Goal: Task Accomplishment & Management: Complete application form

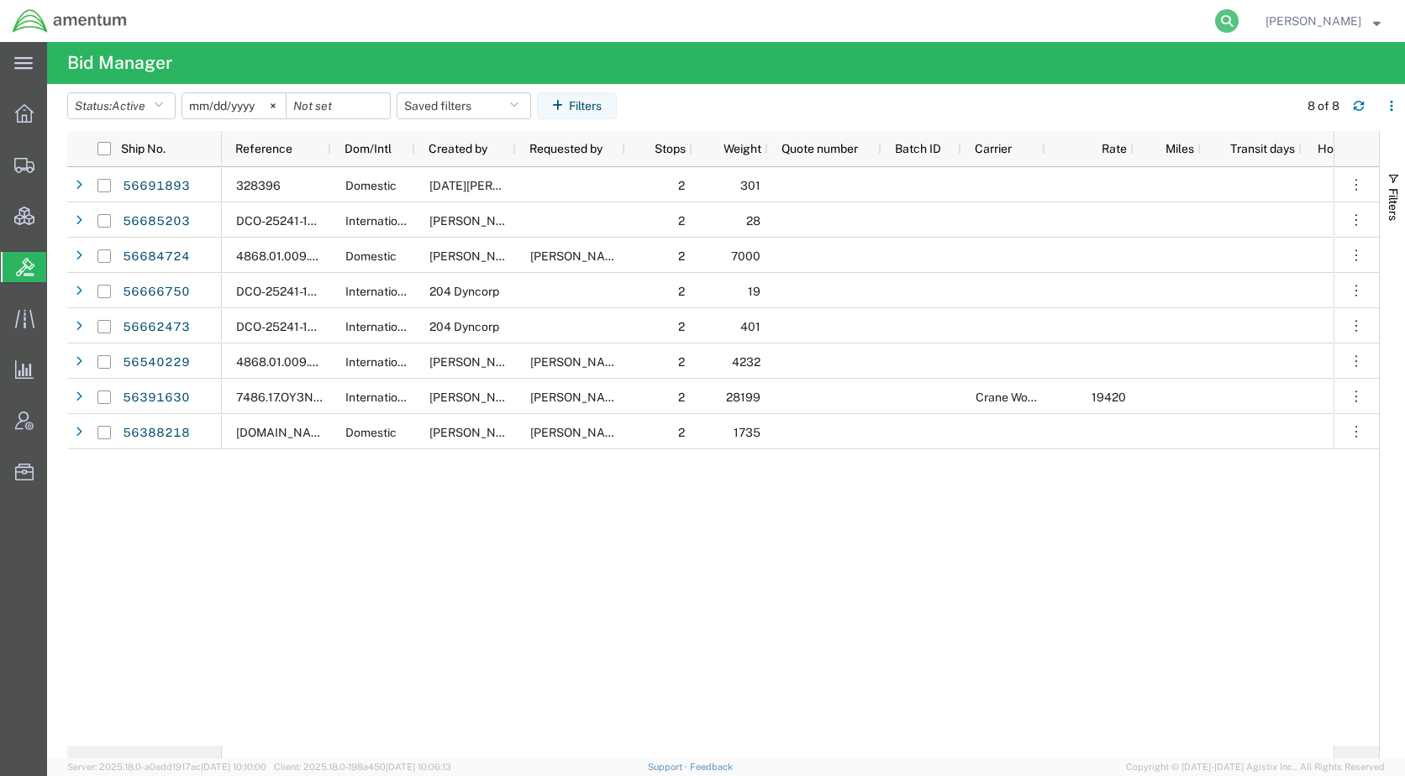
click at [1239, 27] on icon at bounding box center [1227, 21] width 24 height 24
paste input "S180-25247-3051"
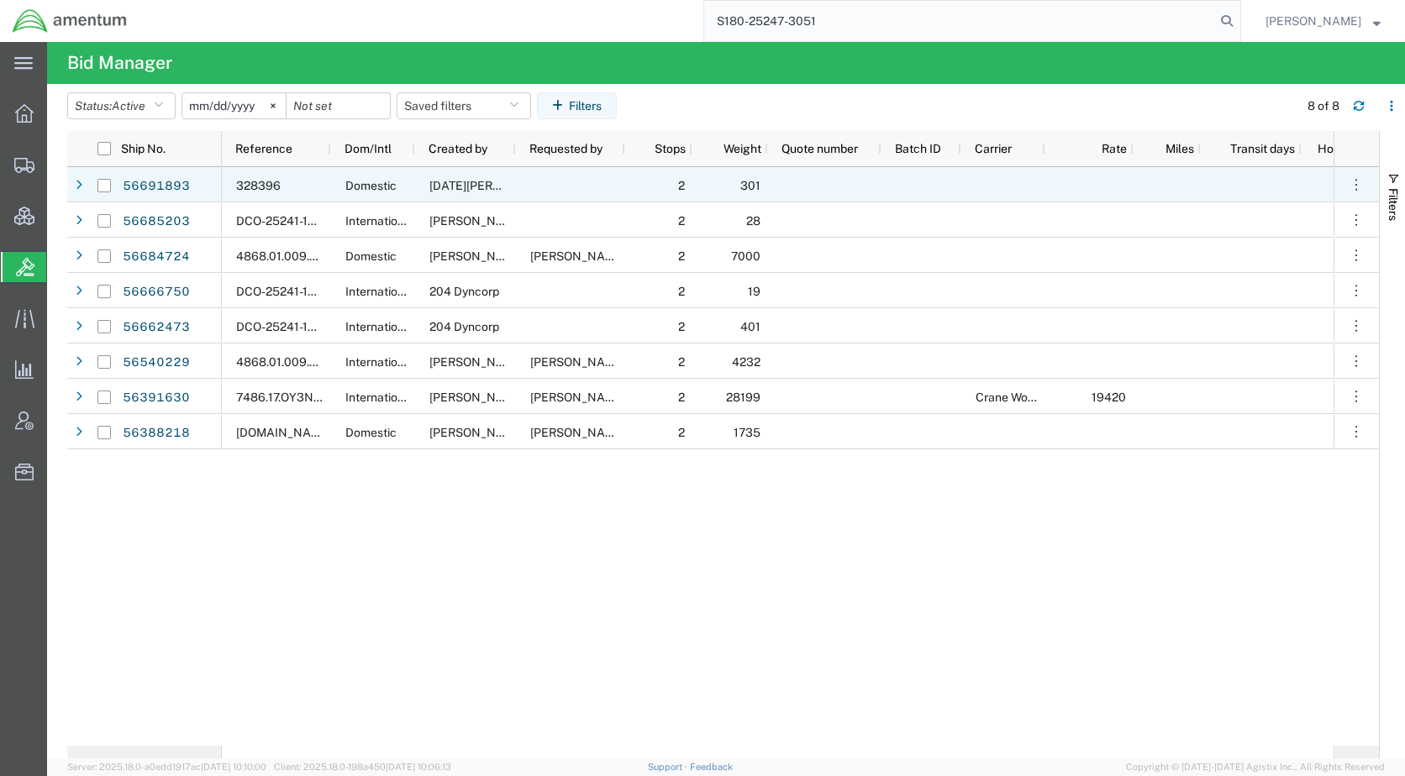
type input "S180-25247-3051"
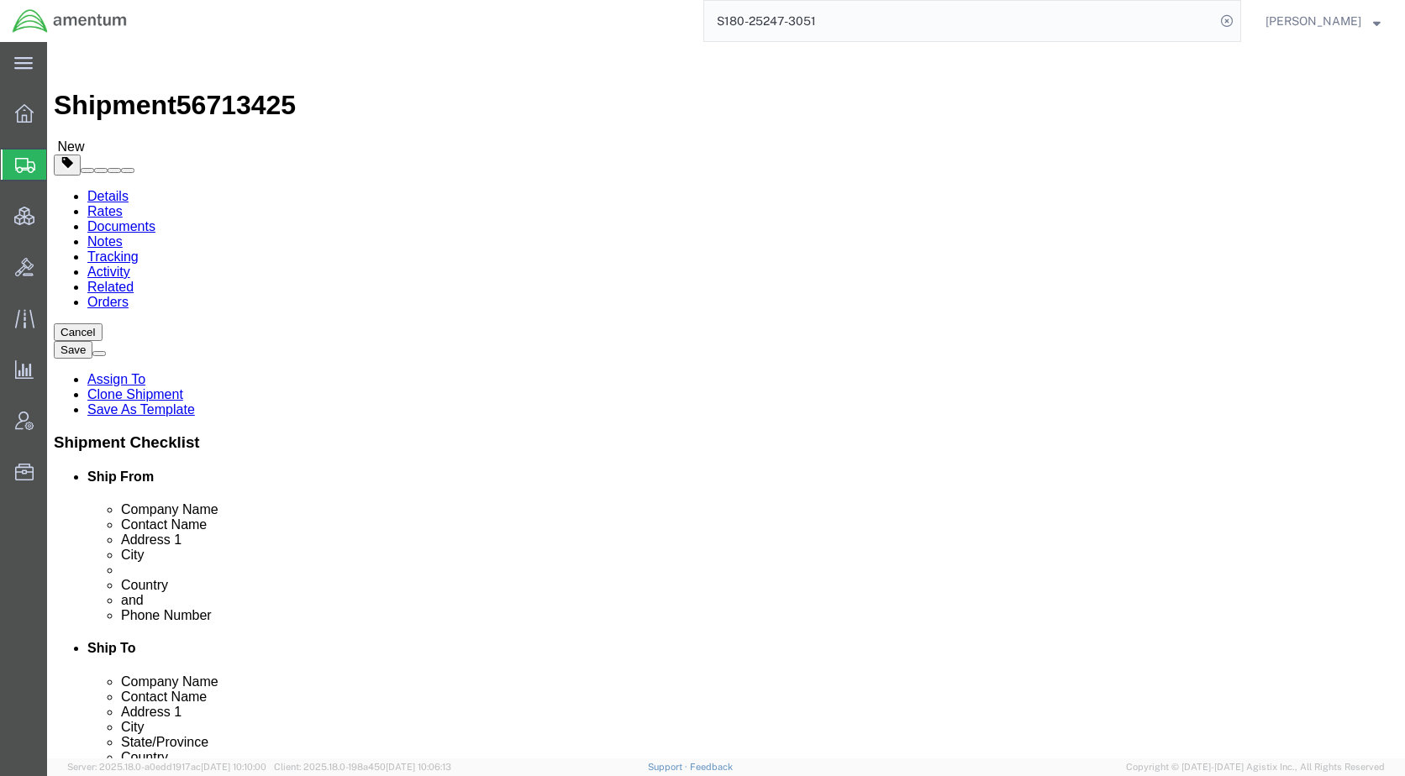
select select "42679"
select select "42668"
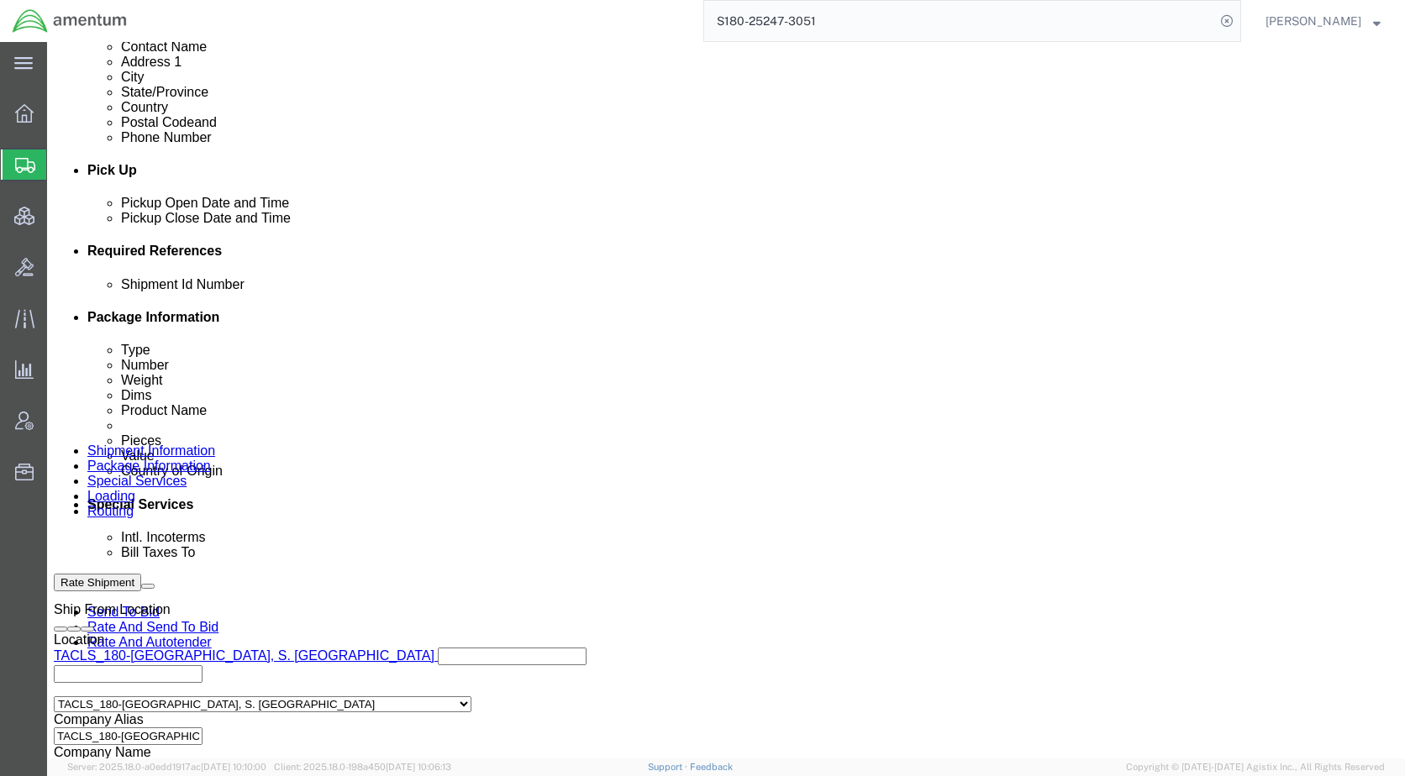
scroll to position [756, 0]
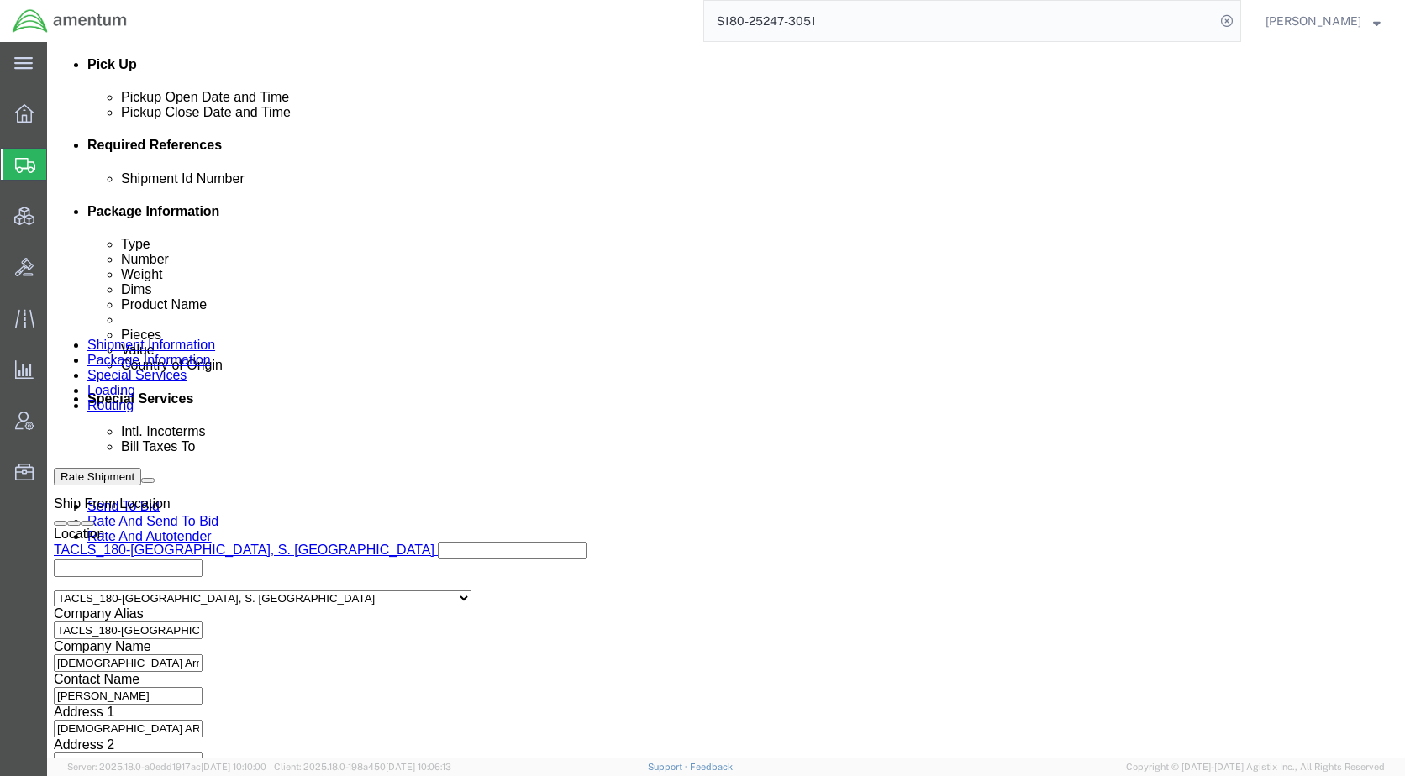
click div "[DATE] 9:06 AM"
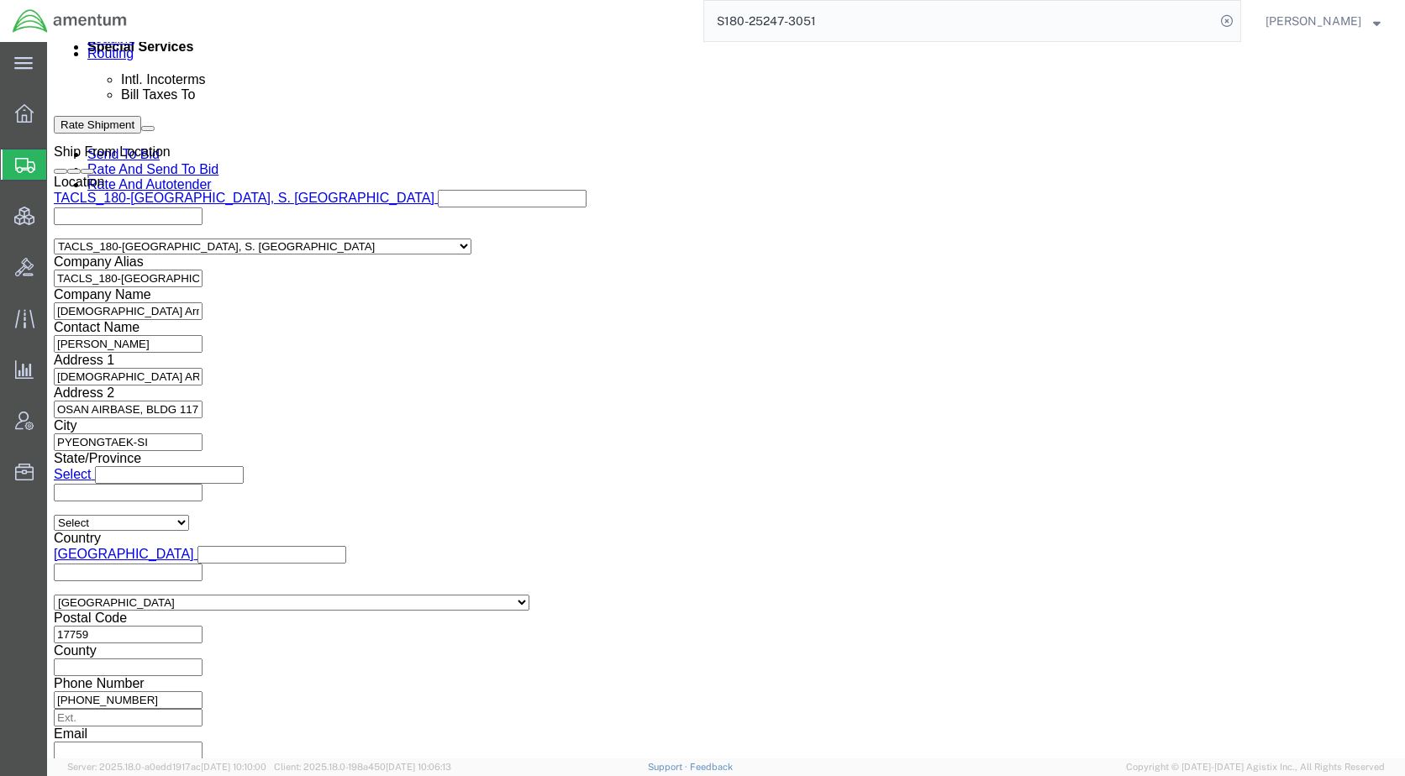
click button "Apply"
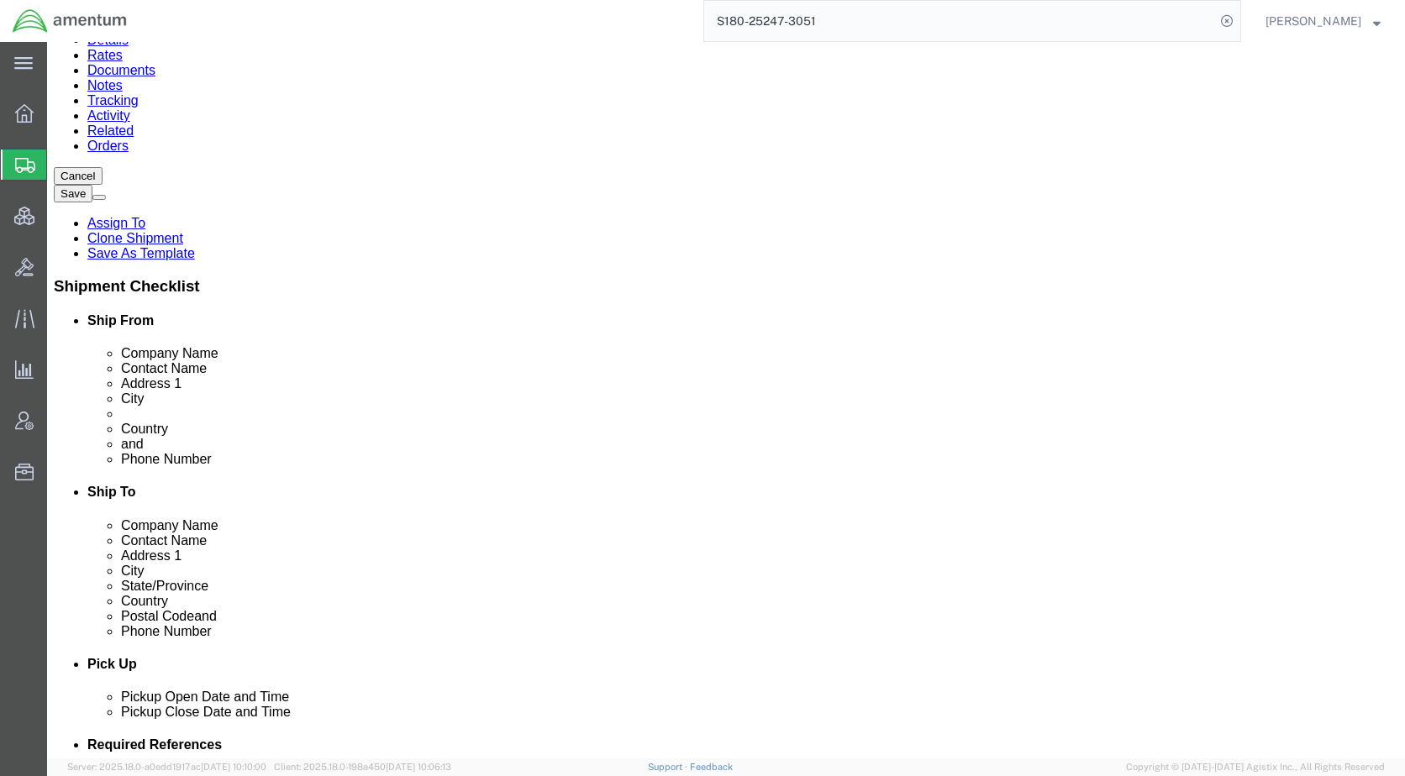
scroll to position [0, 0]
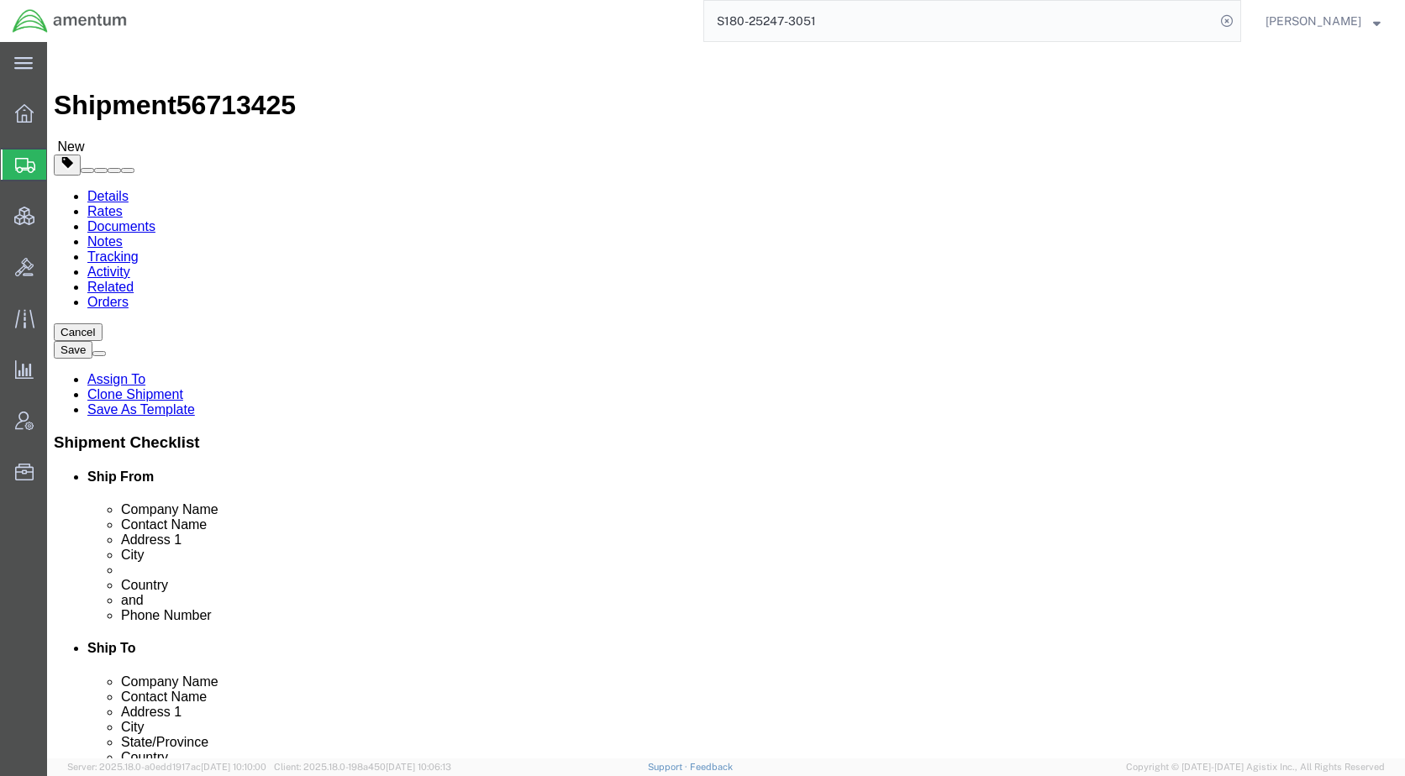
drag, startPoint x: 211, startPoint y: 103, endPoint x: 213, endPoint y: 117, distance: 13.5
click icon
click select "Select cm ft in"
select select "IN"
click select "Select cm ft in"
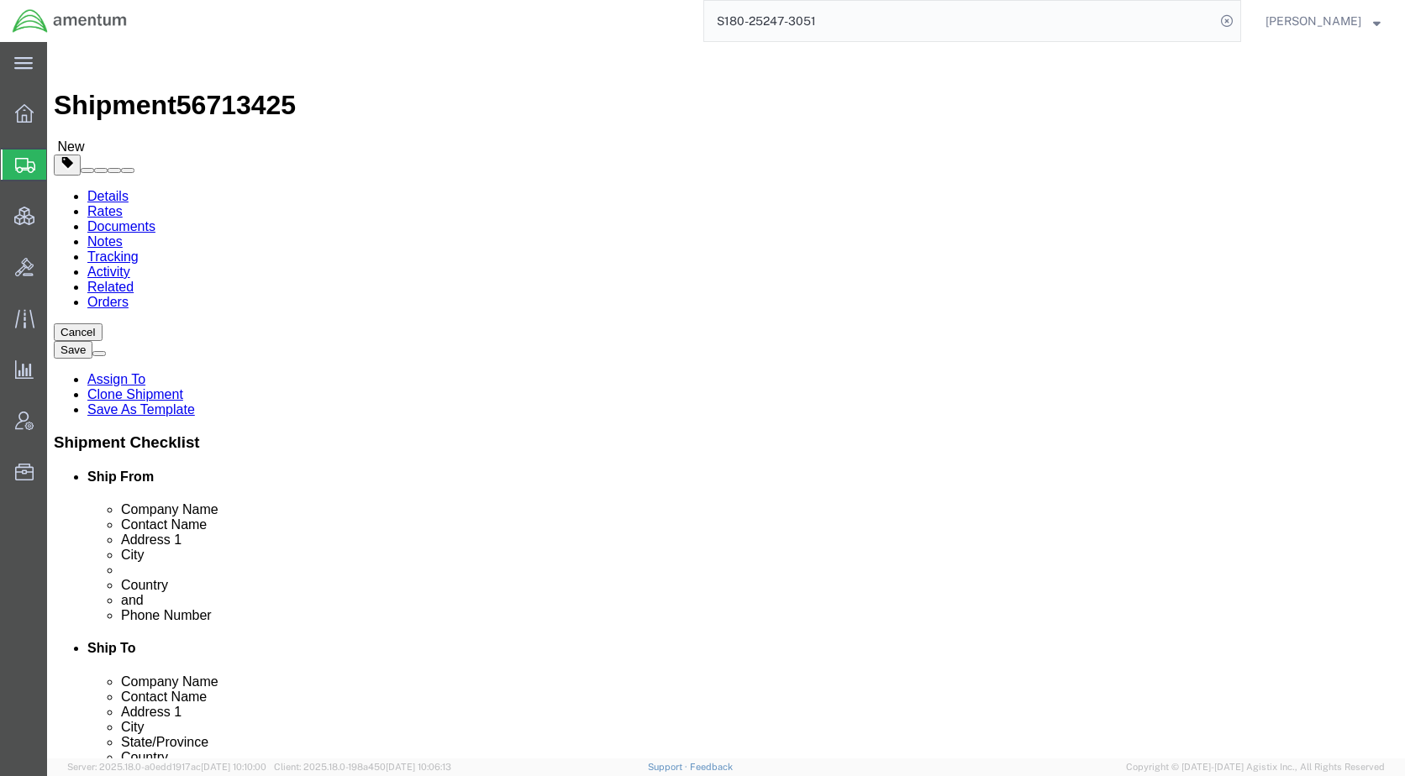
click select "Select kgs lbs"
select select "LBS"
click select "Select kgs lbs"
click div "Previous Continue"
click link "Notes"
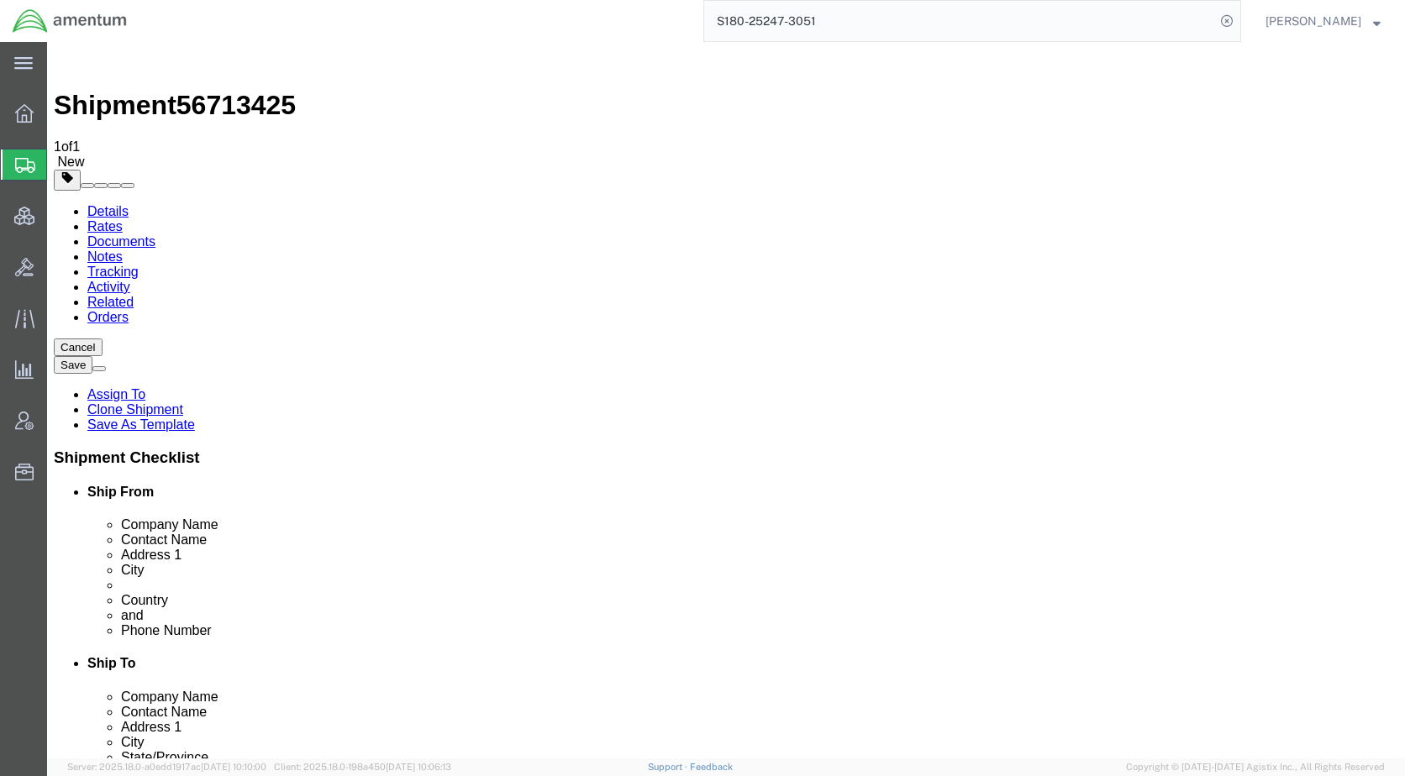
click at [115, 204] on link "Details" at bounding box center [107, 211] width 41 height 14
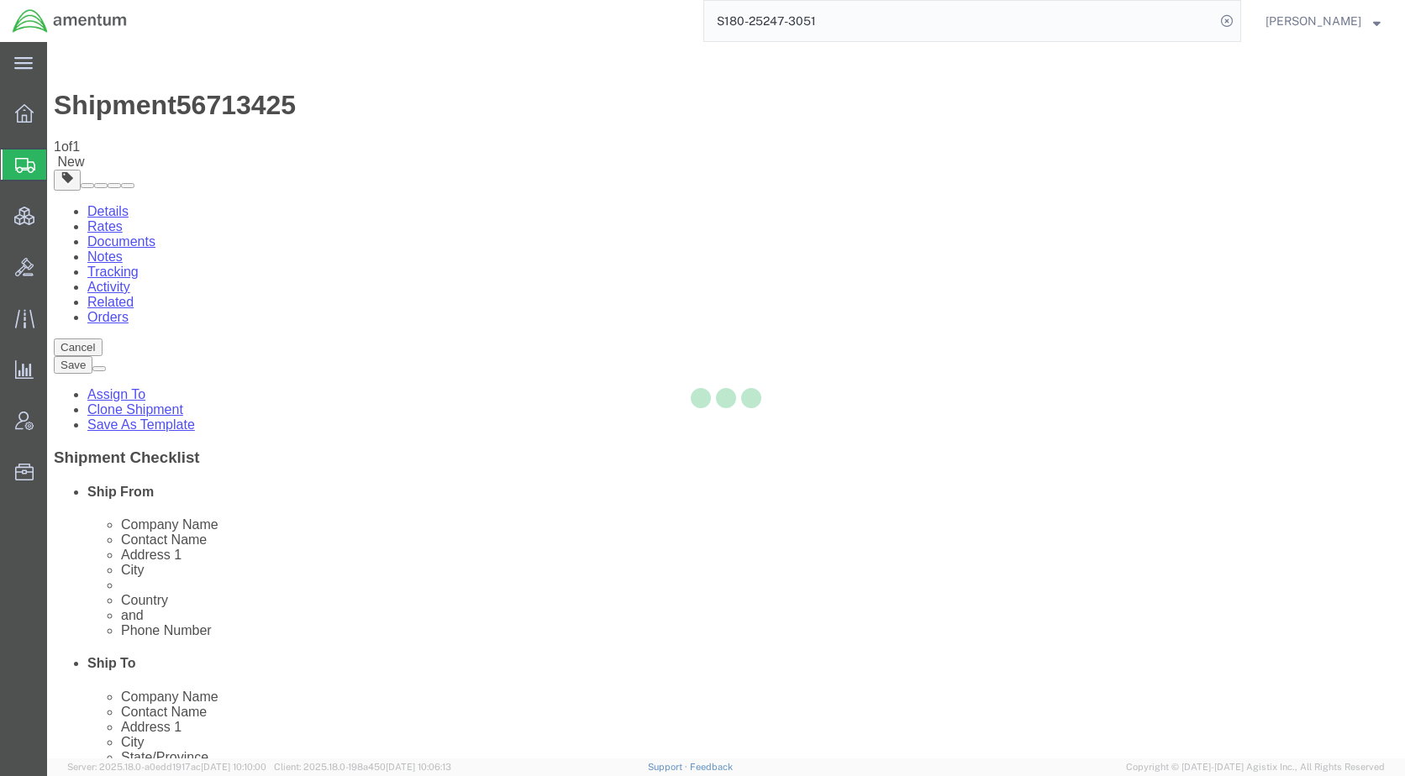
select select "42679"
select select "42668"
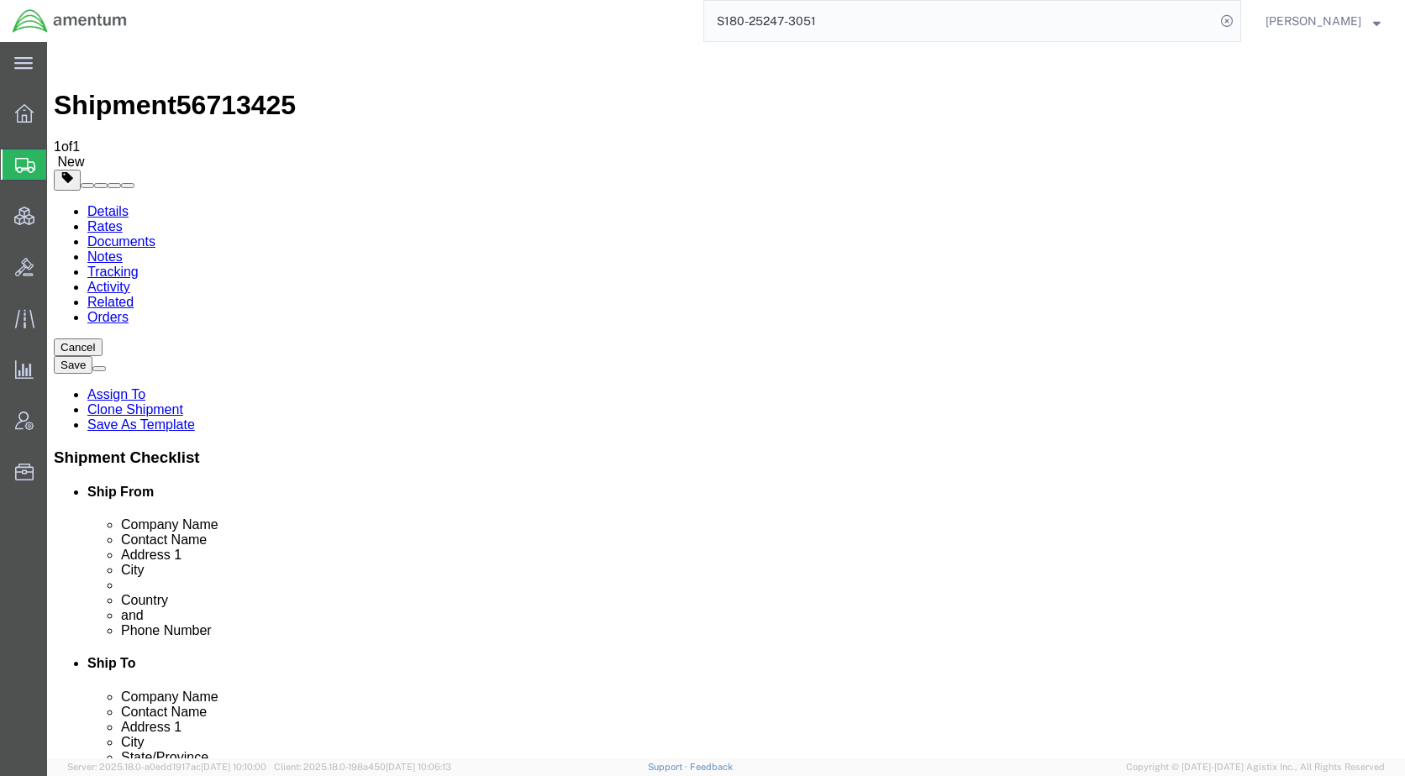
click icon
click select "Select cm ft in"
select select "CM"
click select "Select cm ft in"
type input "32.00"
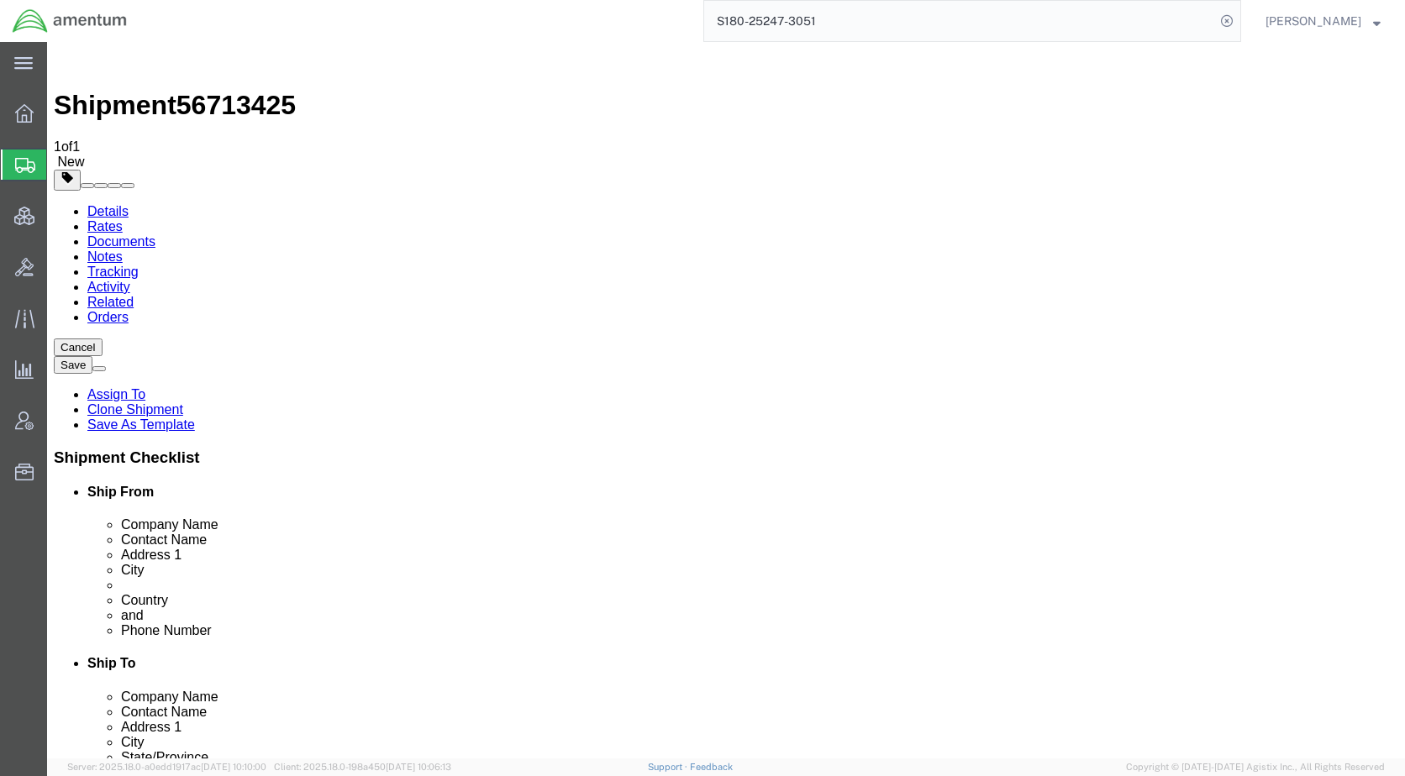
type input "32.00"
click select "Select kgs lbs"
select select "KGS"
click select "Select kgs lbs"
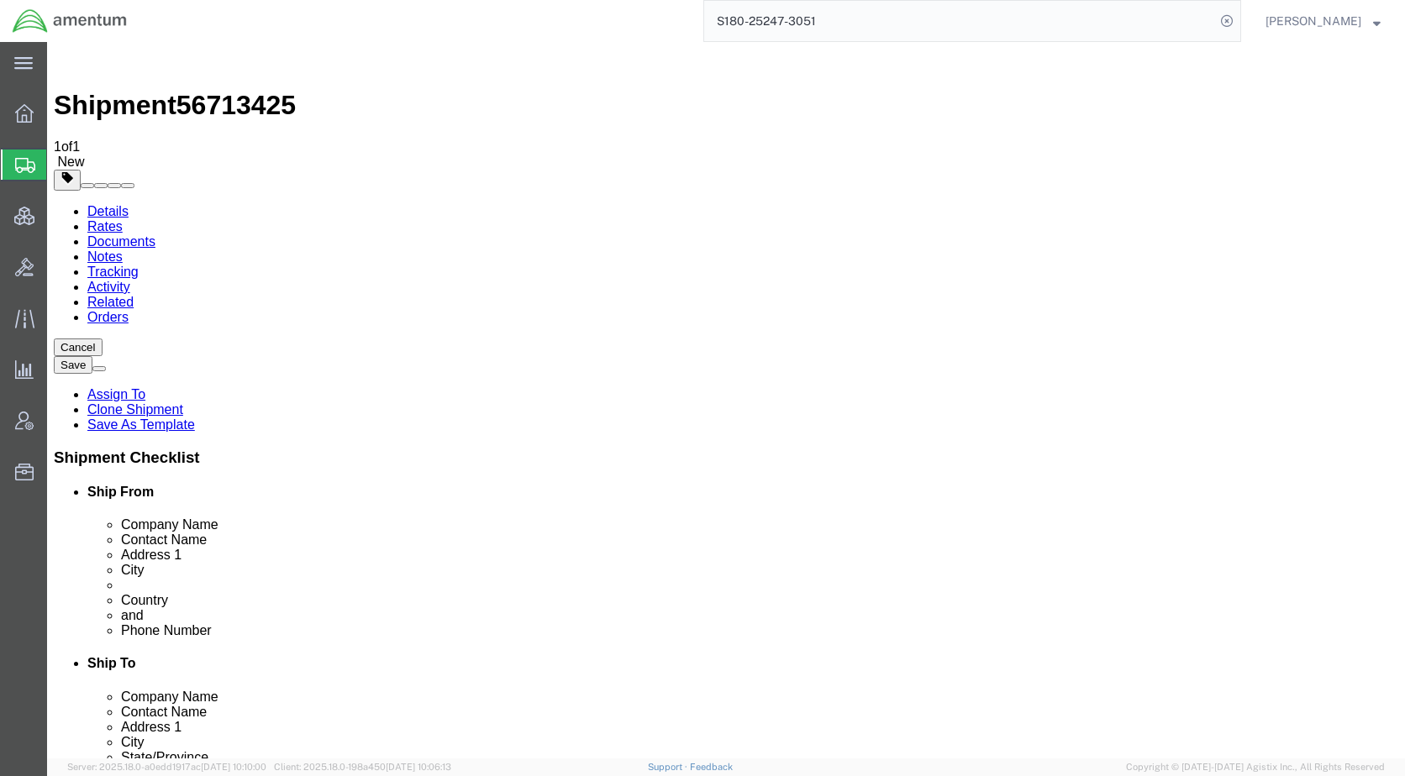
type input "3.40"
click div "Package Content # 1 1 x Cardboard Box(es) Package Type Select BCK Boxes Bale(s)…"
drag, startPoint x: 219, startPoint y: 338, endPoint x: 171, endPoint y: 344, distance: 49.1
click div "Number 1"
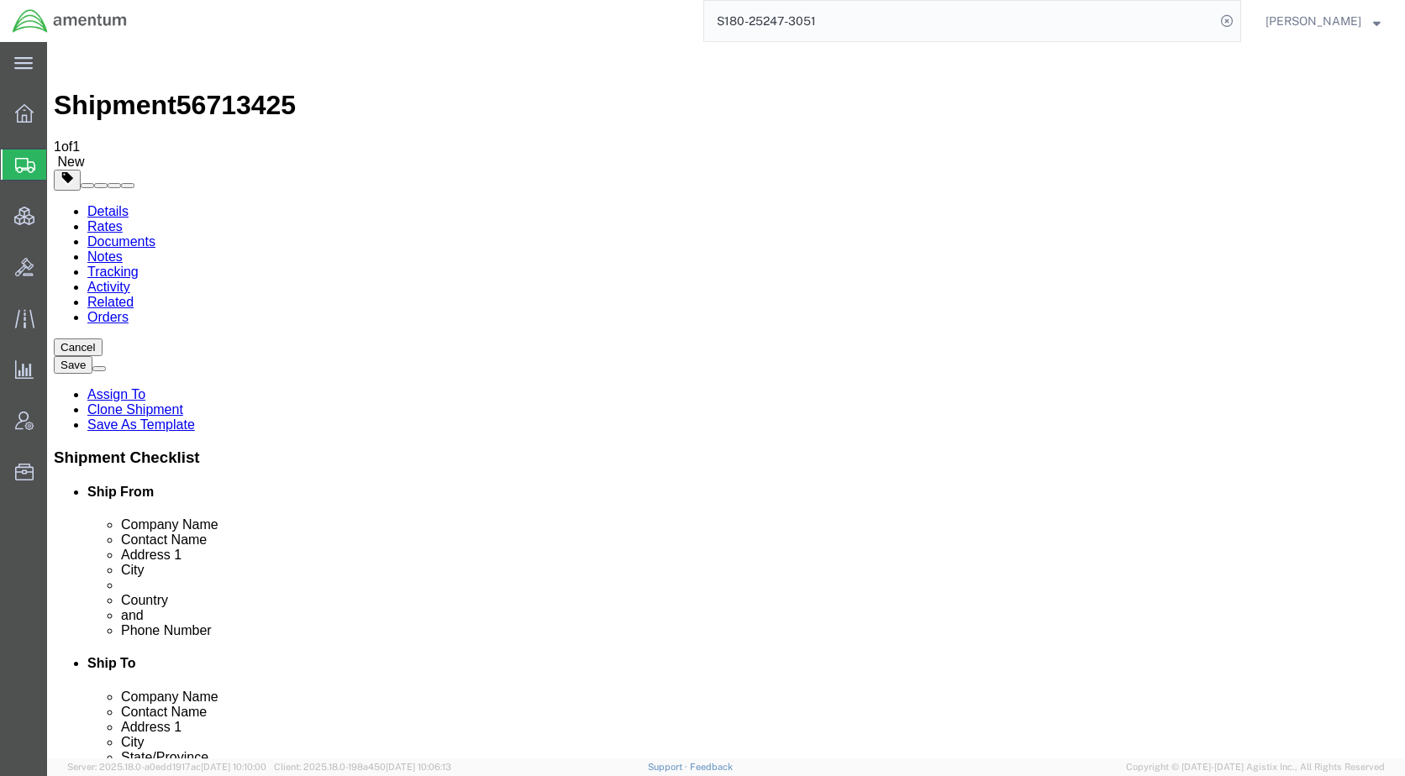
type input "4"
click div "Package Content # 1 1 x Cardboard Box(es) Package Type Select BCK Boxes Bale(s)…"
click link "Send To Bid"
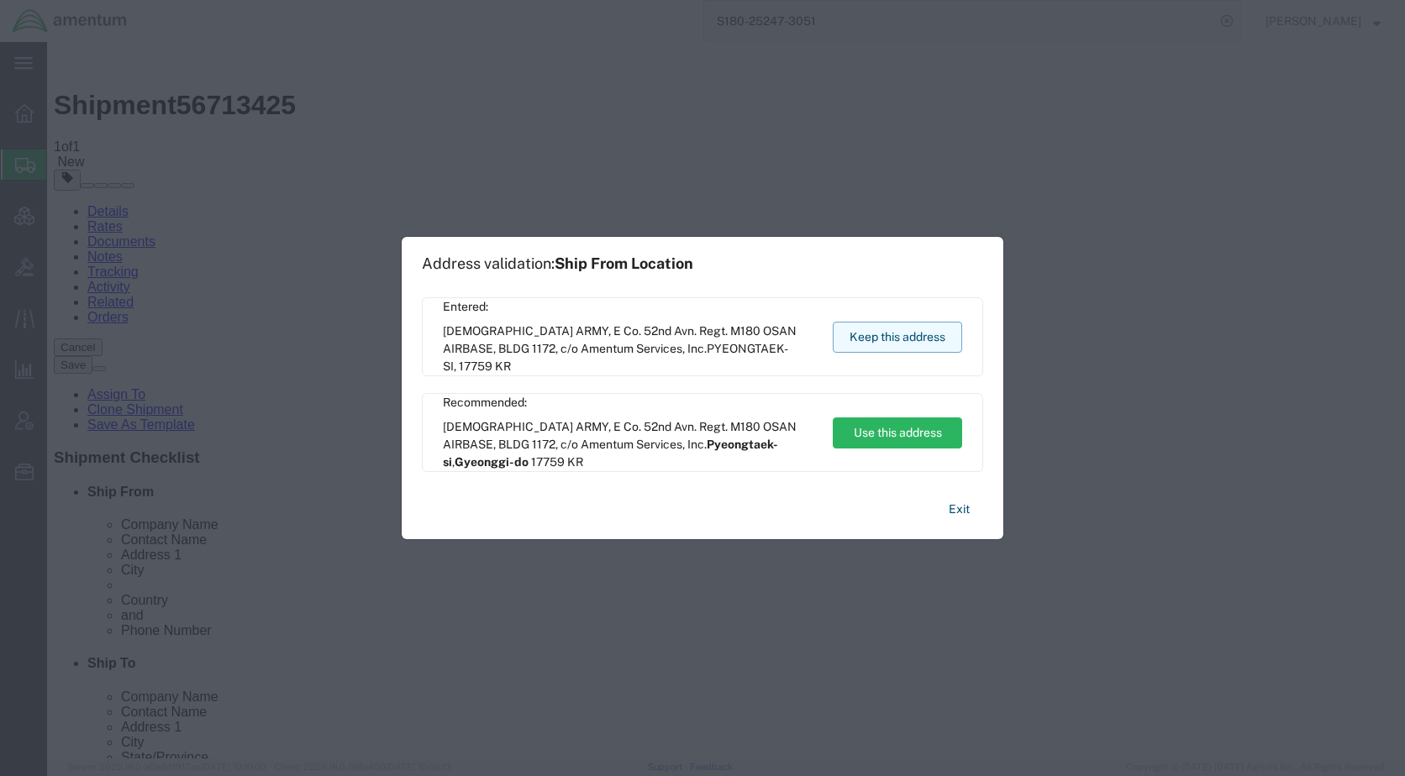
click at [891, 334] on button "Keep this address" at bounding box center [897, 337] width 129 height 31
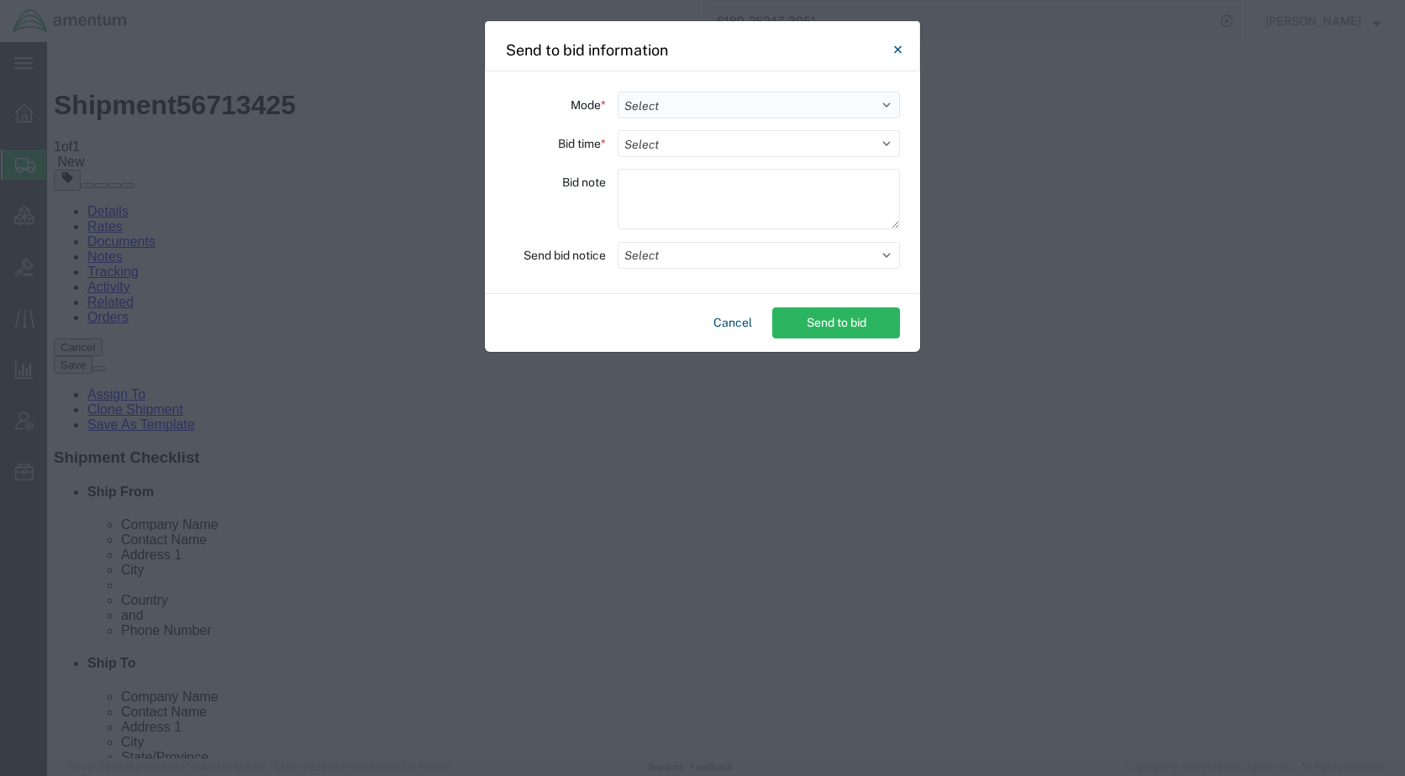
click at [669, 108] on select "Select Small Parcel Truckload Air Rail Less than Truckload Ocean Freight Multi-…" at bounding box center [759, 105] width 282 height 27
select select "AIR"
click at [618, 92] on select "Select Small Parcel Truckload Air Rail Less than Truckload Ocean Freight Multi-…" at bounding box center [759, 105] width 282 height 27
click at [693, 145] on select "Select 30 Min (Rush) 1 Hour (Rush) 2 Hours (Rush) 4 Hours (Rush) 8 Hours (Rush)…" at bounding box center [759, 143] width 282 height 27
select select "96"
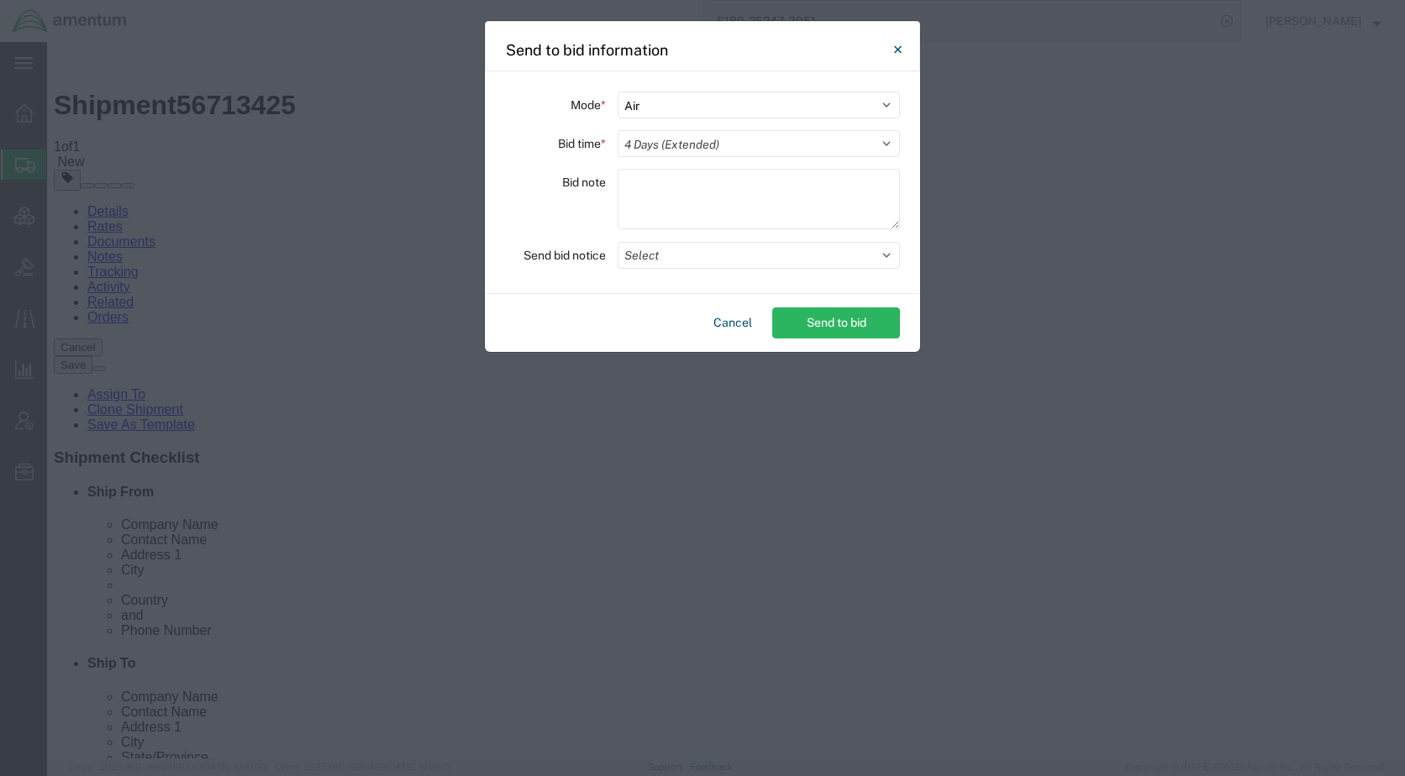
click at [618, 130] on select "Select 30 Min (Rush) 1 Hour (Rush) 2 Hours (Rush) 4 Hours (Rush) 8 Hours (Rush)…" at bounding box center [759, 143] width 282 height 27
click at [697, 250] on button "Select" at bounding box center [759, 255] width 282 height 27
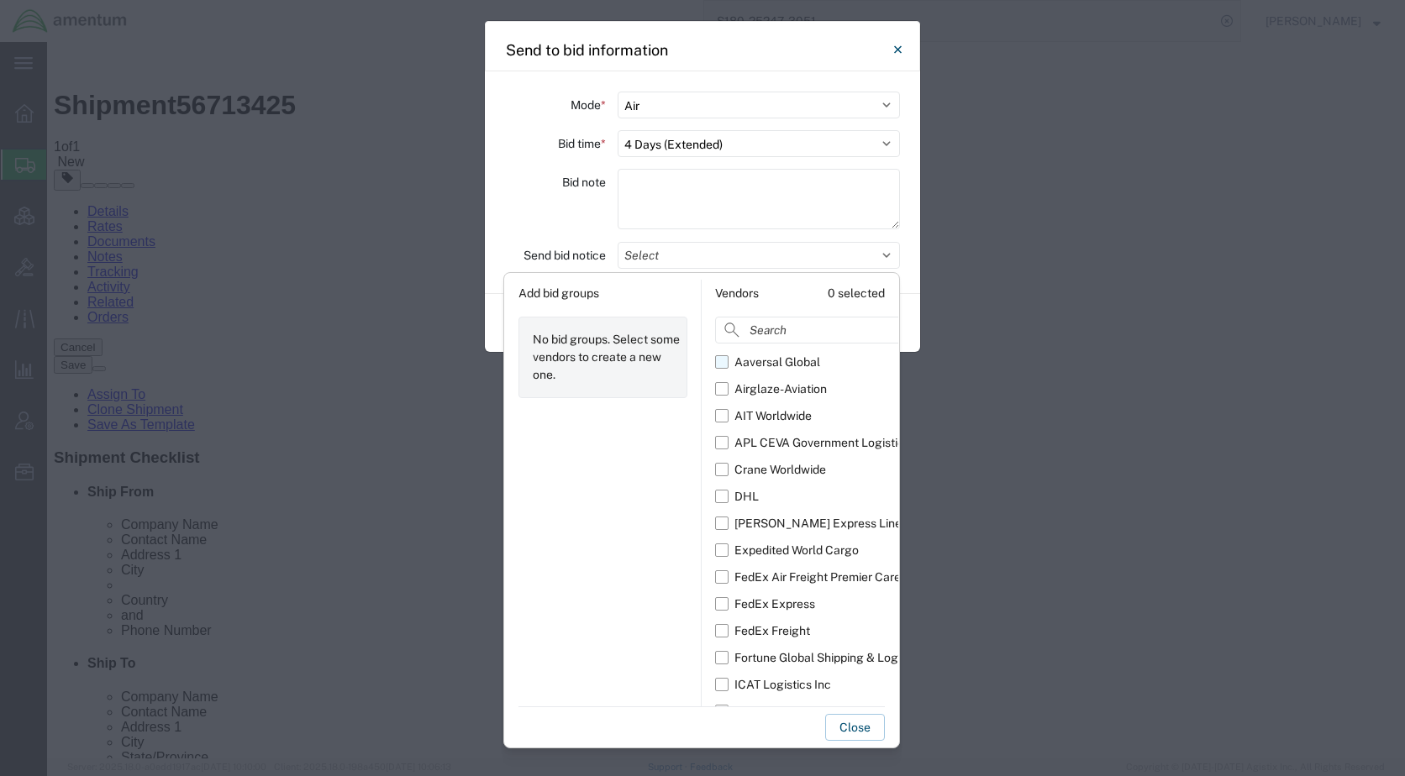
click at [752, 364] on div "Aaversal Global" at bounding box center [777, 363] width 86 height 18
click at [0, 0] on input "Aaversal Global" at bounding box center [0, 0] width 0 height 0
click at [751, 392] on div "Airglaze-Aviation" at bounding box center [780, 390] width 92 height 18
click at [0, 0] on input "Airglaze-Aviation" at bounding box center [0, 0] width 0 height 0
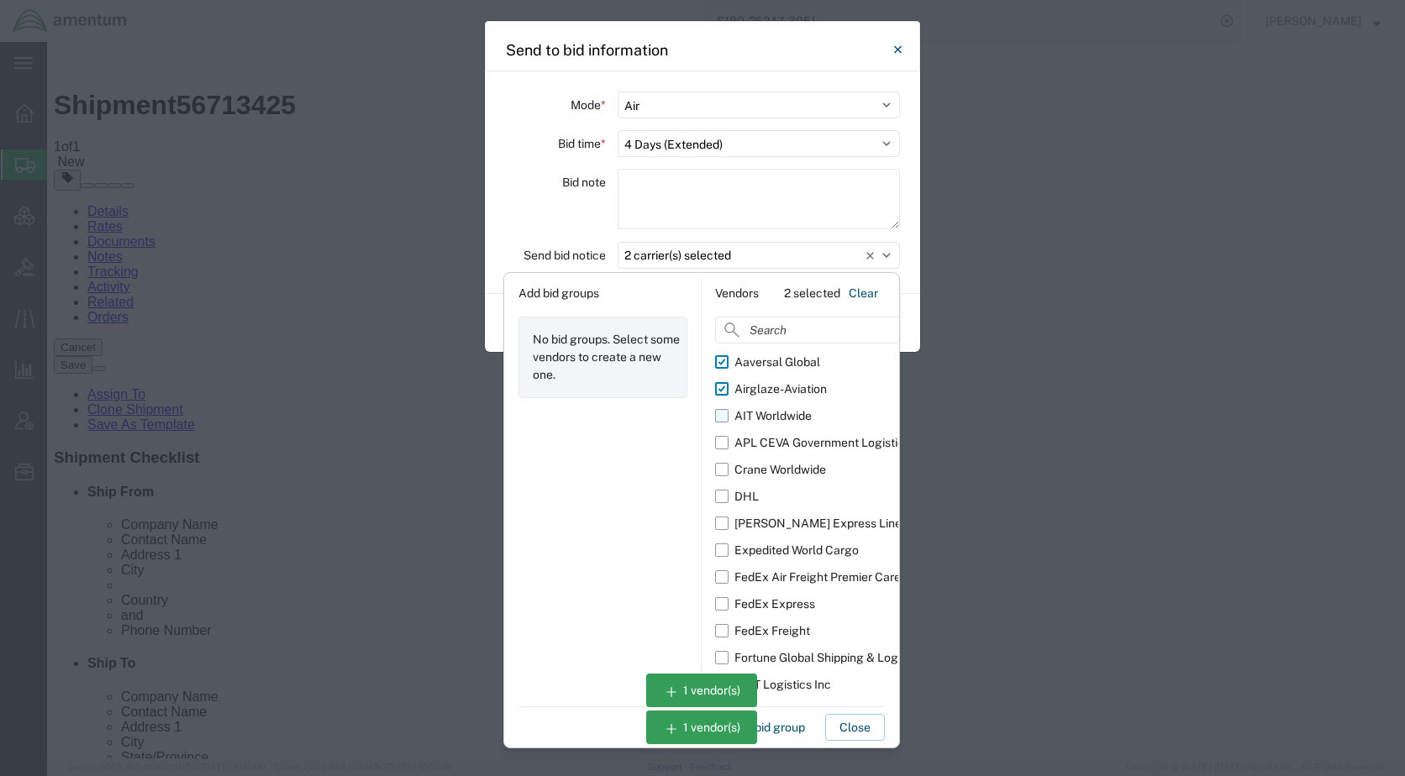
click at [748, 418] on div "AIT Worldwide" at bounding box center [772, 417] width 77 height 18
click at [0, 0] on input "AIT Worldwide" at bounding box center [0, 0] width 0 height 0
click at [745, 440] on div "APL CEVA Government Logistics" at bounding box center [822, 443] width 176 height 18
click at [0, 0] on input "APL CEVA Government Logistics" at bounding box center [0, 0] width 0 height 0
click at [754, 469] on div "Crane Worldwide" at bounding box center [780, 470] width 92 height 18
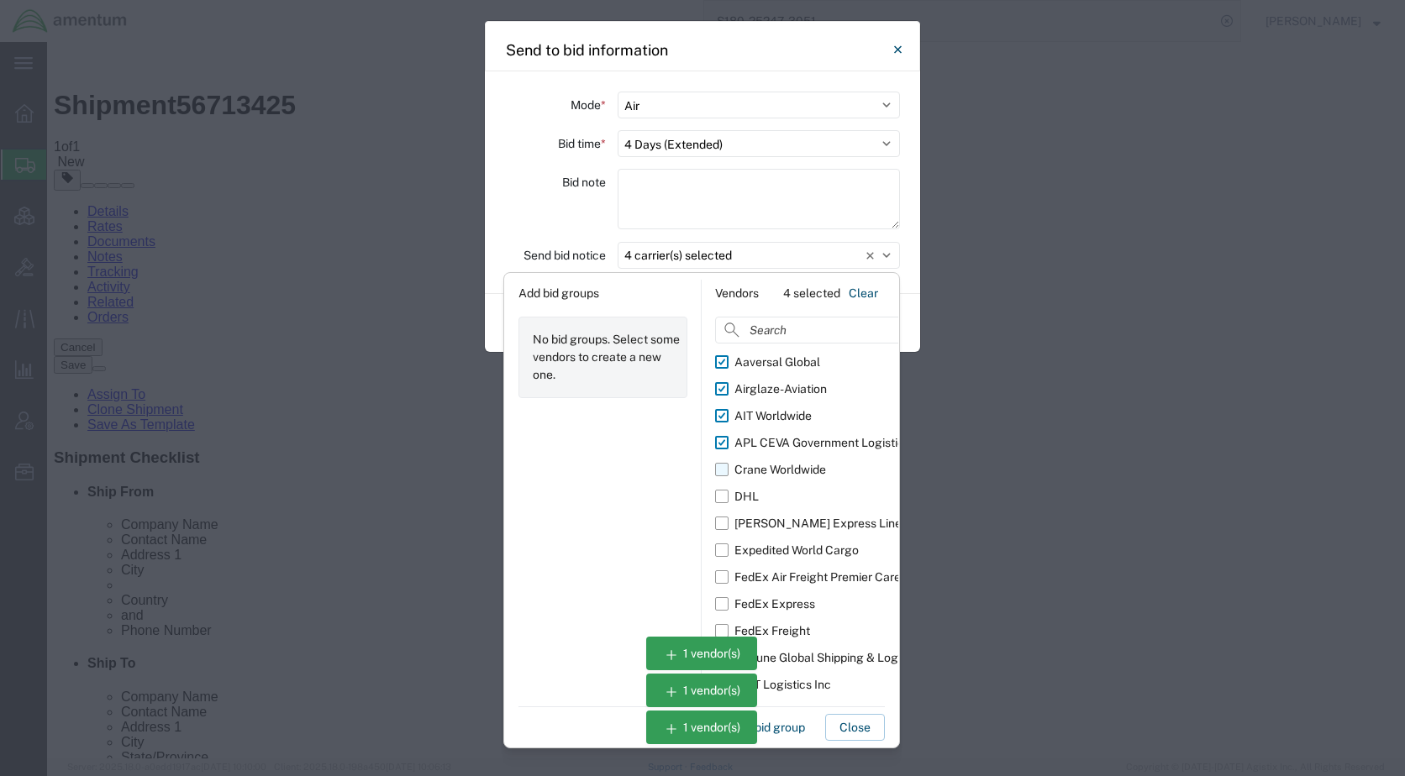
click at [0, 0] on input "Crane Worldwide" at bounding box center [0, 0] width 0 height 0
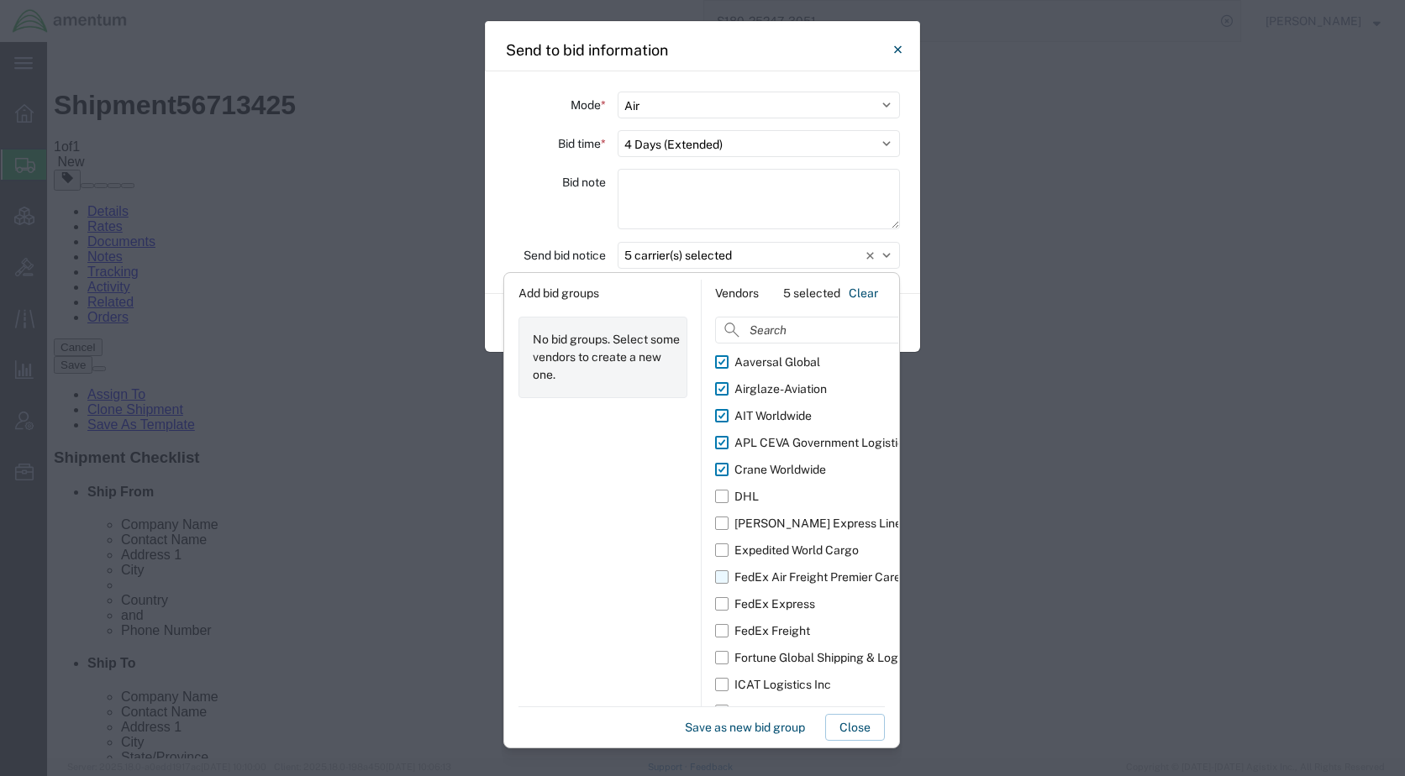
click at [770, 576] on div "FedEx Air Freight Premier Care" at bounding box center [817, 578] width 166 height 18
click at [0, 0] on input "FedEx Air Freight Premier Care" at bounding box center [0, 0] width 0 height 0
click at [770, 660] on div "Fortune Global Shipping & Logistics Limited" at bounding box center [851, 659] width 234 height 18
click at [0, 0] on input "Fortune Global Shipping & Logistics Limited" at bounding box center [0, 0] width 0 height 0
click at [773, 685] on div "ICAT Logistics Inc" at bounding box center [782, 685] width 97 height 18
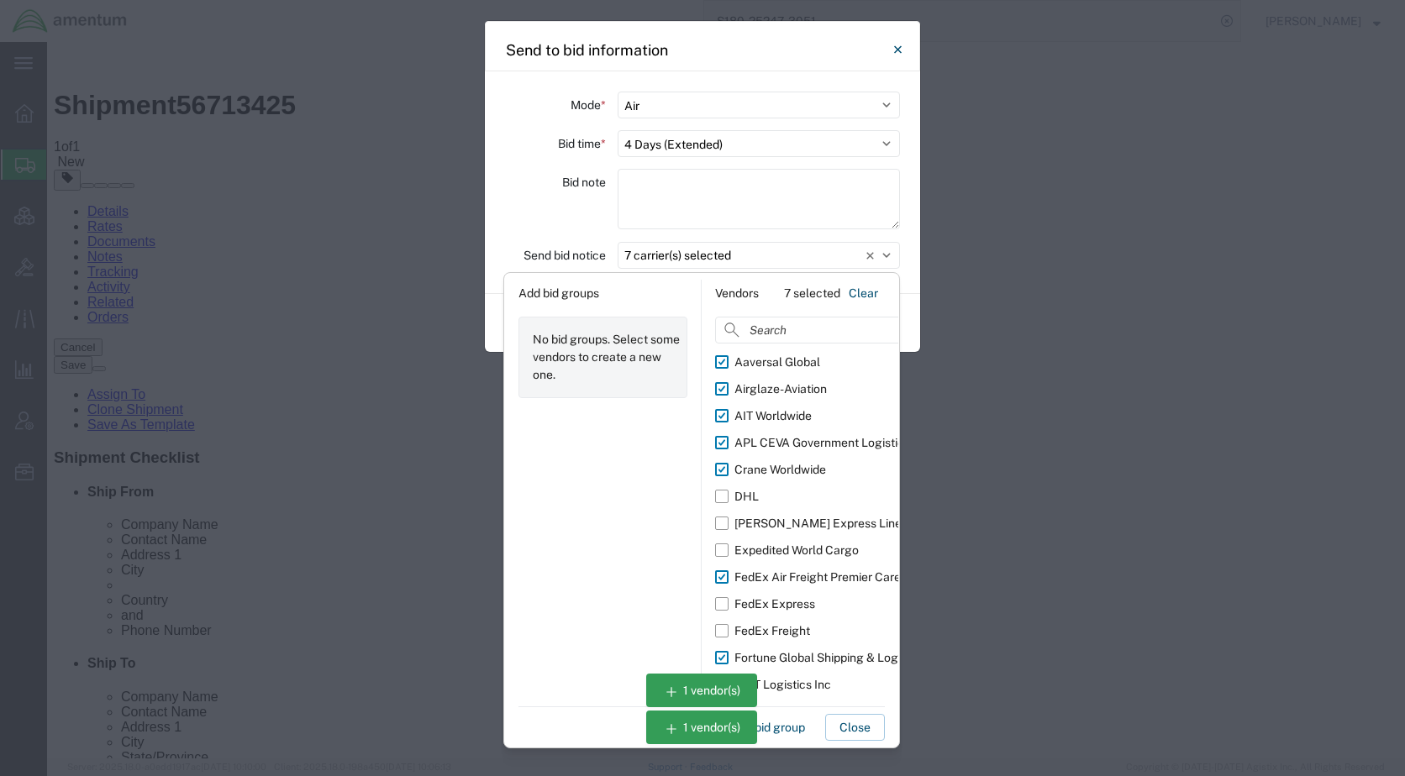
click at [0, 0] on input "ICAT Logistics Inc" at bounding box center [0, 0] width 0 height 0
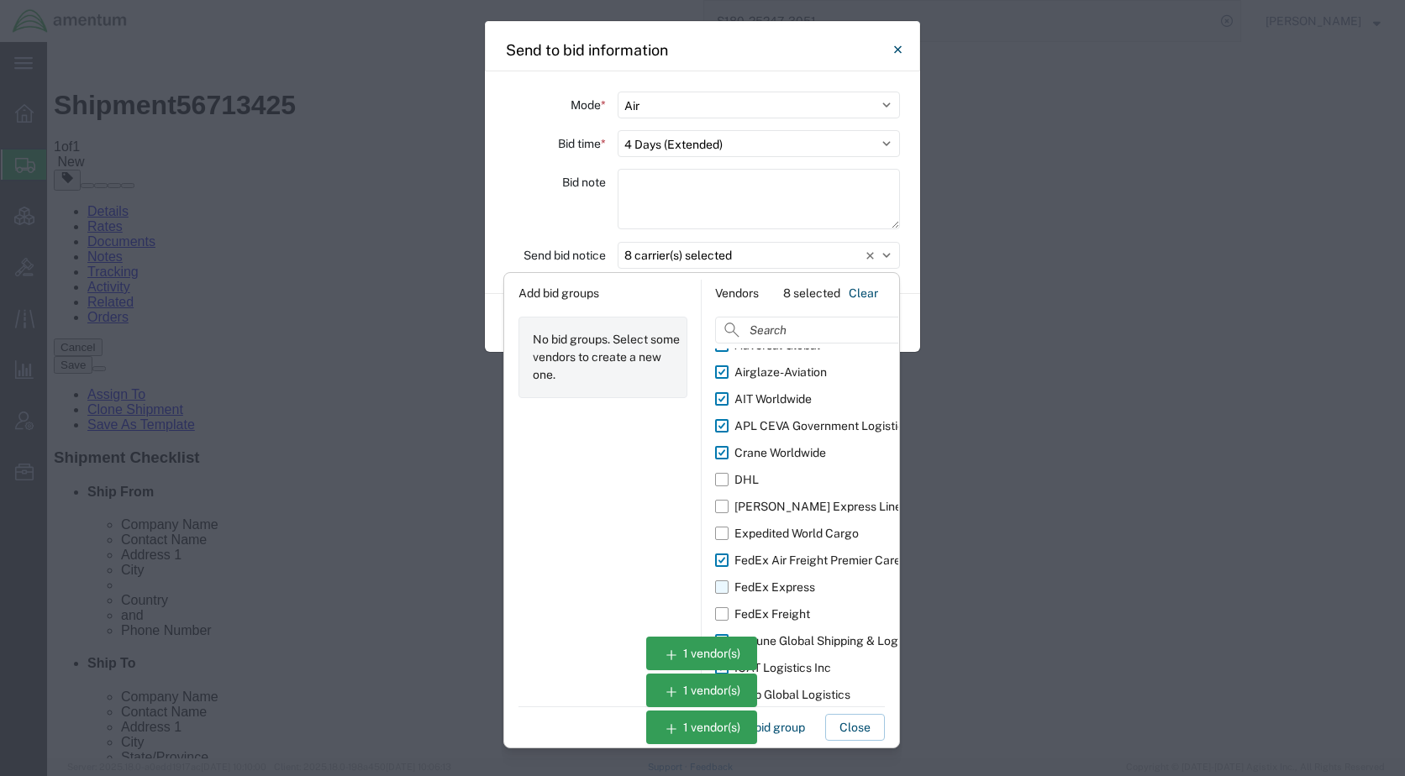
scroll to position [30, 0]
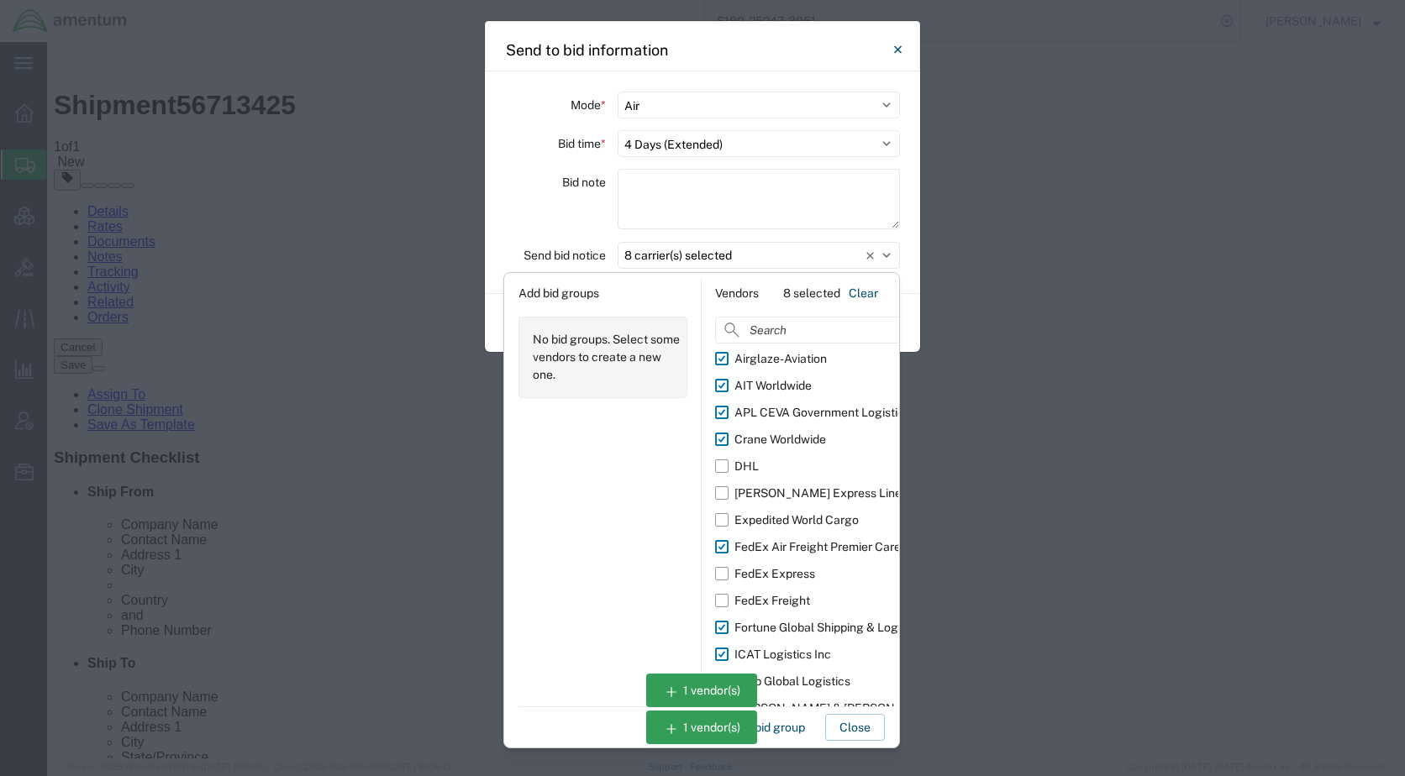
click at [804, 677] on div "Imap Global Logistics" at bounding box center [792, 682] width 116 height 18
click at [0, 0] on input "Imap Global Logistics" at bounding box center [0, 0] width 0 height 0
click at [796, 704] on div "[PERSON_NAME] & [PERSON_NAME]" at bounding box center [836, 709] width 205 height 18
click at [0, 0] on input "[PERSON_NAME] & [PERSON_NAME]" at bounding box center [0, 0] width 0 height 0
click at [796, 320] on input at bounding box center [841, 330] width 253 height 27
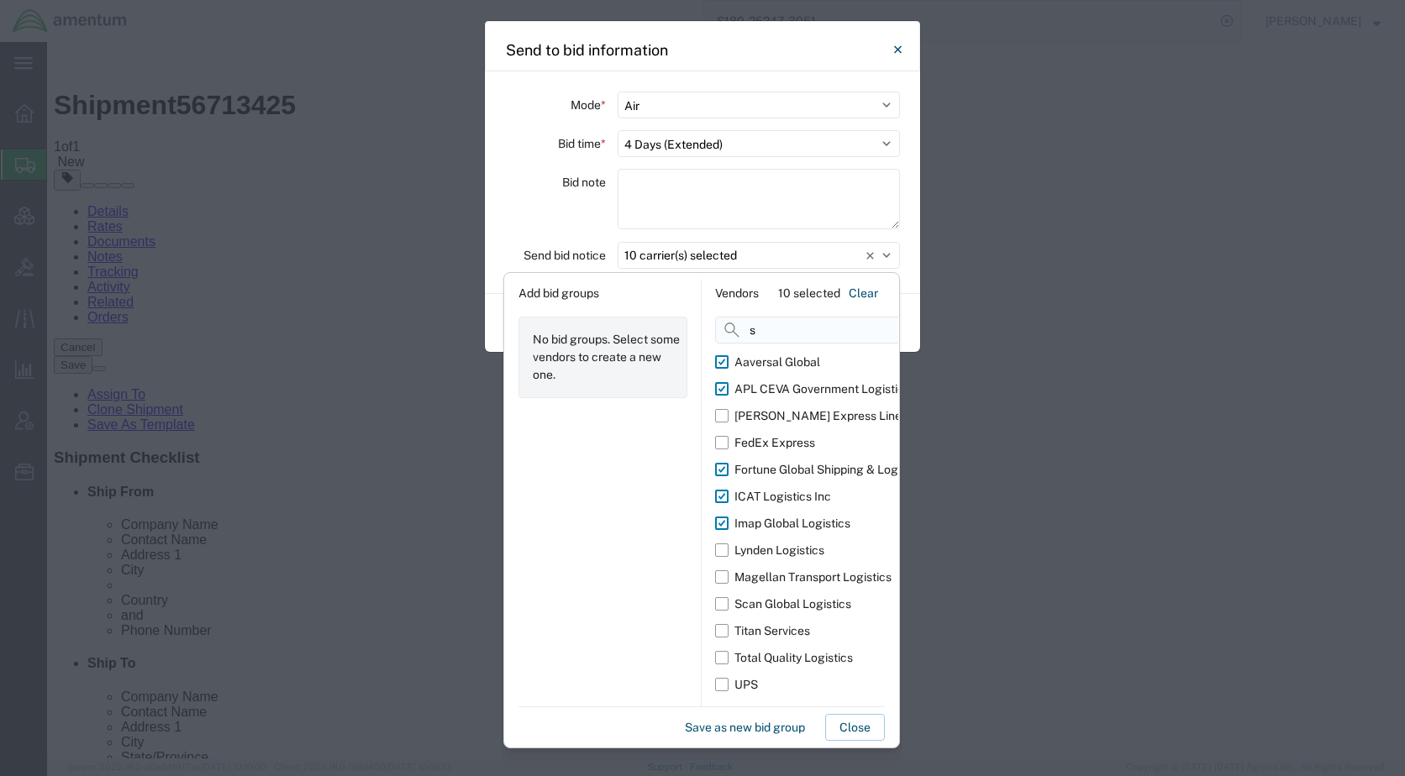
scroll to position [0, 0]
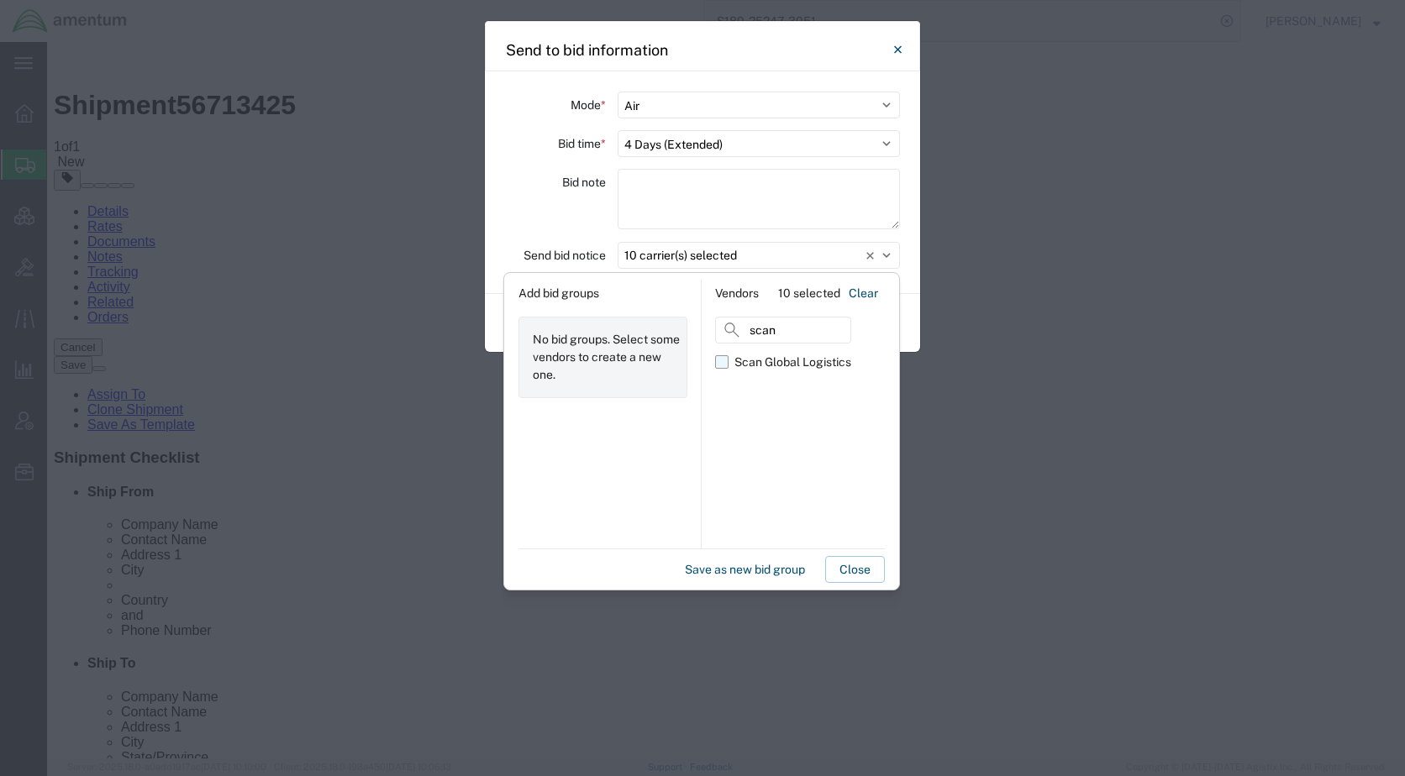
click at [790, 362] on div "Scan Global Logistics" at bounding box center [792, 363] width 117 height 18
click at [0, 0] on input "Scan Global Logistics" at bounding box center [0, 0] width 0 height 0
click at [798, 327] on input "scan" at bounding box center [783, 330] width 136 height 27
type input "s"
click at [770, 355] on div "Total Quality Logistics" at bounding box center [793, 363] width 118 height 18
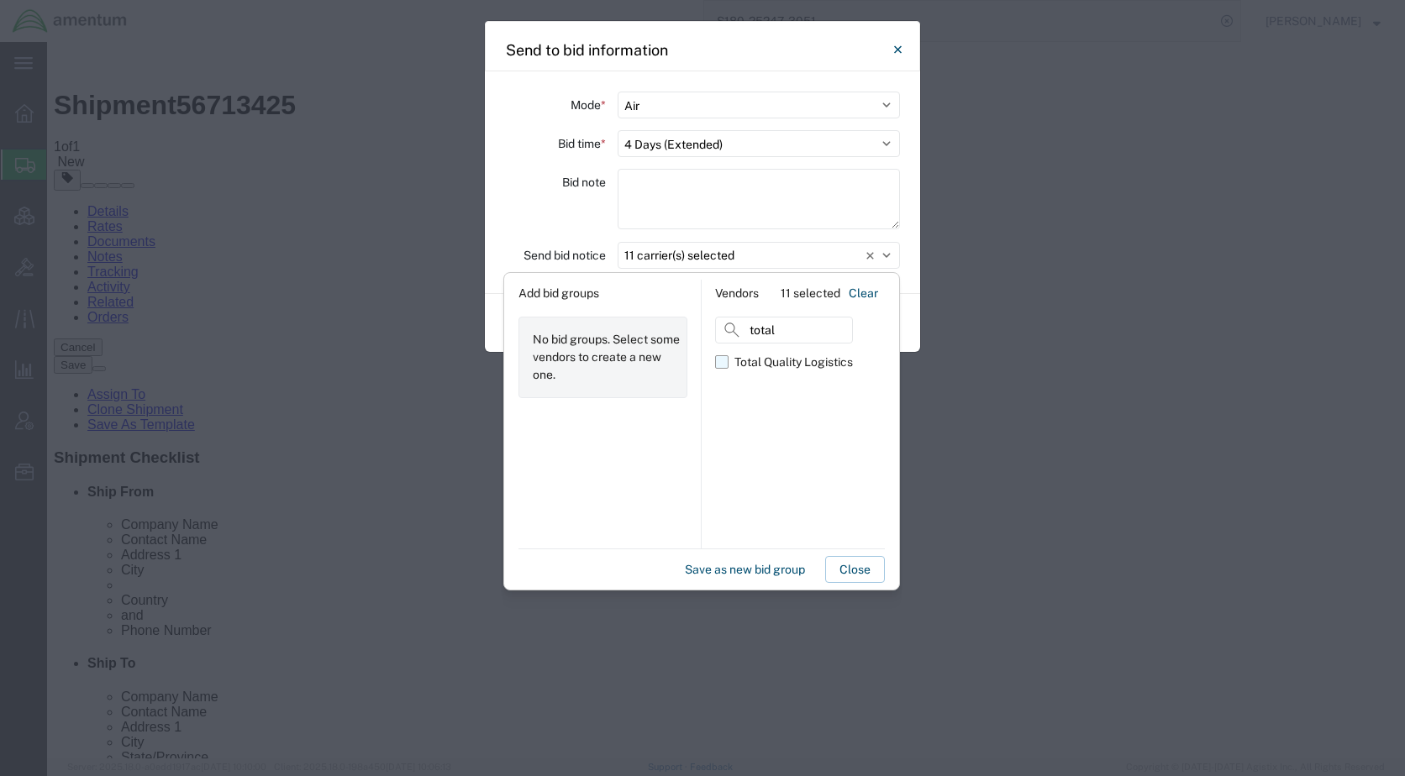
click at [0, 0] on input "Total Quality Logistics" at bounding box center [0, 0] width 0 height 0
click at [789, 329] on input "total" at bounding box center [784, 330] width 138 height 27
type input "t"
click at [790, 360] on div "RXO Freight Forwarding" at bounding box center [798, 363] width 129 height 18
click at [0, 0] on input "RXO Freight Forwarding" at bounding box center [0, 0] width 0 height 0
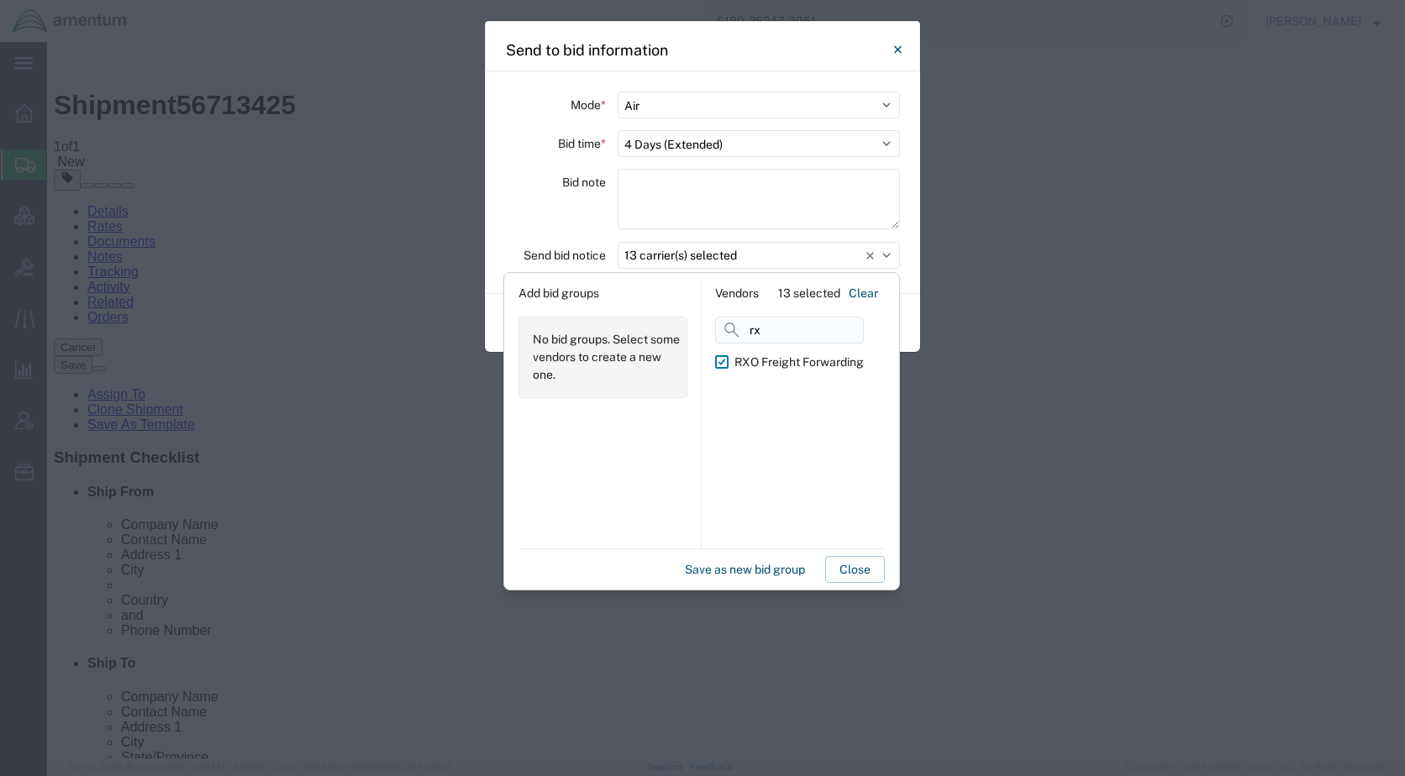
click at [776, 330] on input "rx" at bounding box center [789, 330] width 149 height 27
type input "r"
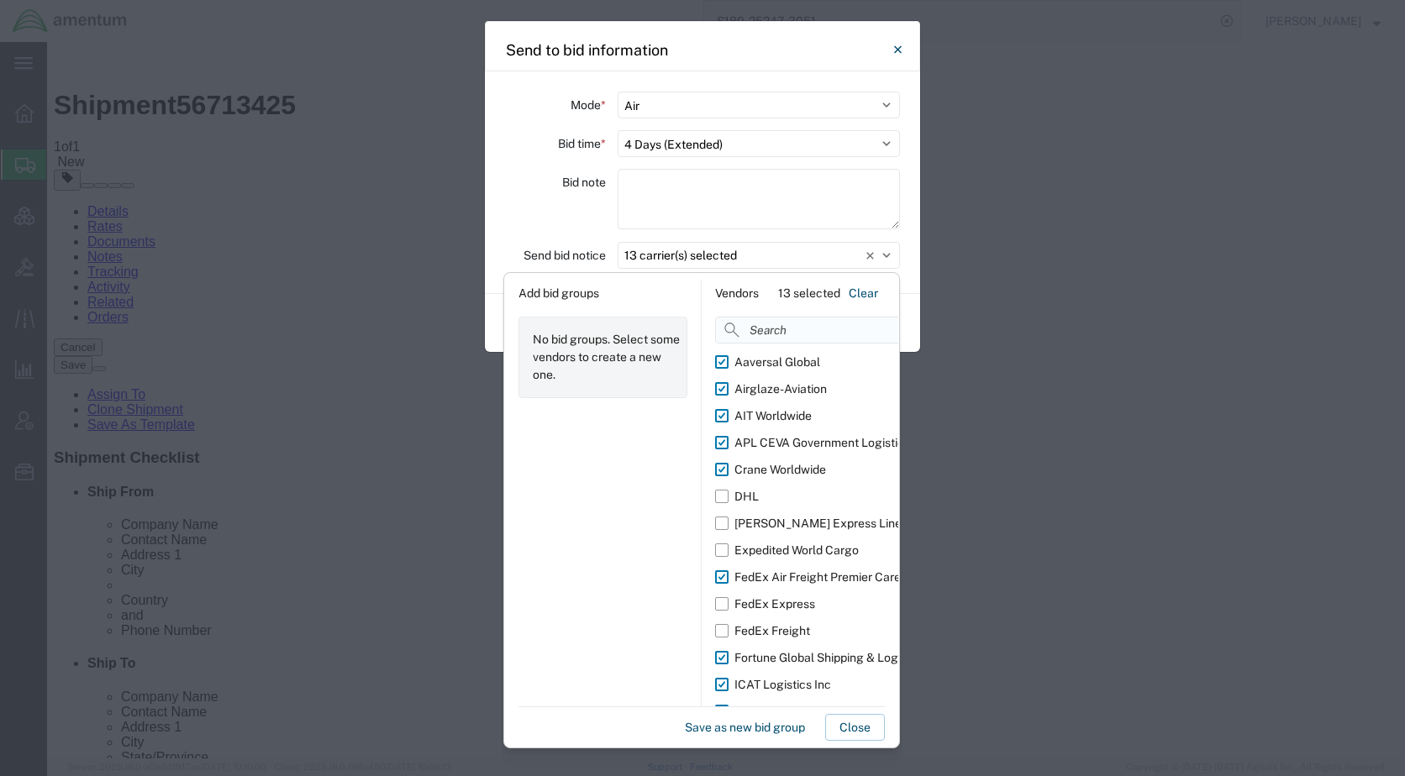
click at [759, 336] on input at bounding box center [841, 330] width 253 height 27
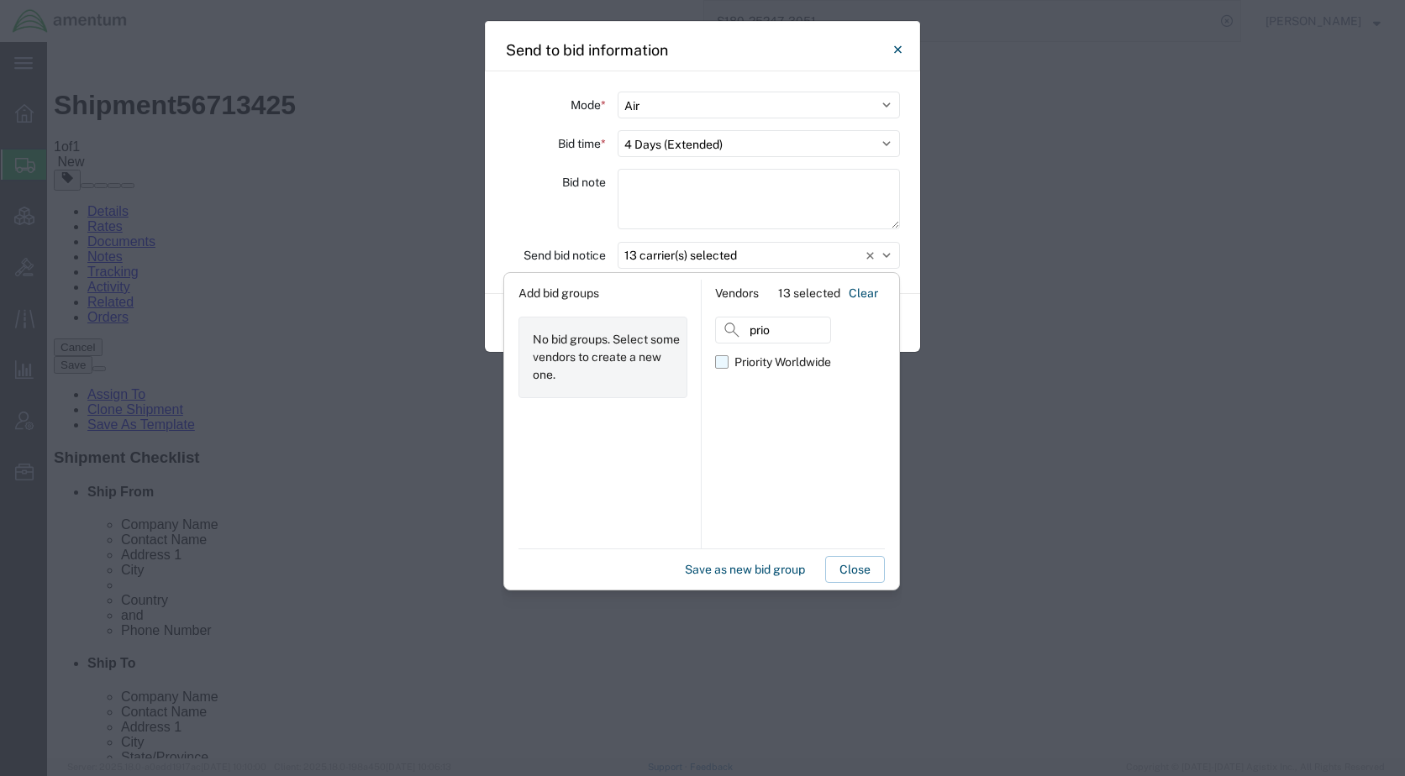
type input "prio"
click at [785, 366] on div "Priority Worldwide" at bounding box center [782, 363] width 97 height 18
click at [0, 0] on input "Priority Worldwide" at bounding box center [0, 0] width 0 height 0
click at [727, 572] on button "Save as new bid group" at bounding box center [745, 569] width 134 height 27
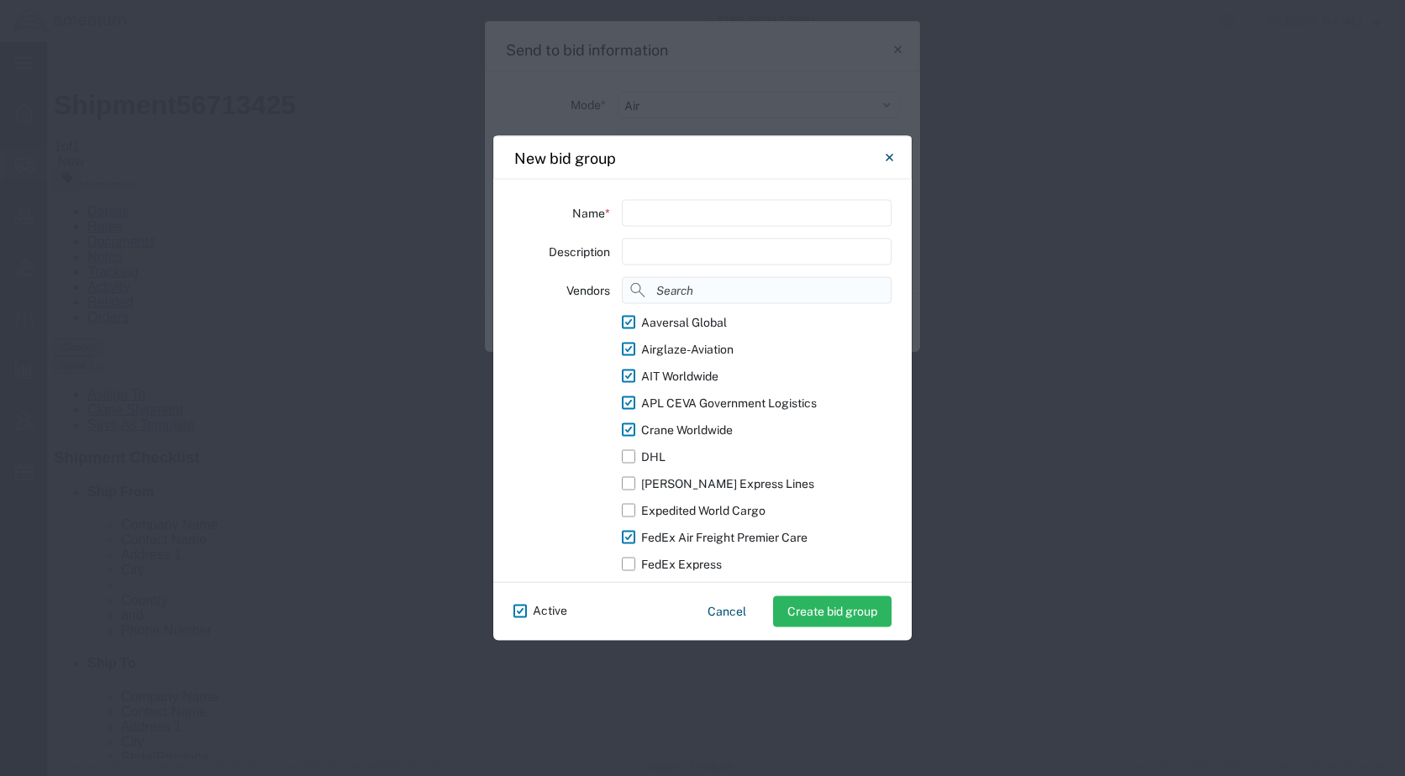
click at [692, 297] on input at bounding box center [757, 290] width 270 height 27
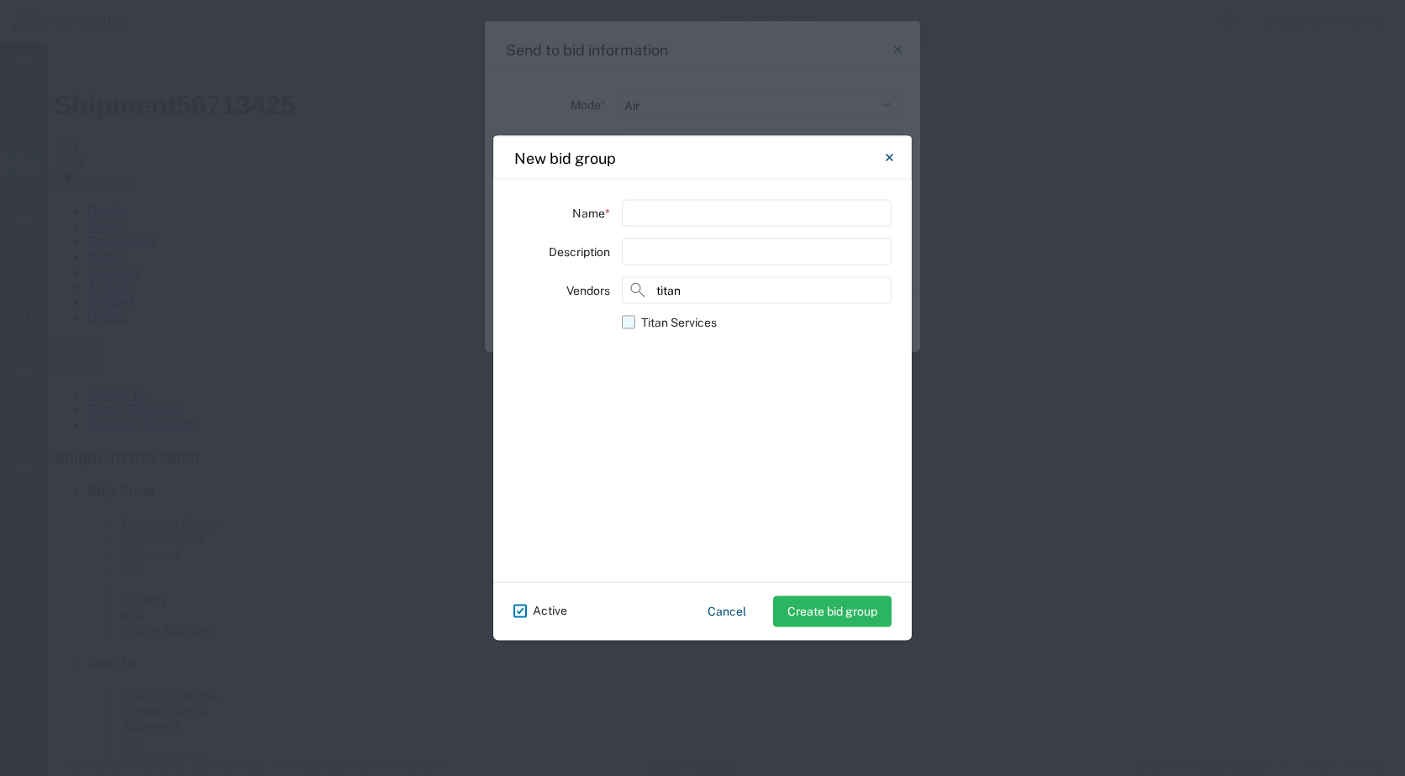
type input "titan"
click at [720, 318] on label "Titan Services" at bounding box center [757, 322] width 270 height 27
click at [0, 0] on input "Titan Services" at bounding box center [0, 0] width 0 height 0
click at [710, 608] on button "Cancel" at bounding box center [727, 611] width 66 height 29
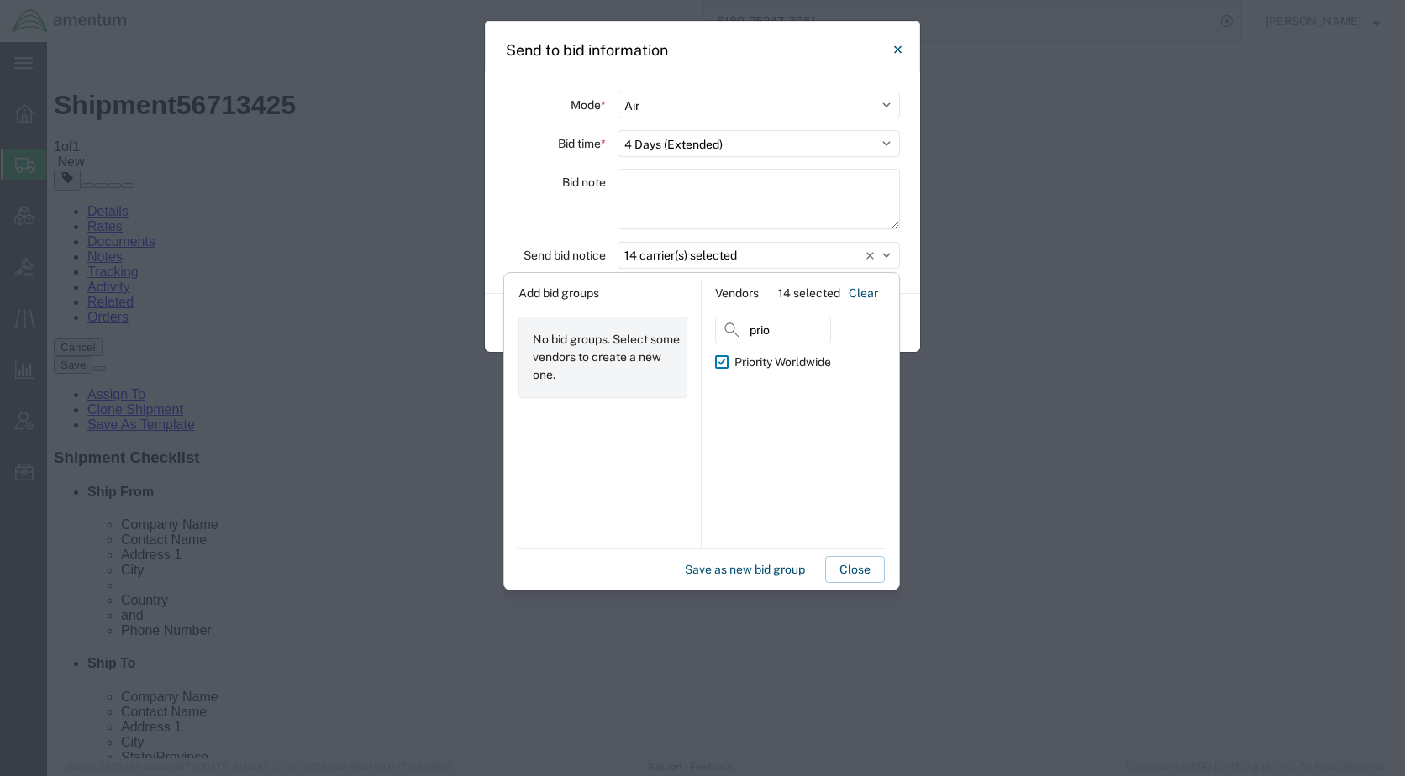
drag, startPoint x: 768, startPoint y: 333, endPoint x: 637, endPoint y: 348, distance: 132.0
click at [637, 348] on div "Add bid groups No bid groups. Select some vendors to create a new one. Vendors …" at bounding box center [701, 414] width 393 height 269
type input "titan"
click at [758, 368] on div "Titan Services" at bounding box center [772, 363] width 76 height 18
click at [0, 0] on input "Titan Services" at bounding box center [0, 0] width 0 height 0
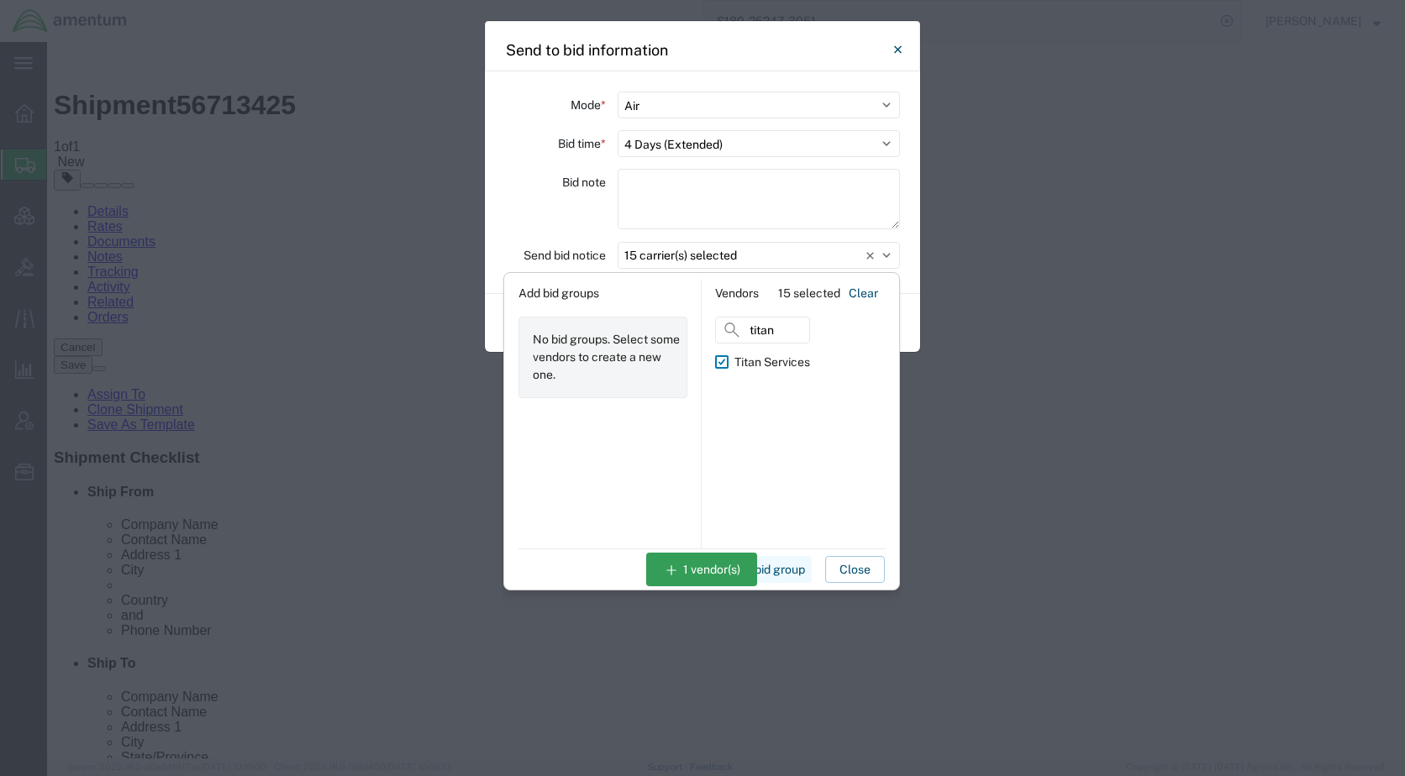
click at [718, 571] on button "Save as new bid group" at bounding box center [745, 569] width 134 height 27
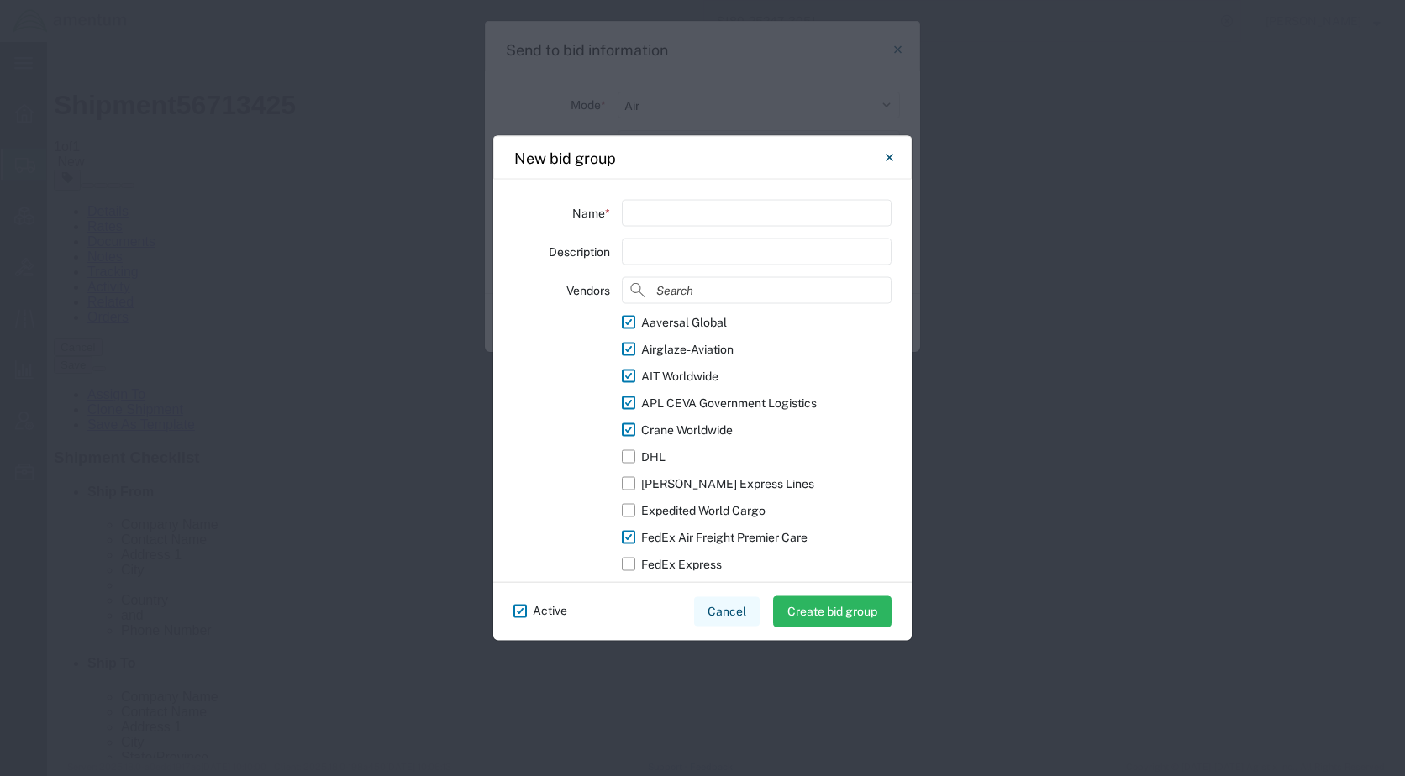
click at [729, 611] on button "Cancel" at bounding box center [727, 611] width 66 height 29
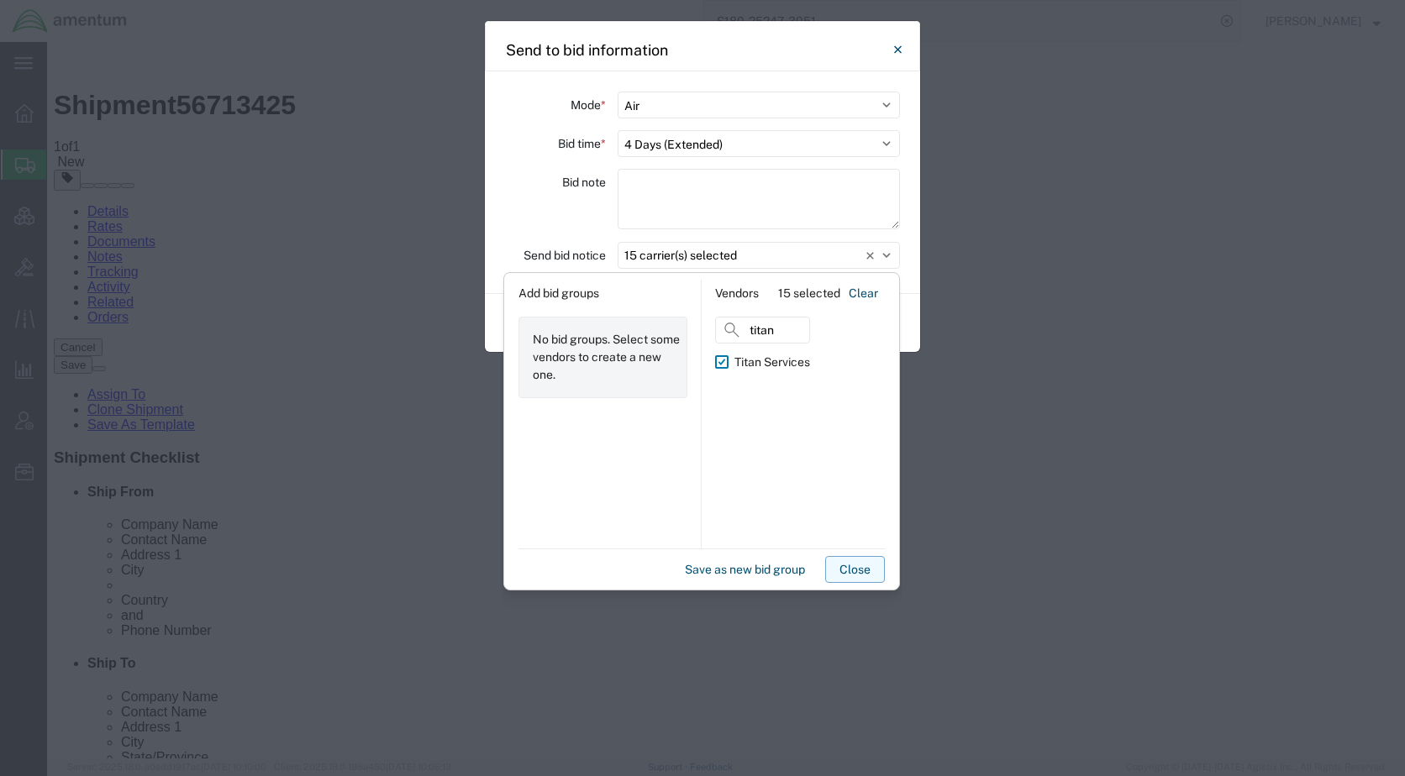
click at [841, 569] on button "Close" at bounding box center [855, 569] width 60 height 27
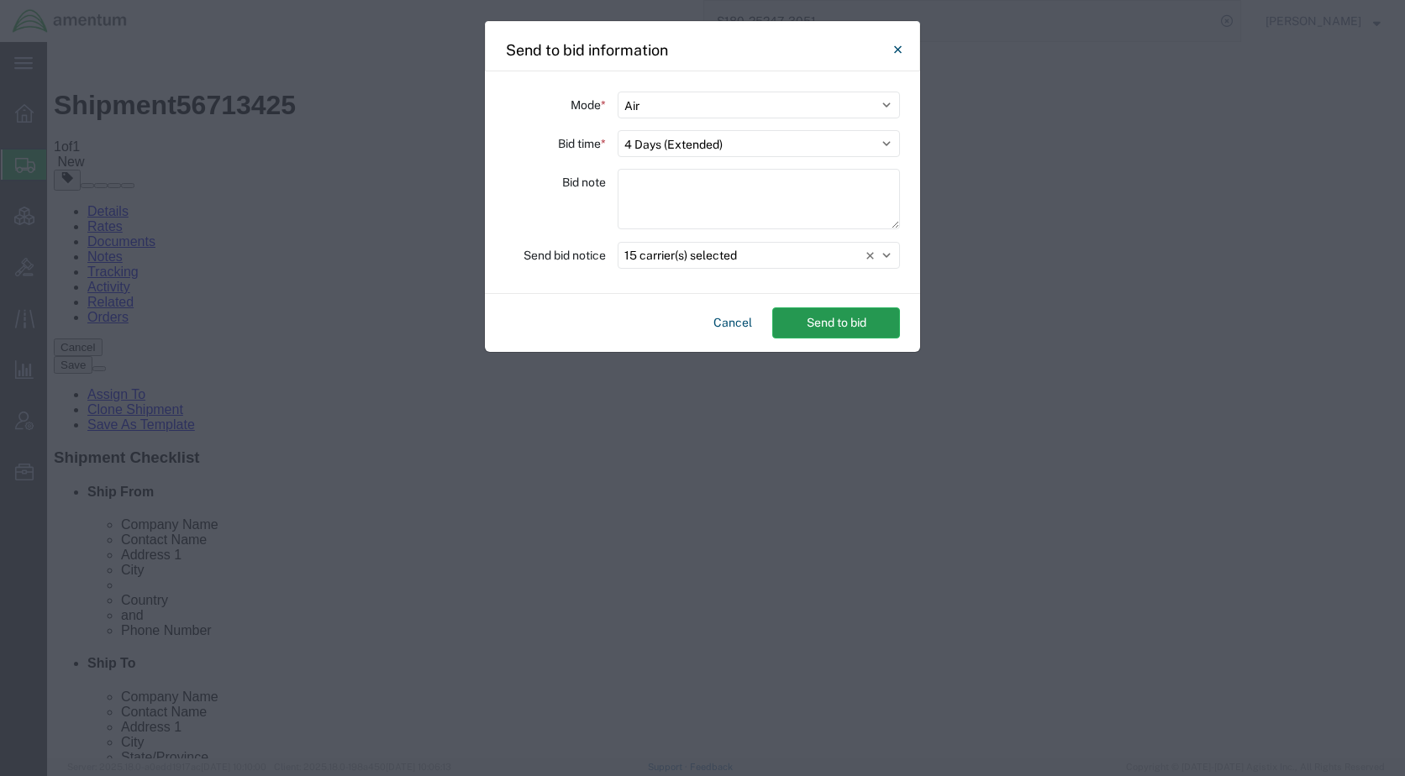
click at [842, 324] on button "Send to bid" at bounding box center [836, 323] width 128 height 31
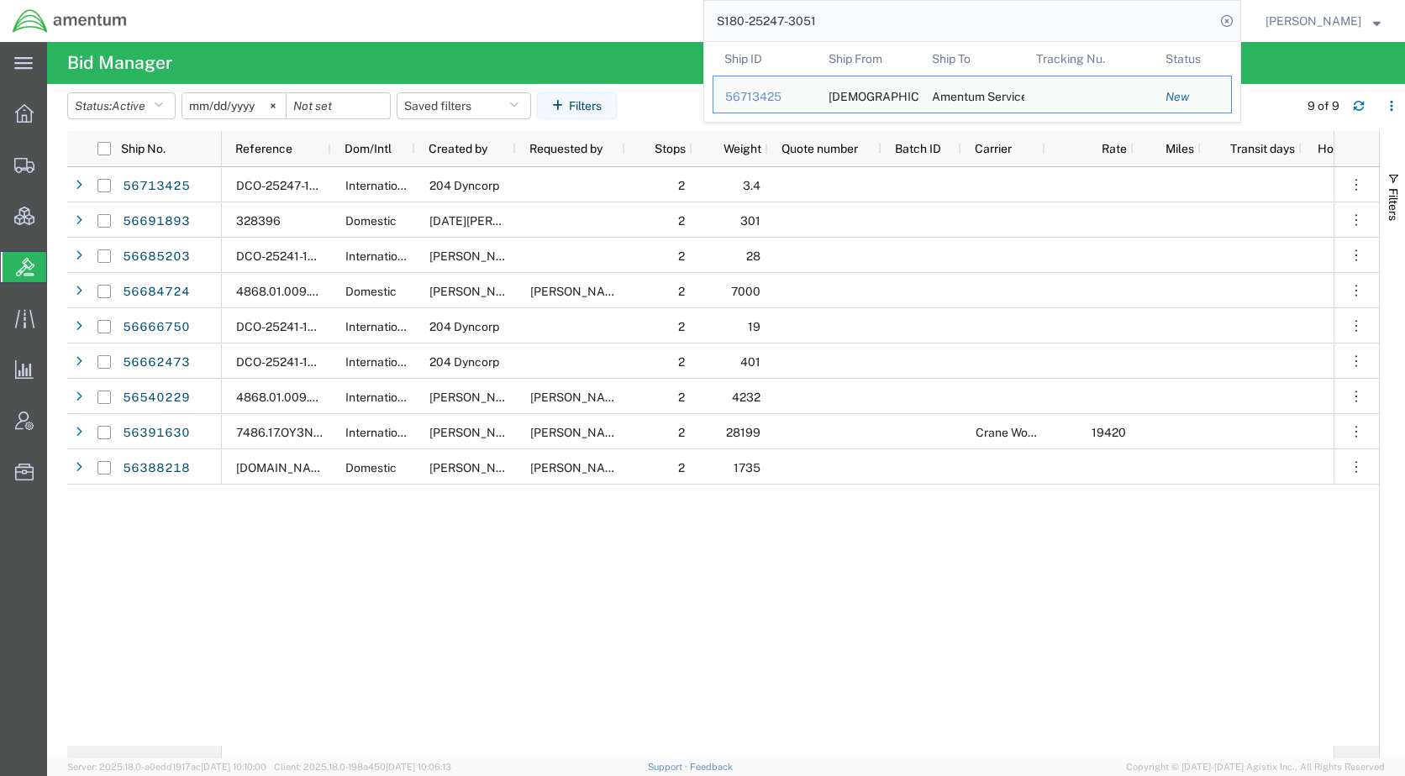
drag, startPoint x: 876, startPoint y: 28, endPoint x: 628, endPoint y: 27, distance: 248.7
click at [628, 27] on div "S180-25247-3051 Ship ID Ship From Ship To Tracking Nu. Status Ship ID 56713425 …" at bounding box center [690, 21] width 1102 height 42
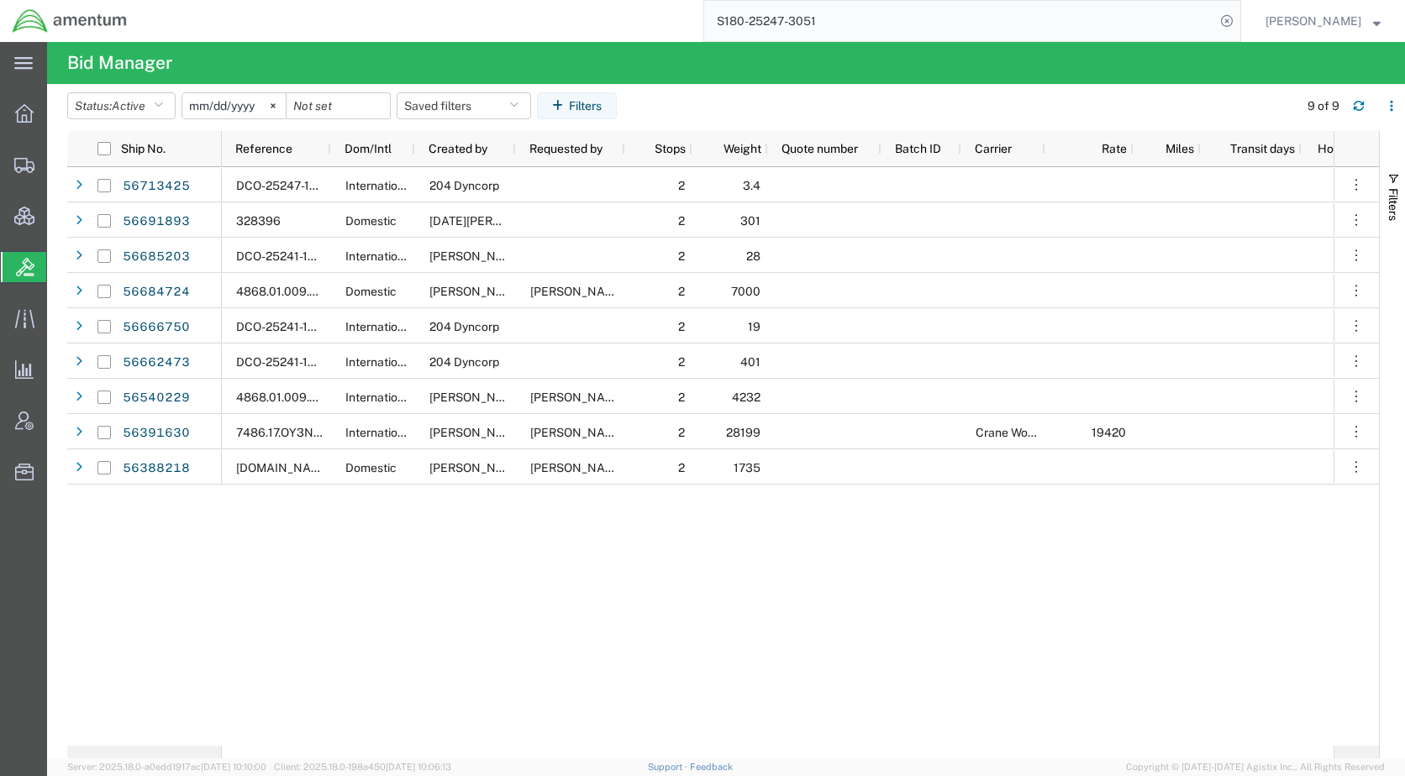
paste input "56662473"
click at [1239, 21] on icon at bounding box center [1227, 21] width 24 height 24
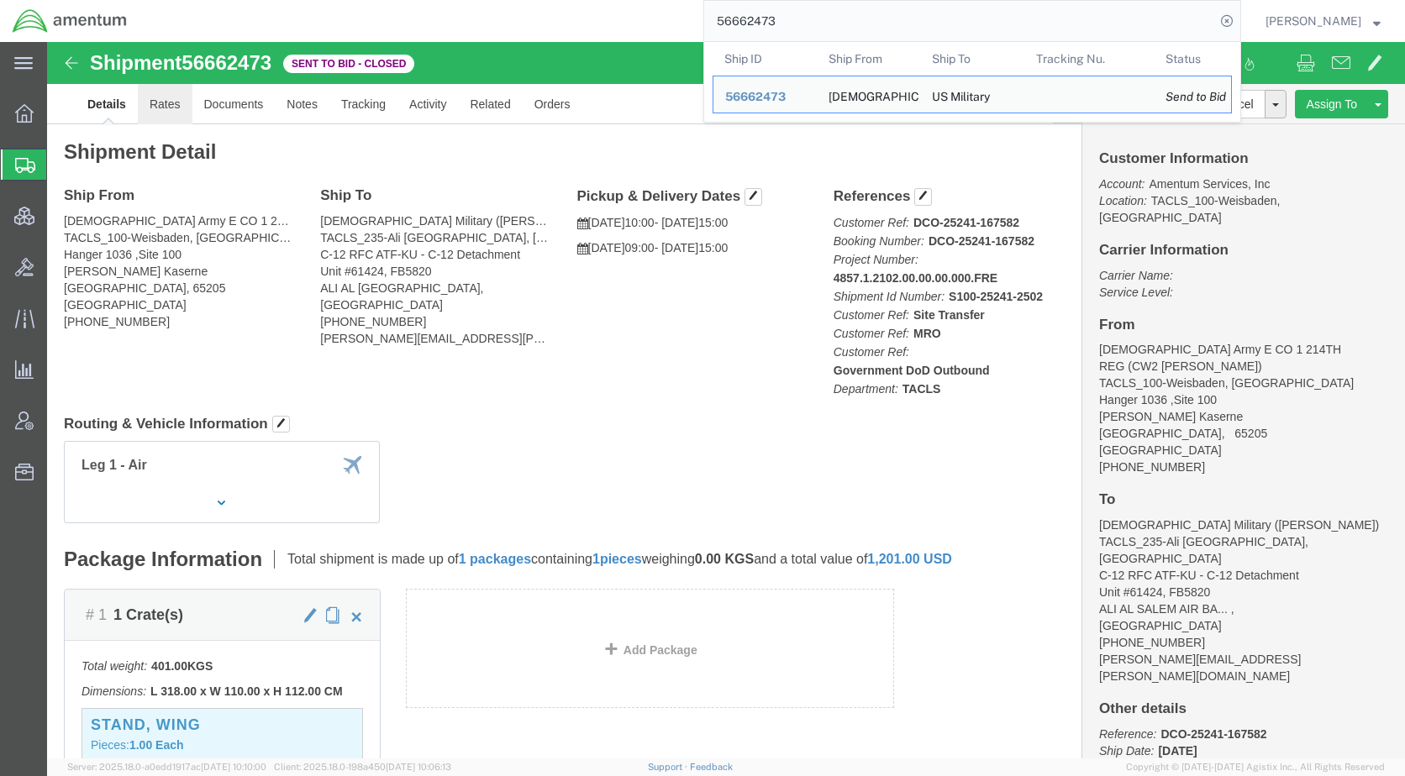
click link "Rates"
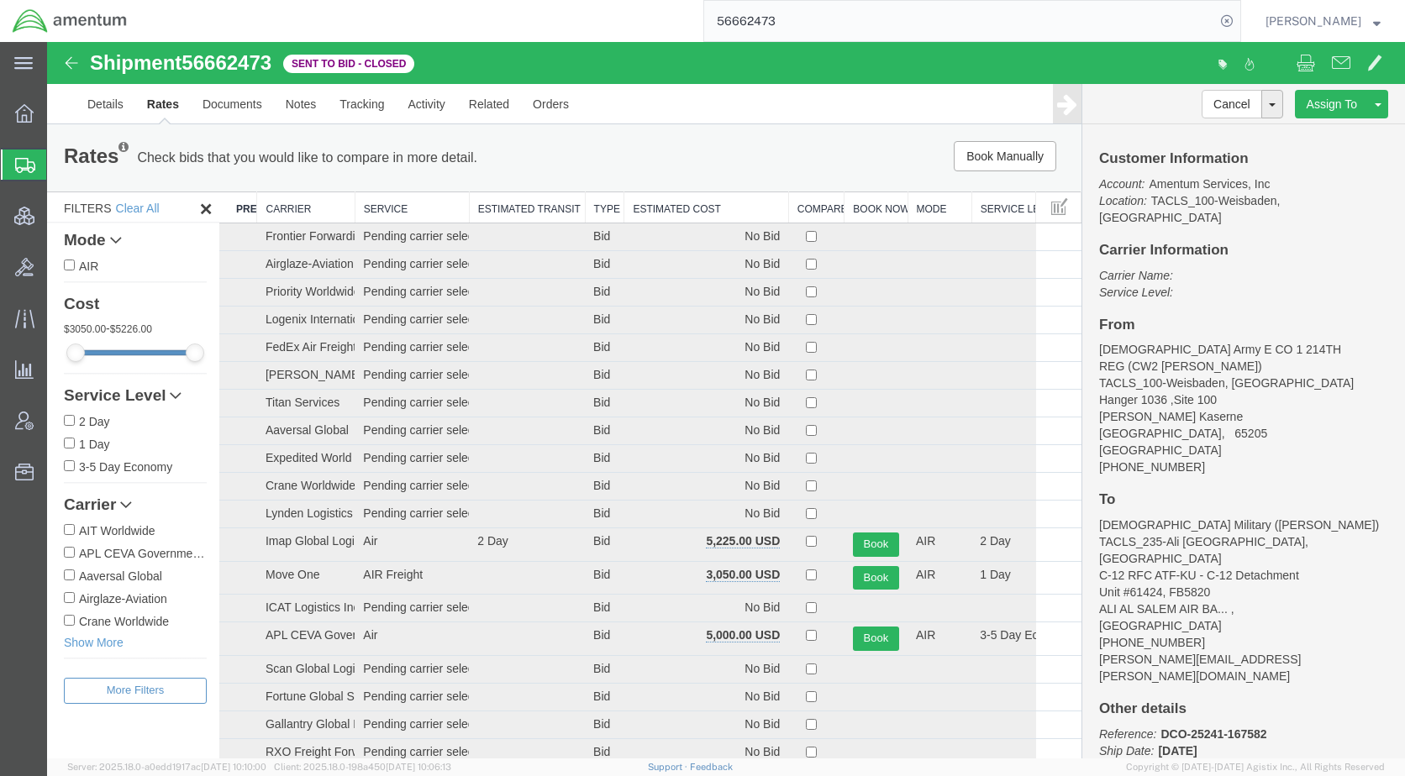
click at [667, 210] on th "Estimated Cost" at bounding box center [706, 207] width 164 height 31
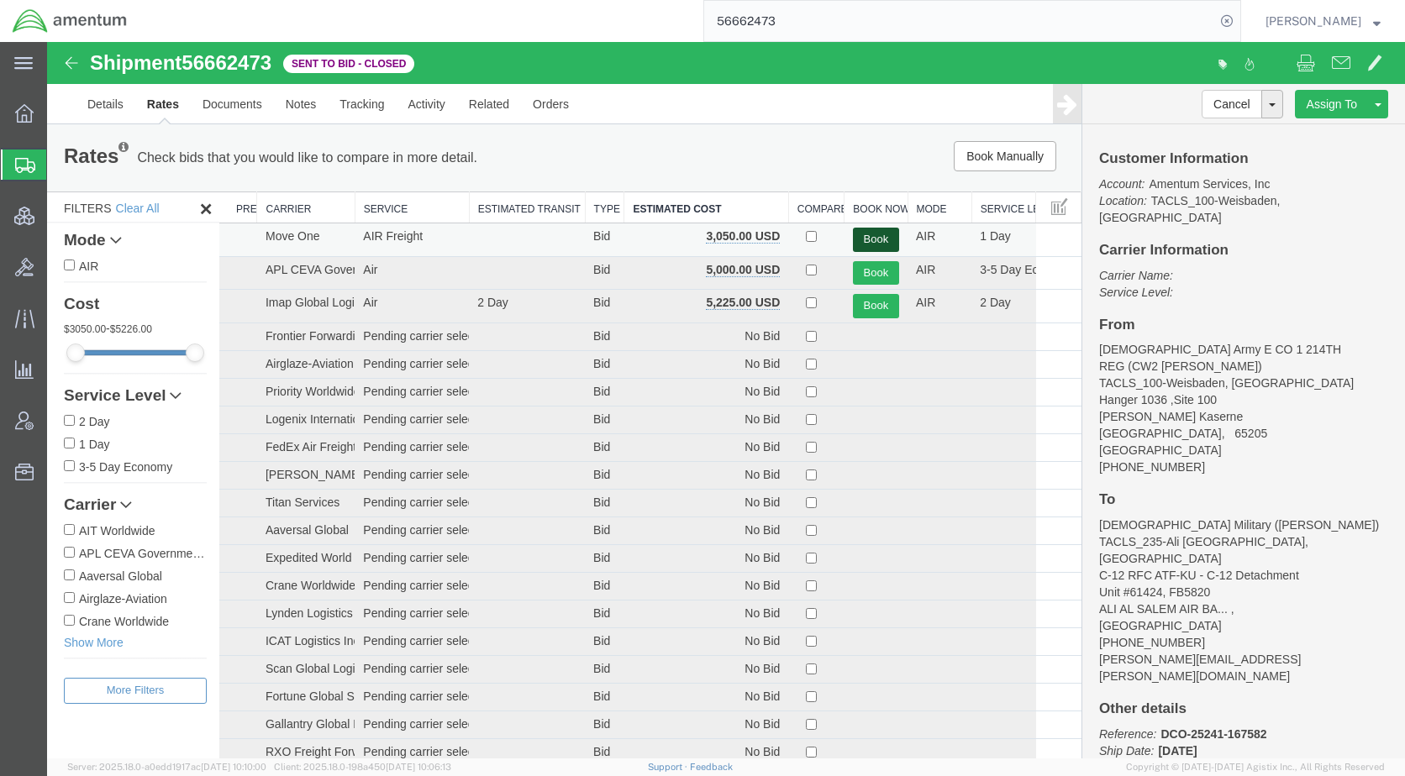
click at [875, 234] on button "Book" at bounding box center [876, 240] width 46 height 24
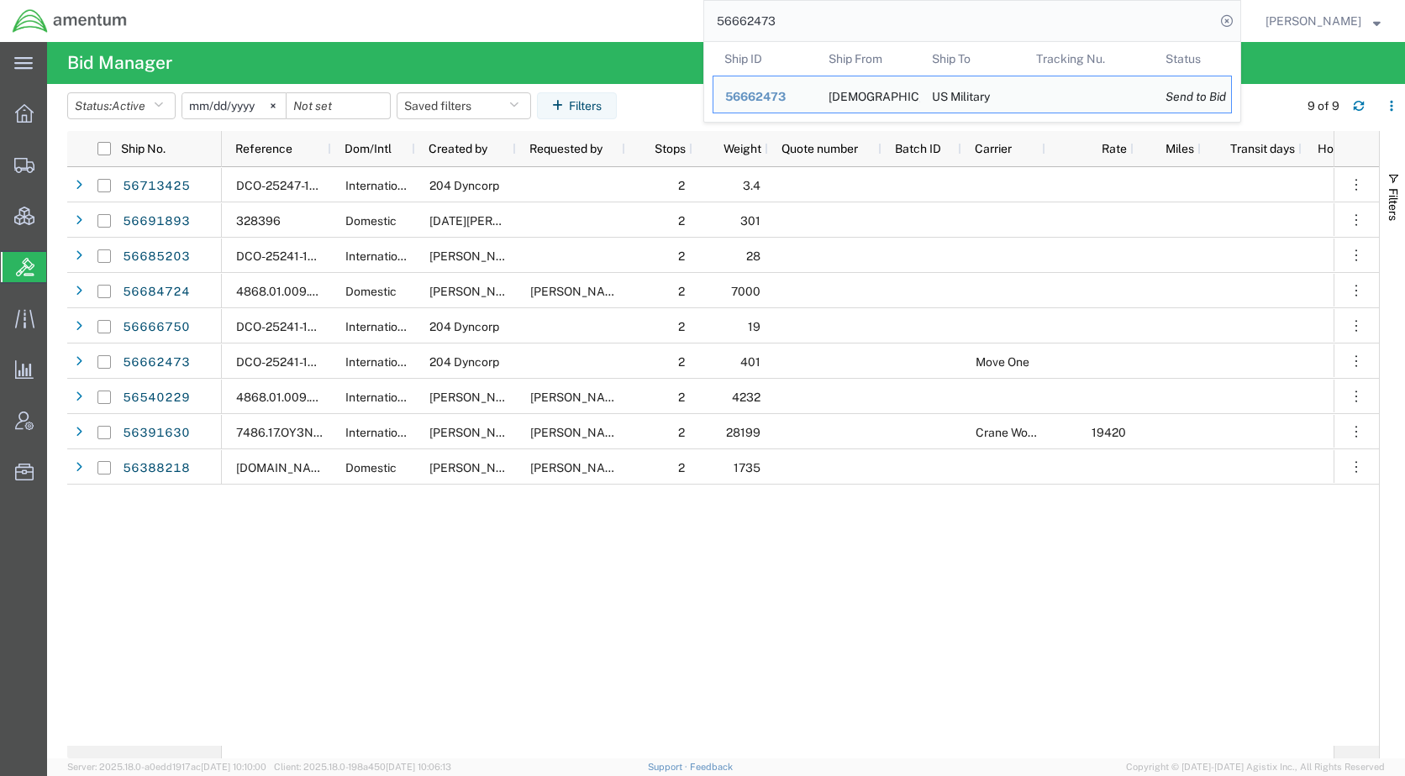
drag, startPoint x: 854, startPoint y: 13, endPoint x: 736, endPoint y: 39, distance: 120.5
click at [736, 39] on input "56662473" at bounding box center [959, 21] width 511 height 40
paste input "9189"
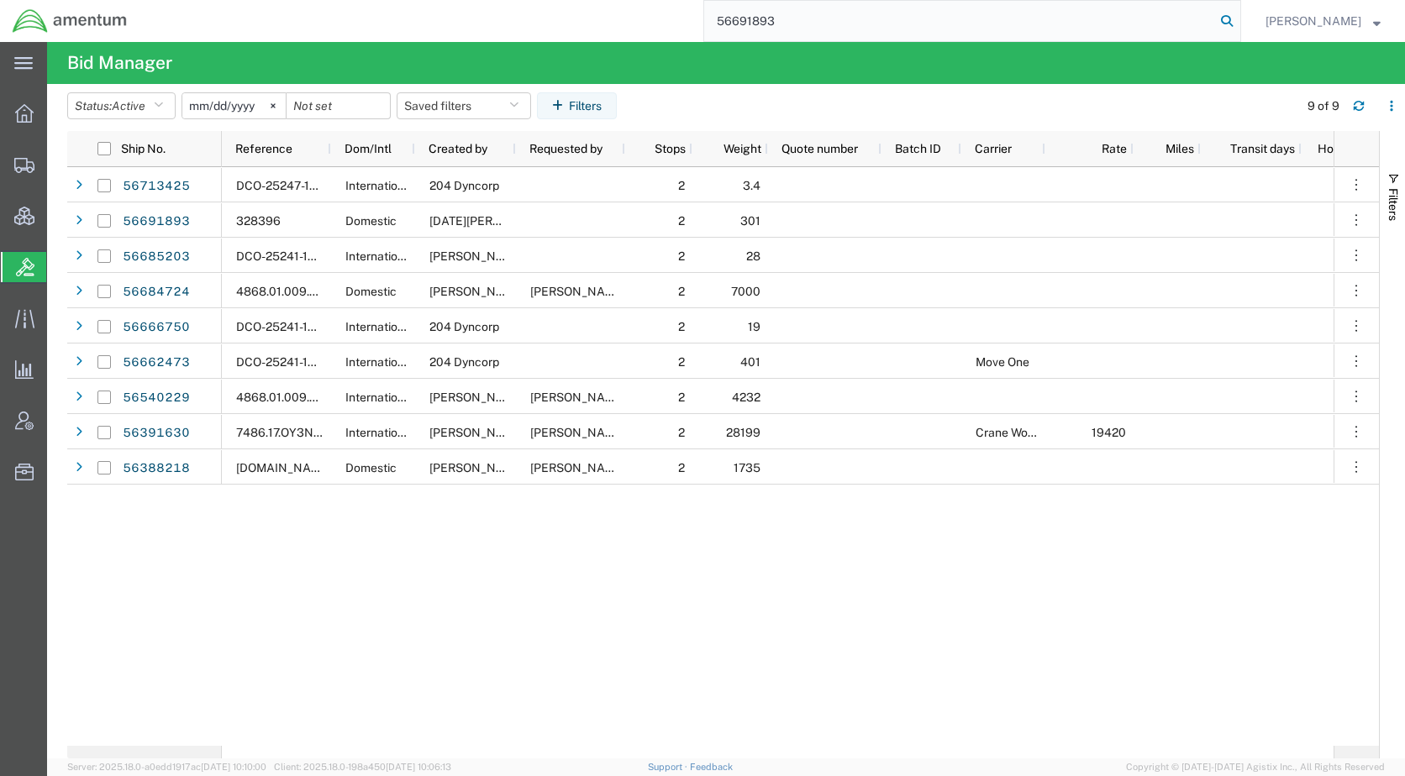
click at [1239, 22] on icon at bounding box center [1227, 21] width 24 height 24
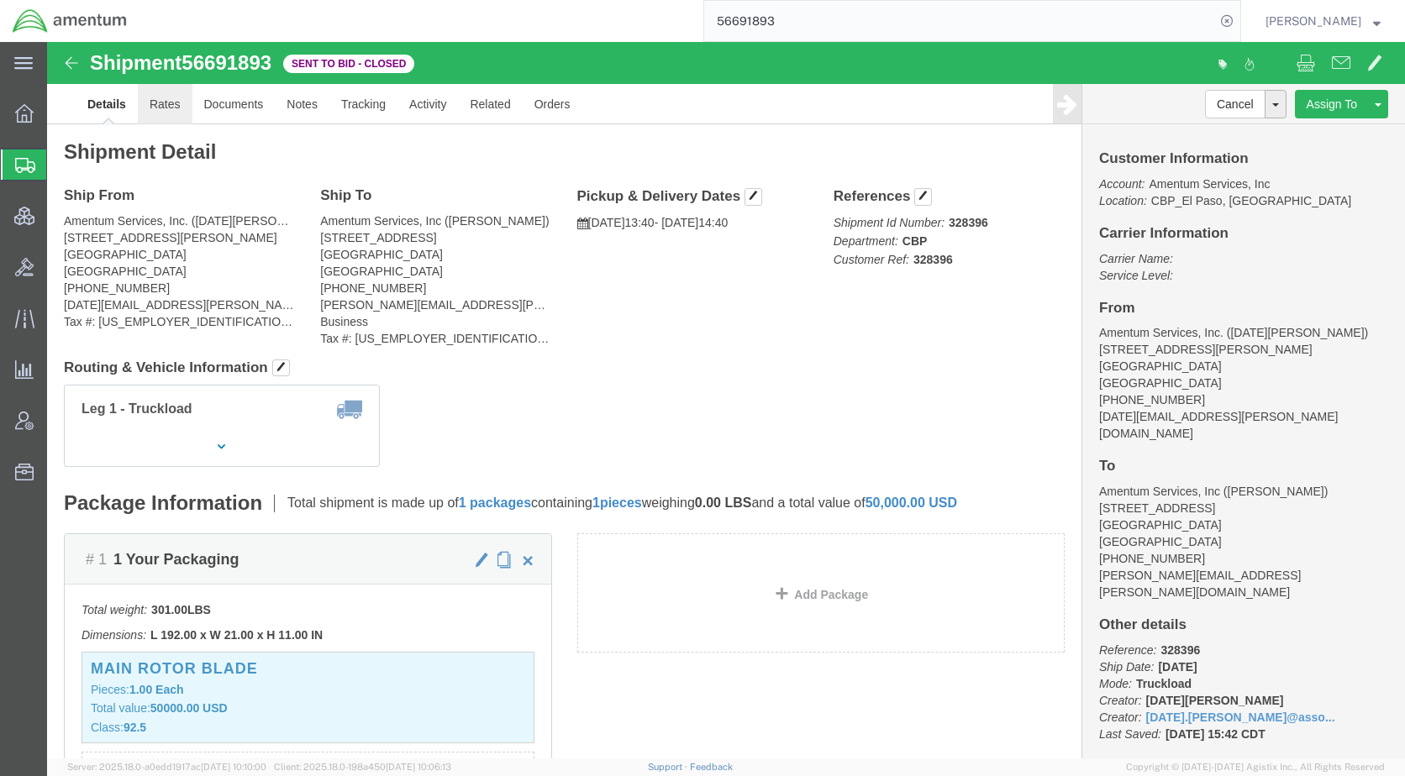
click link "Rates"
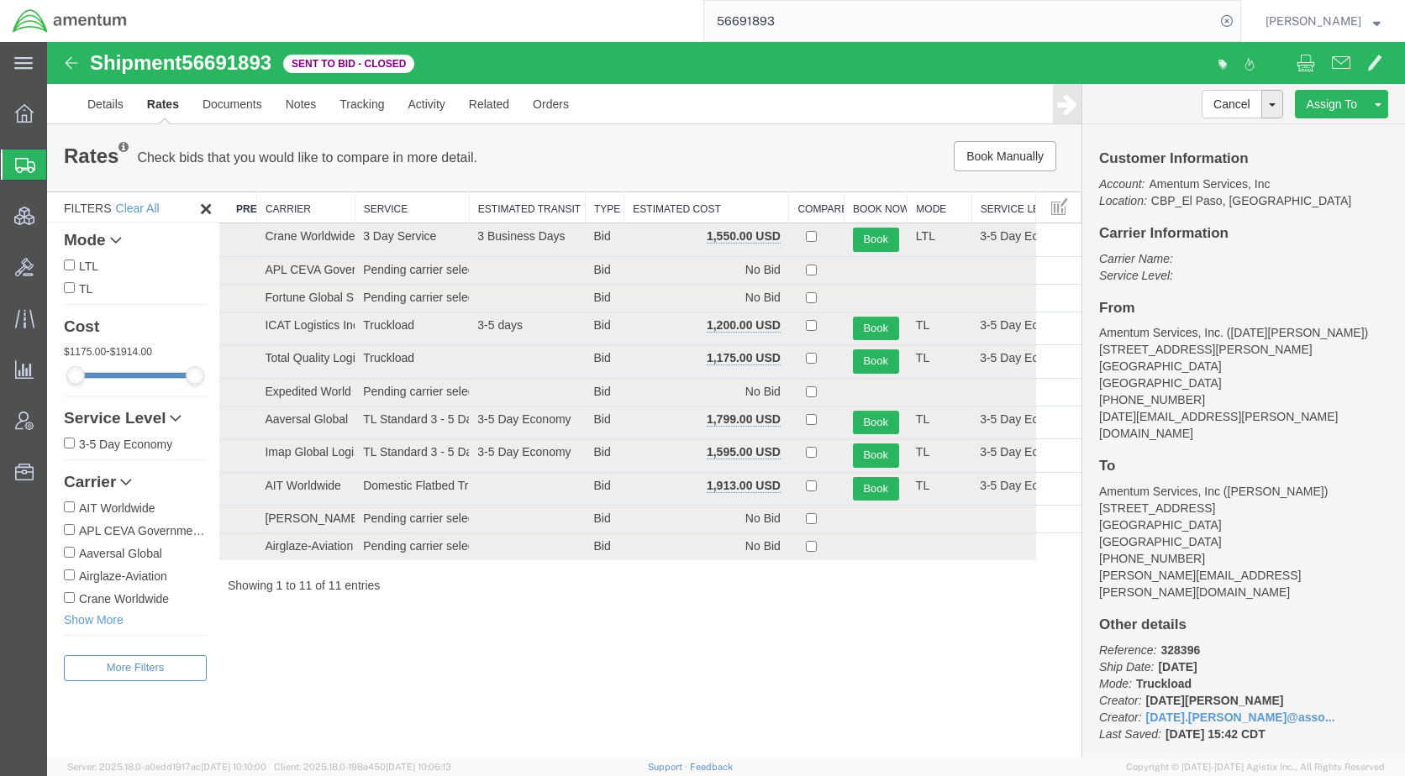
click at [676, 201] on th "Estimated Cost" at bounding box center [706, 207] width 165 height 31
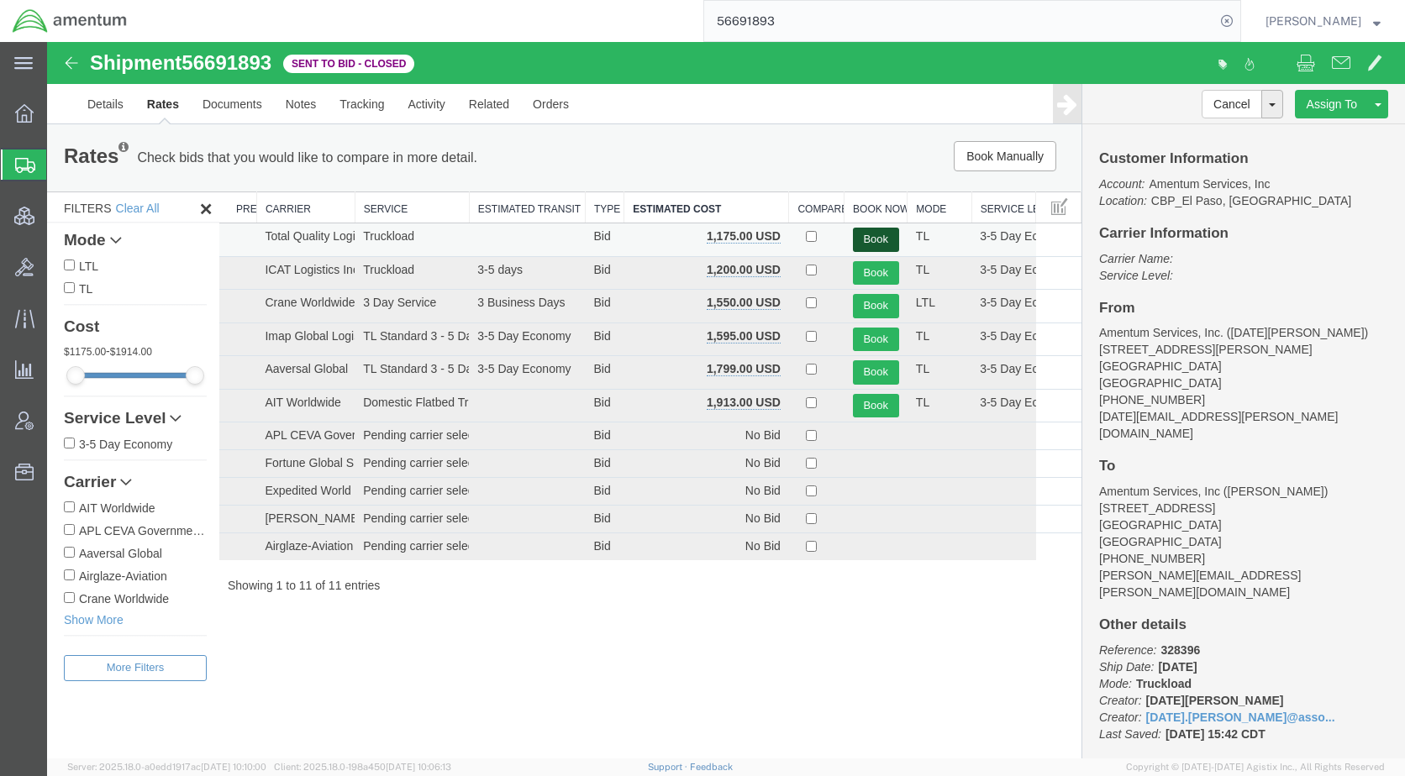
click at [868, 235] on button "Book" at bounding box center [876, 240] width 46 height 24
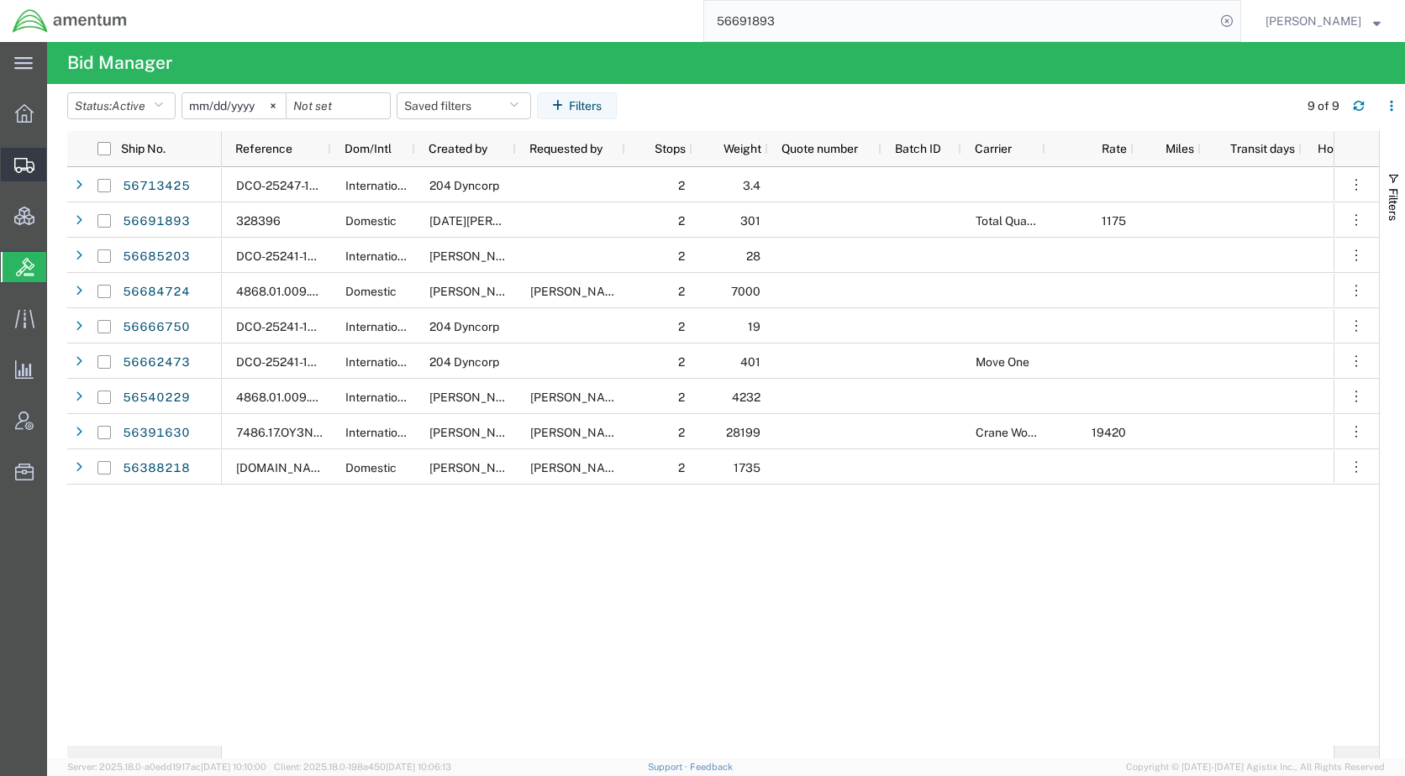
click at [58, 162] on span "Shipments" at bounding box center [52, 165] width 12 height 34
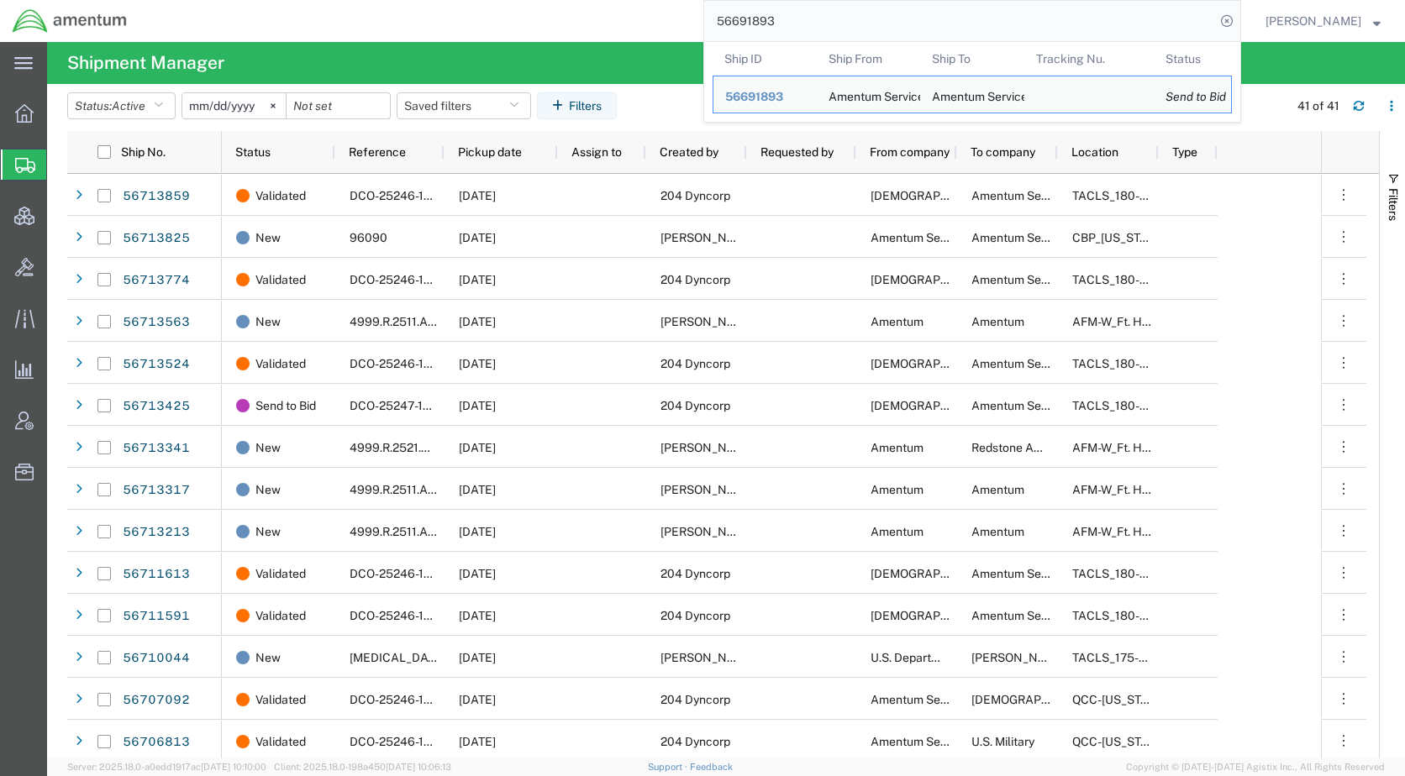
drag, startPoint x: 878, startPoint y: 18, endPoint x: 674, endPoint y: 19, distance: 204.2
click at [674, 19] on div "56691893 Ship ID Ship From Ship To Tracking Nu. Status Ship ID 56691893 Ship Fr…" at bounding box center [690, 21] width 1102 height 42
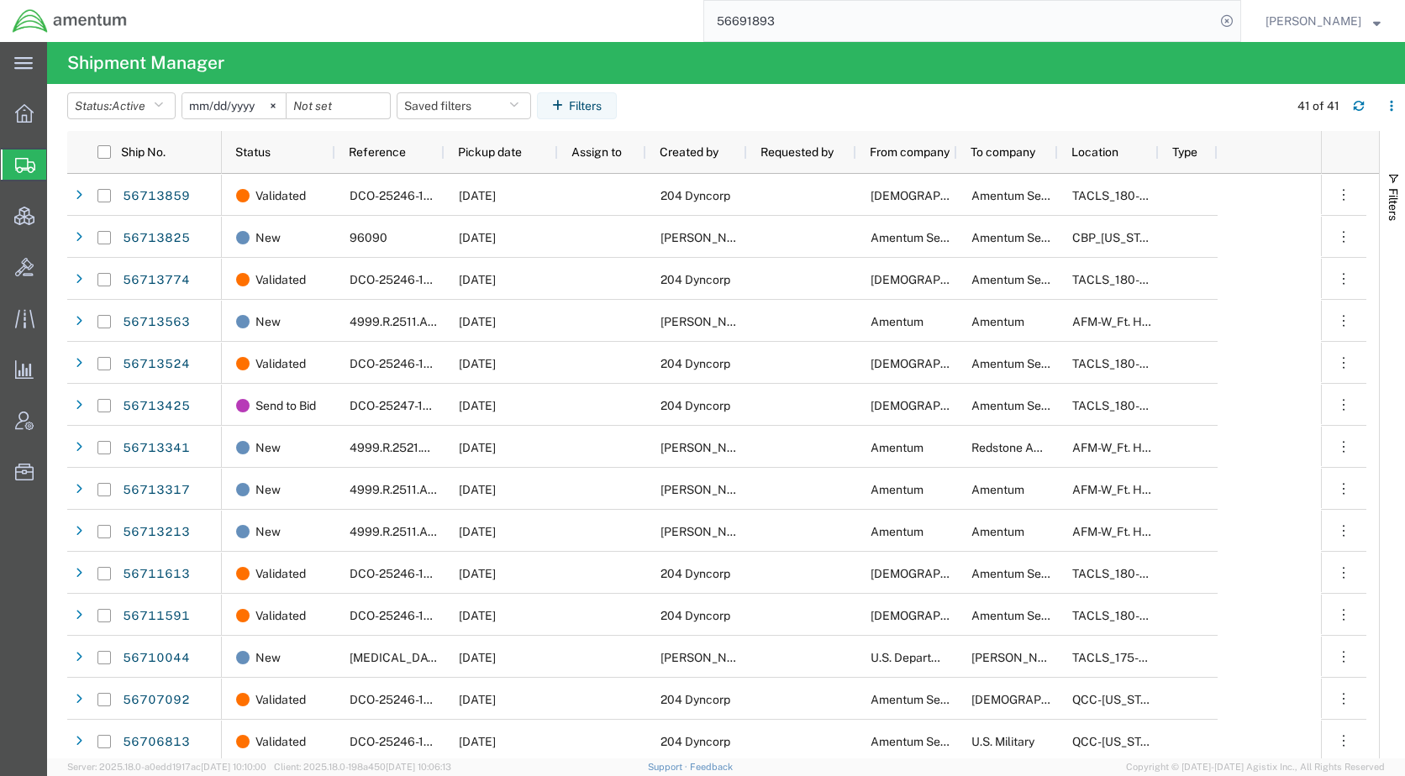
paste input "8520"
click at [1239, 18] on icon at bounding box center [1227, 21] width 24 height 24
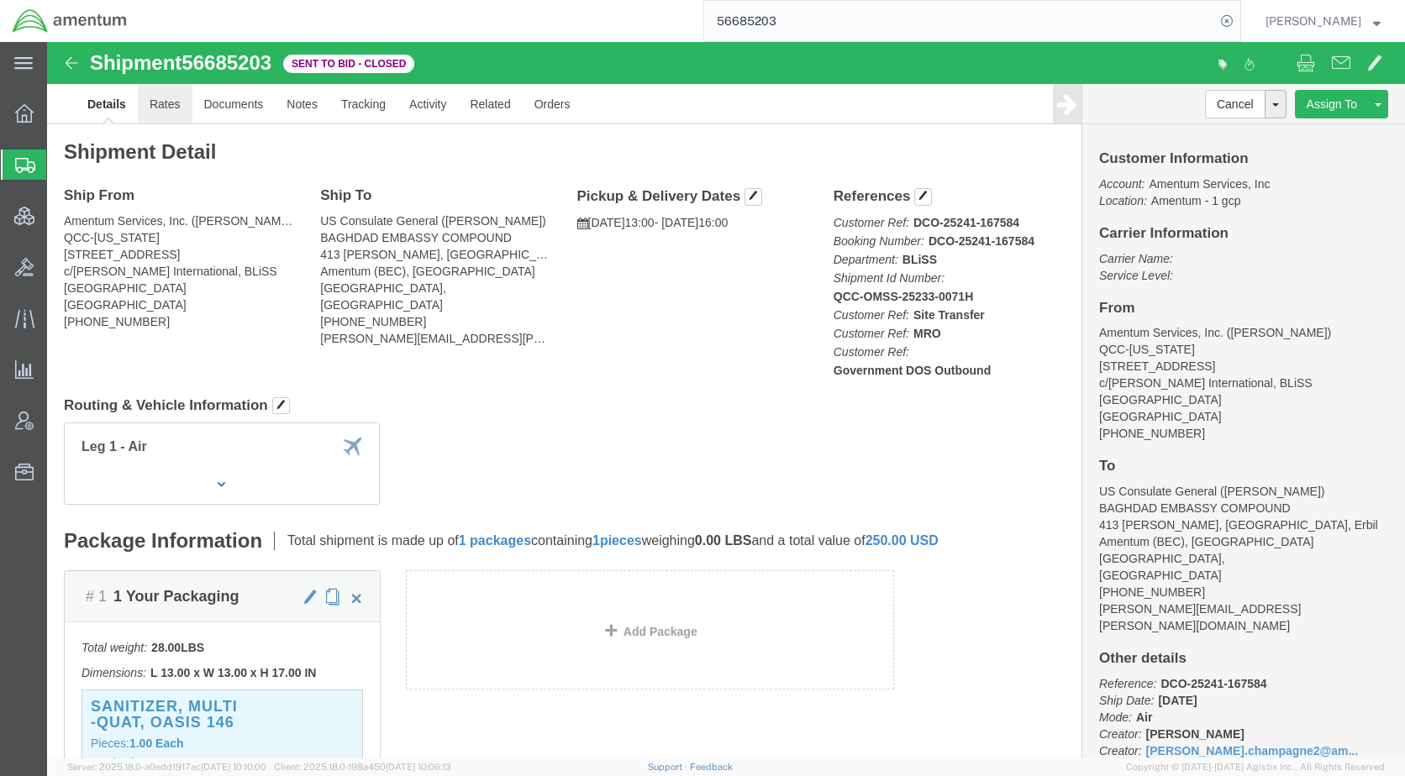
click link "Rates"
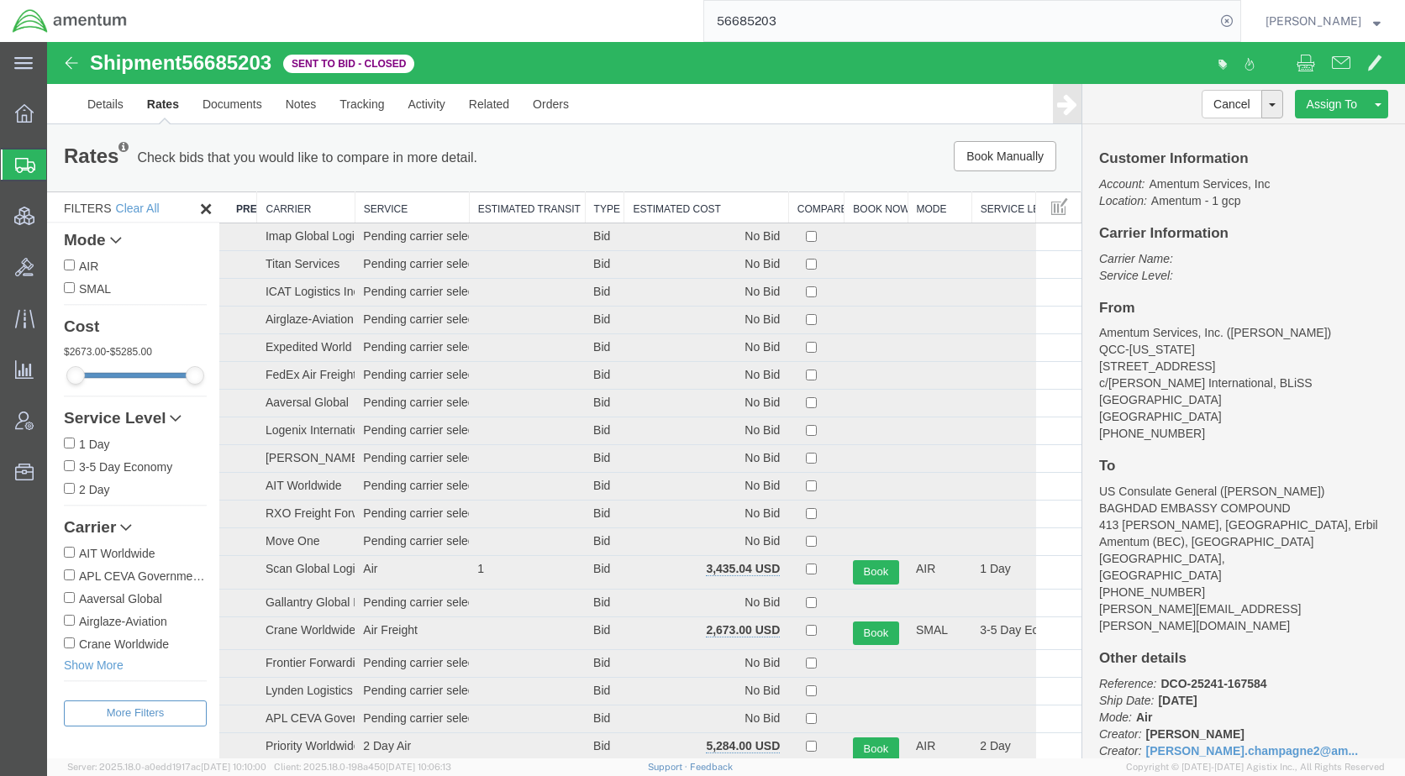
click at [657, 208] on th "Estimated Cost" at bounding box center [706, 207] width 164 height 31
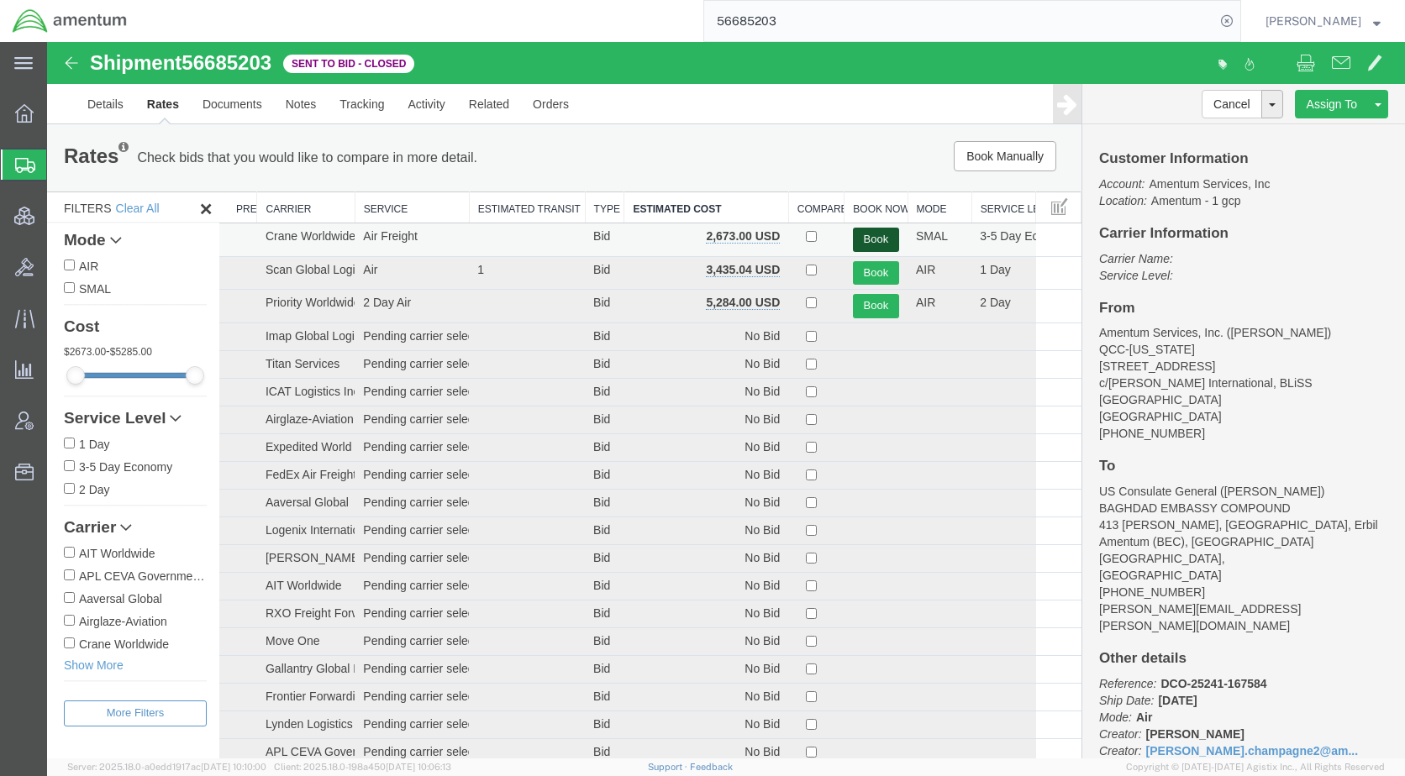
click at [865, 237] on button "Book" at bounding box center [876, 240] width 46 height 24
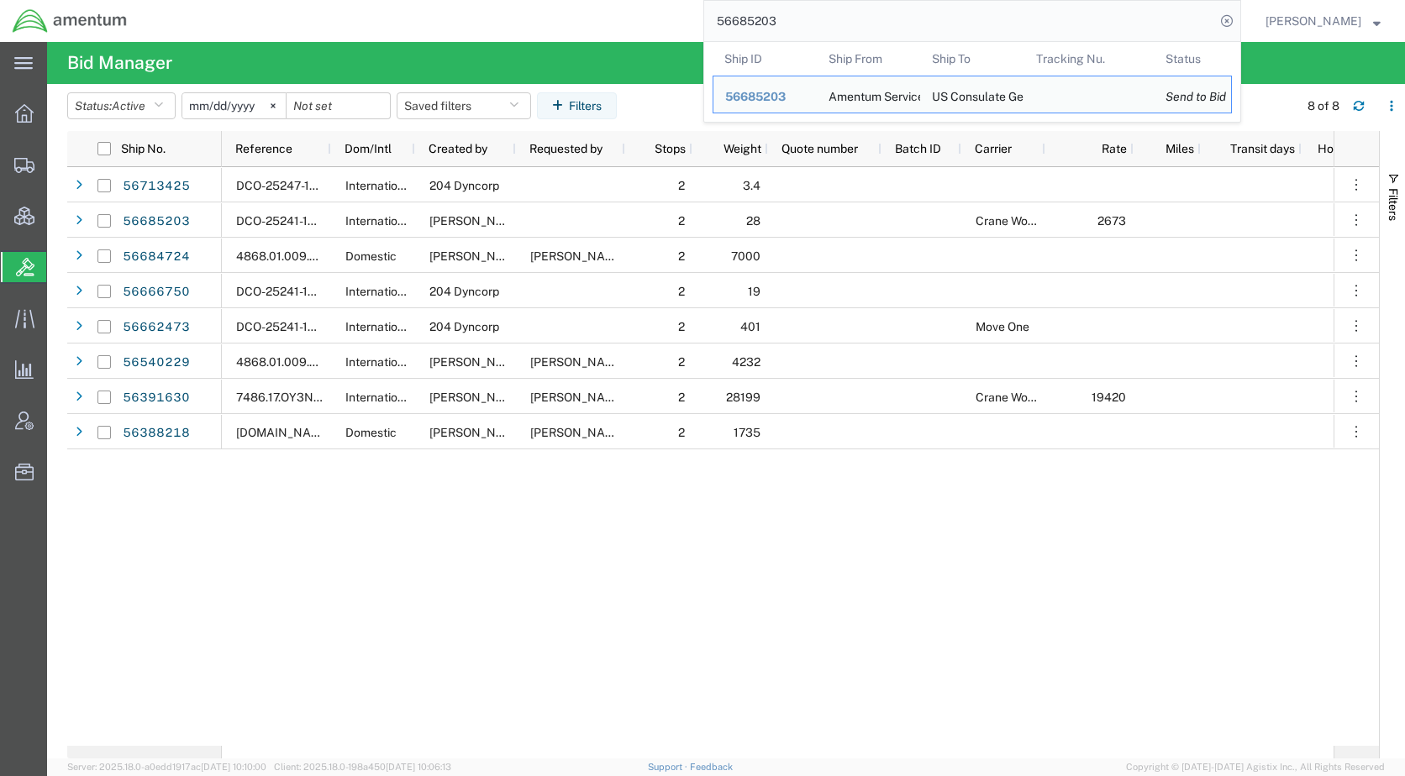
drag, startPoint x: 841, startPoint y: 24, endPoint x: 744, endPoint y: 24, distance: 97.5
click at [744, 24] on input "56685203" at bounding box center [959, 21] width 511 height 40
paste input "59616"
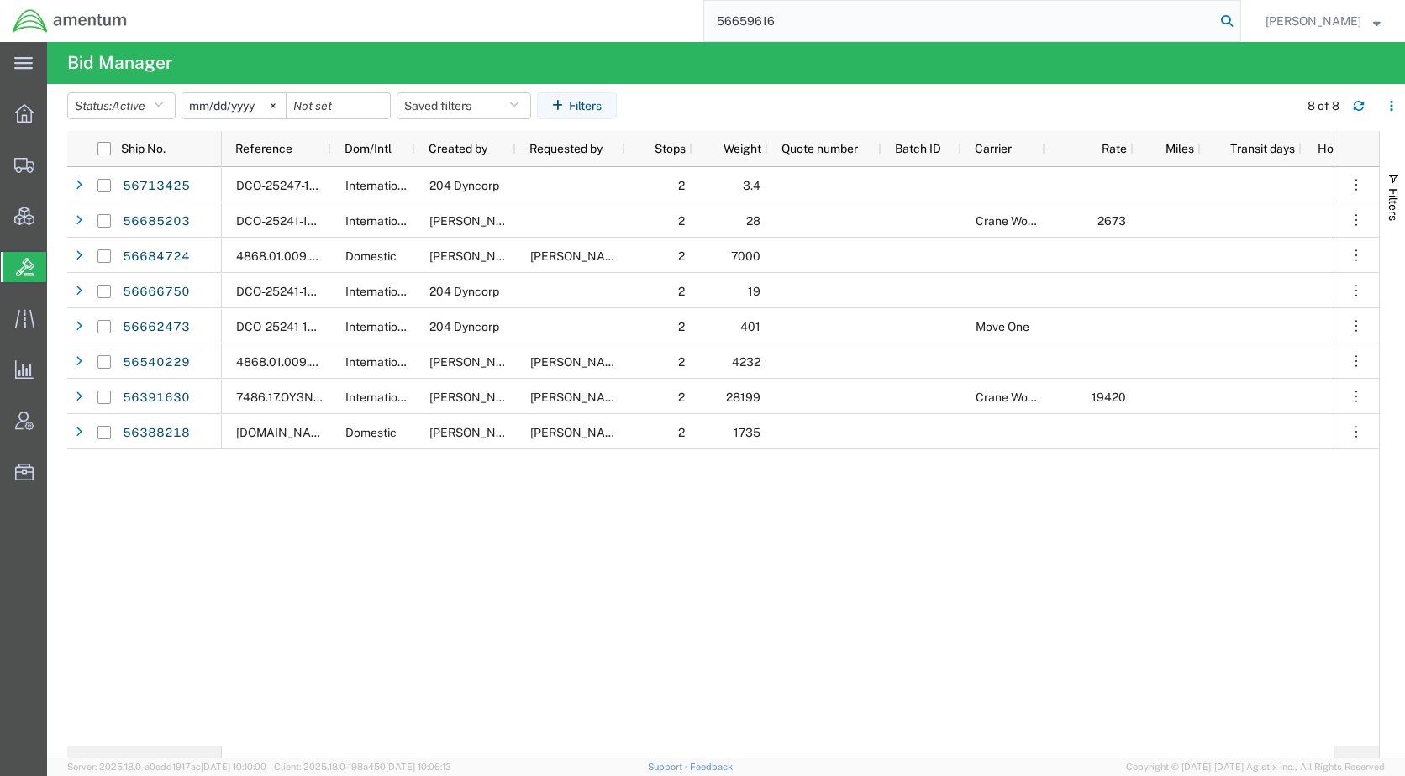
type input "56659616"
click at [1239, 19] on icon at bounding box center [1227, 21] width 24 height 24
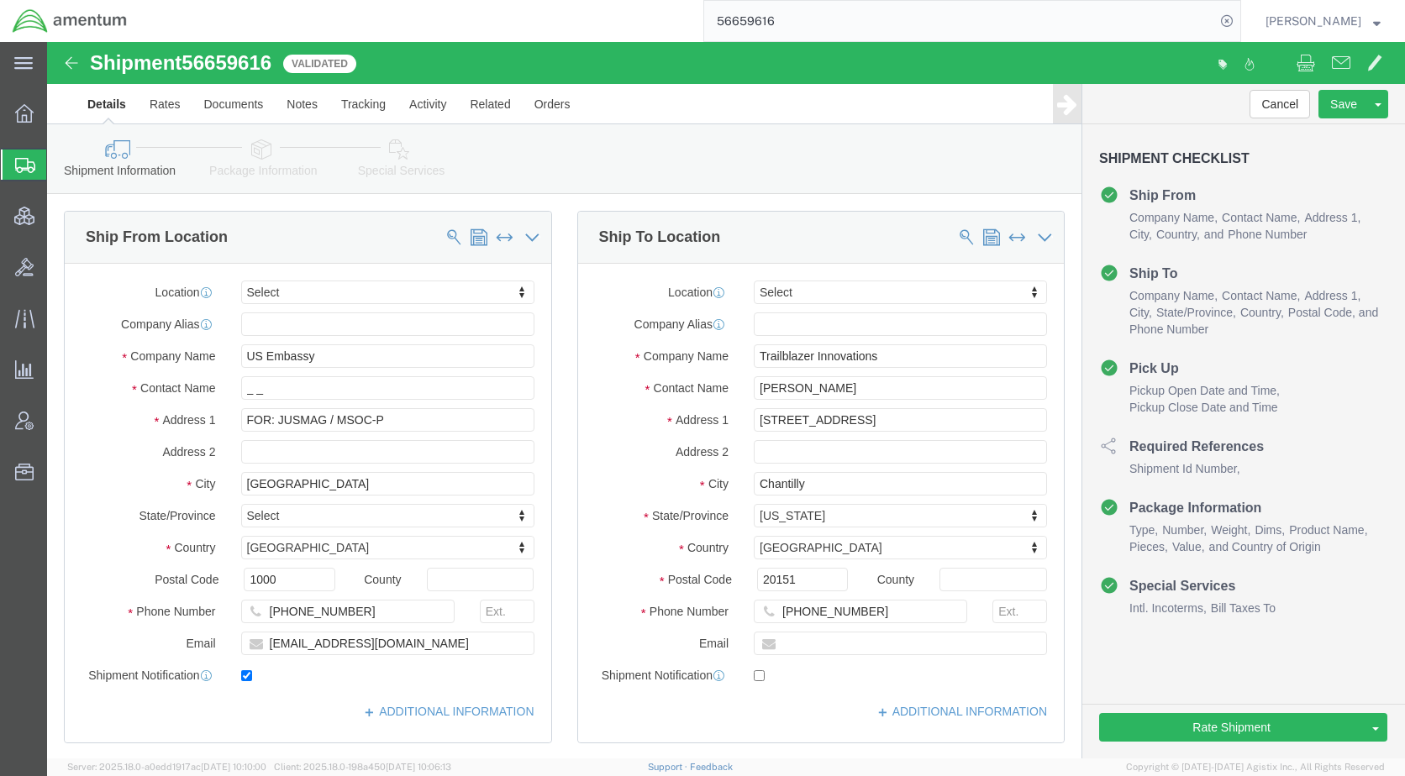
select select
drag, startPoint x: 215, startPoint y: 105, endPoint x: 224, endPoint y: 113, distance: 12.5
click icon
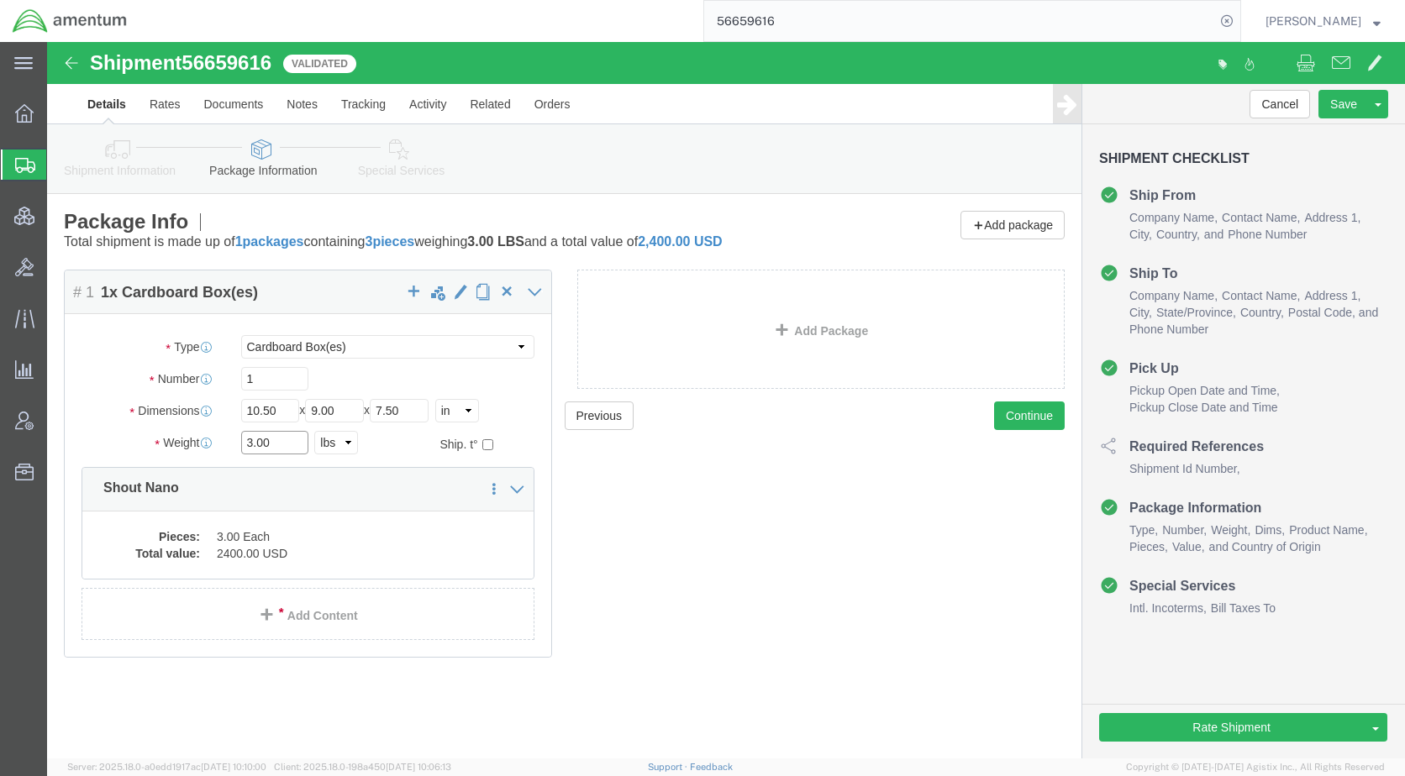
drag, startPoint x: 230, startPoint y: 400, endPoint x: 182, endPoint y: 400, distance: 47.9
click div "3.00 Select kgs lbs"
type input "2"
click dd "2400.00 USD"
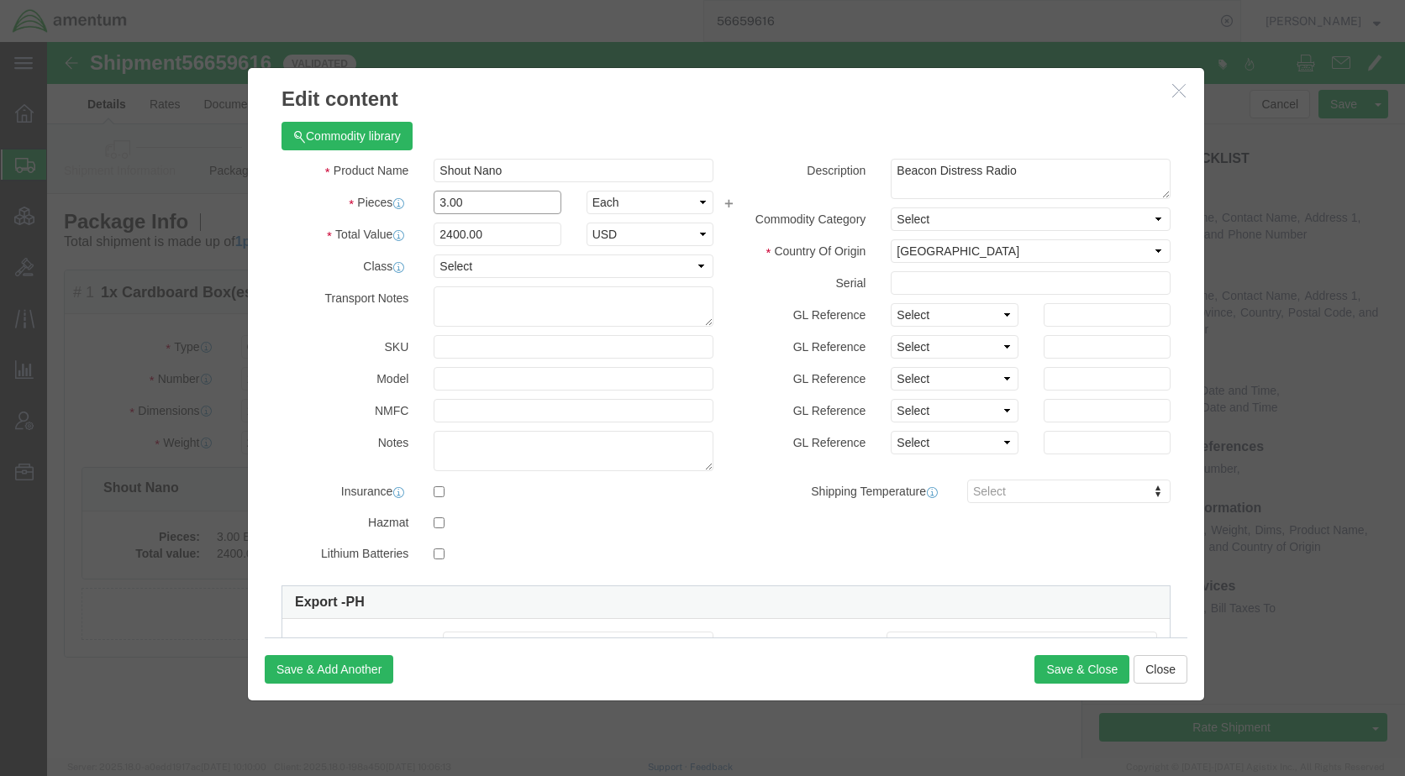
click div "Pieces 3.00 Select Bag Barrels 100Board Feet Bottle Box Blister Pack Carats Can…"
type input "2"
type input "1600"
drag, startPoint x: 451, startPoint y: 192, endPoint x: 330, endPoint y: 191, distance: 121.0
click div "Total Value 1600 Select ADP AED AFN ALL AMD AOA ARS ATS AUD AWG AZN BAM BBD BDT…"
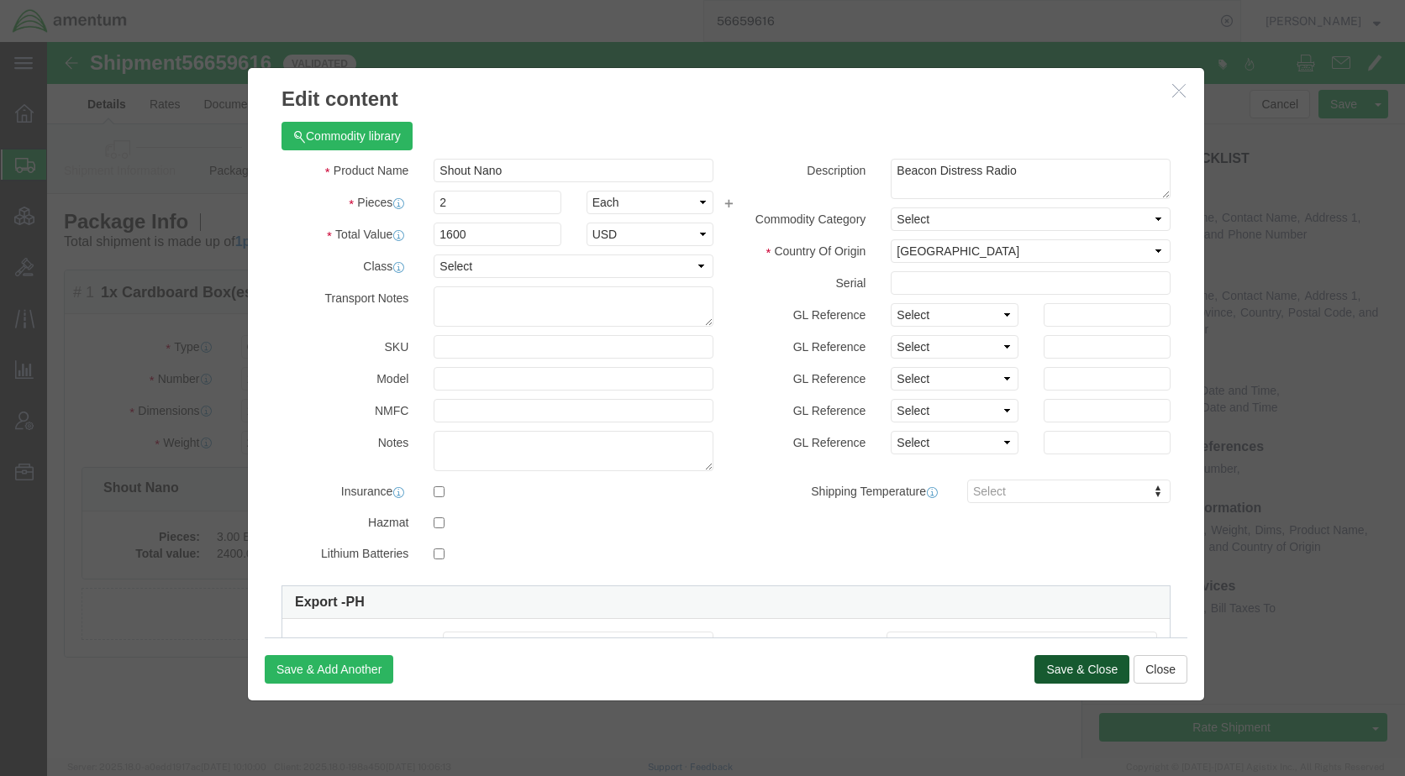
click button "Save & Close"
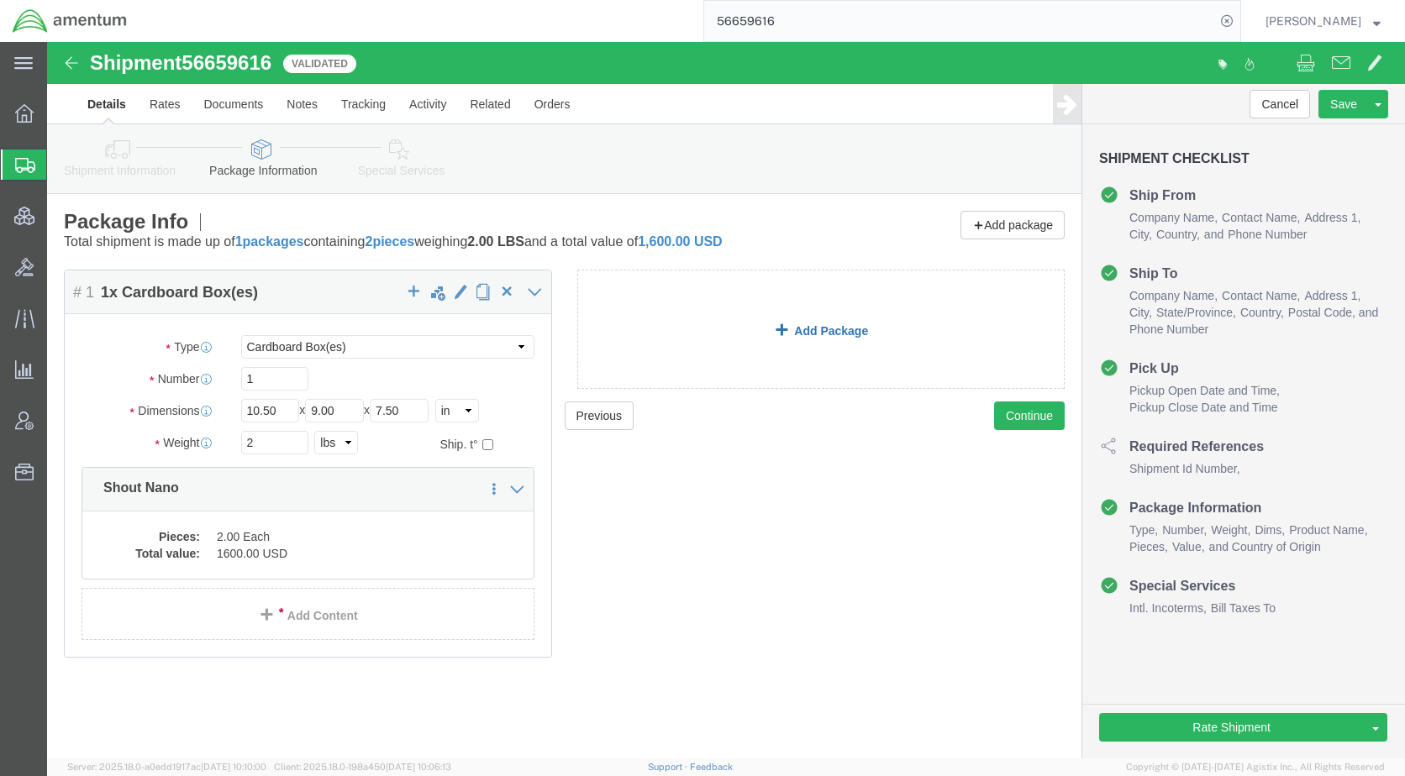
click link "Add Package"
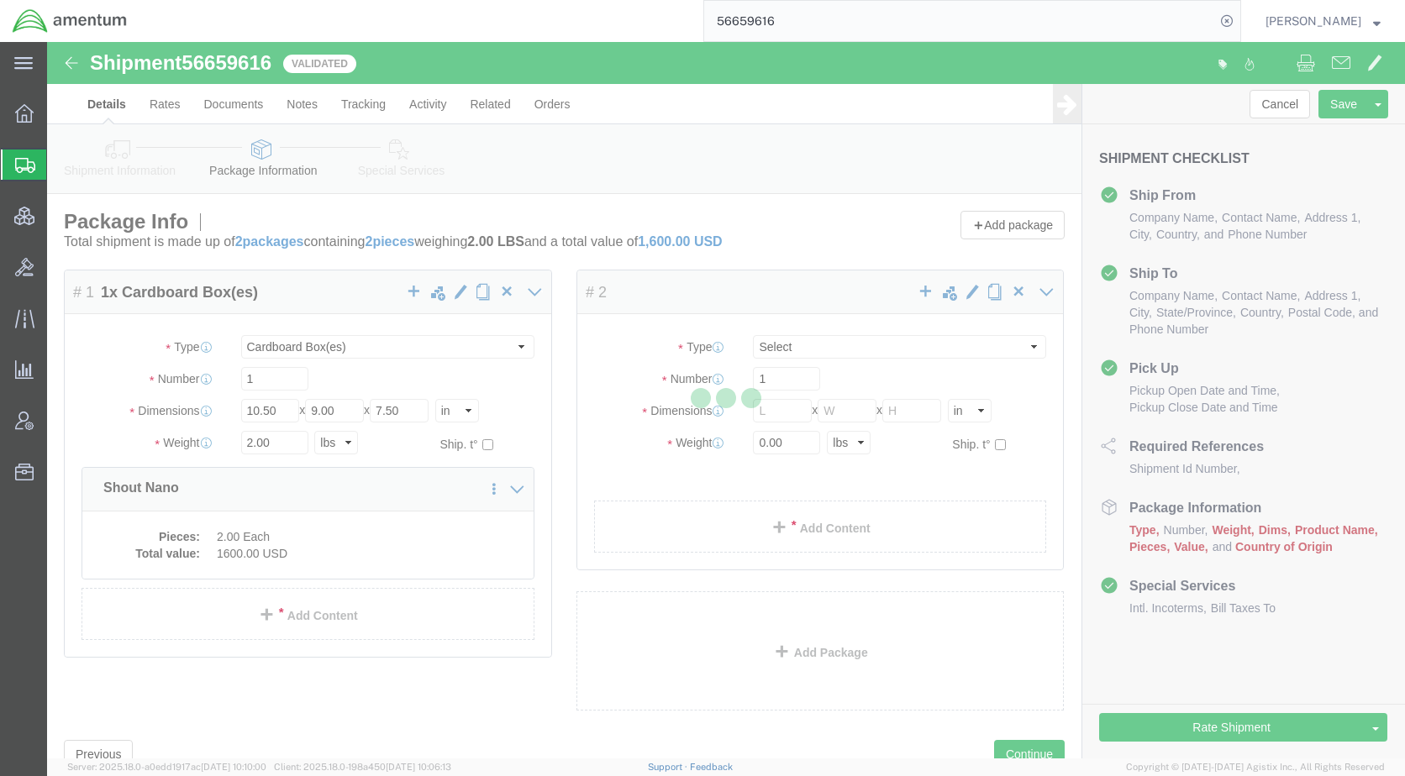
select select "CBOX"
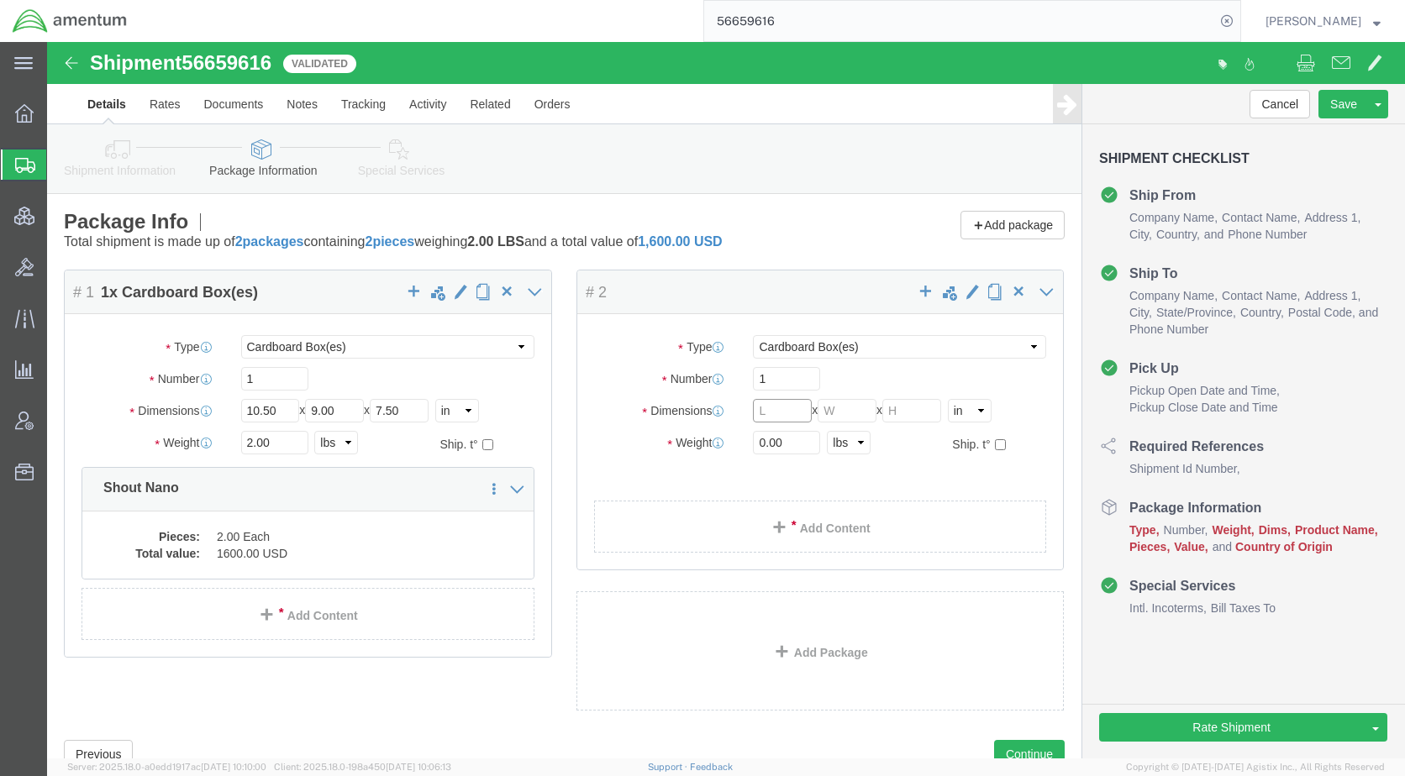
click input "text"
click select "Select cm ft in"
select select "CM"
click select "Select cm ft in"
click input "text"
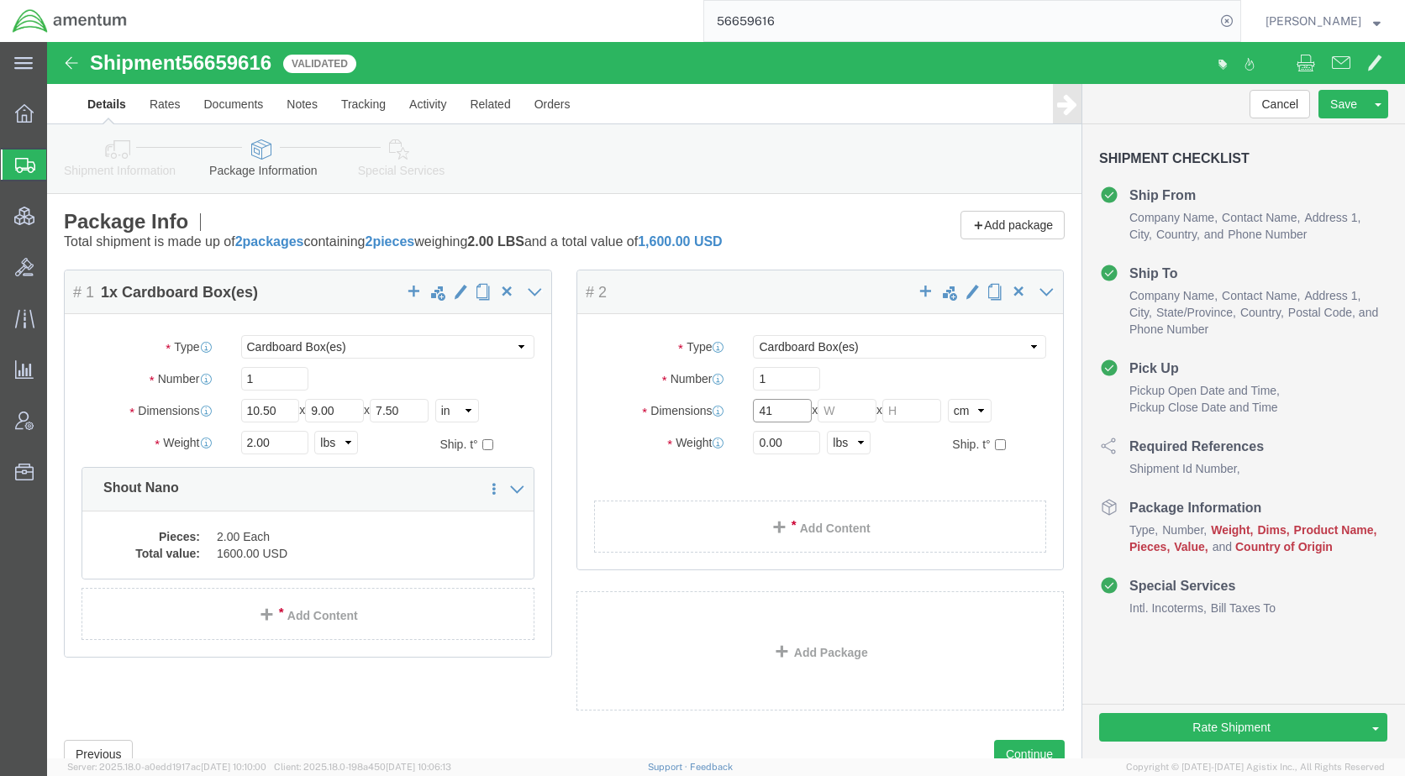
type input "41"
click input "text"
type input "35"
click input "text"
type input "25"
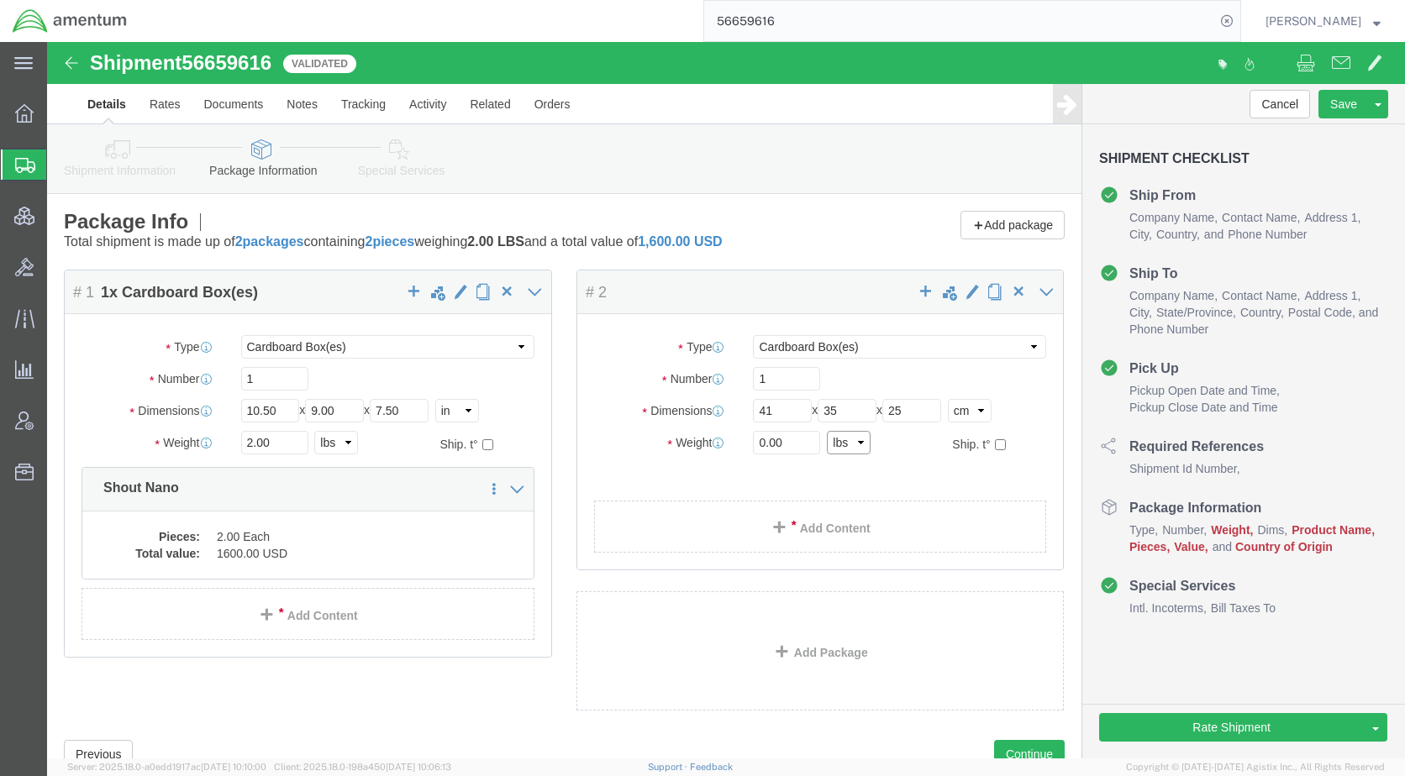
click select "Select kgs lbs"
select select "LBS"
click select "Select kgs lbs"
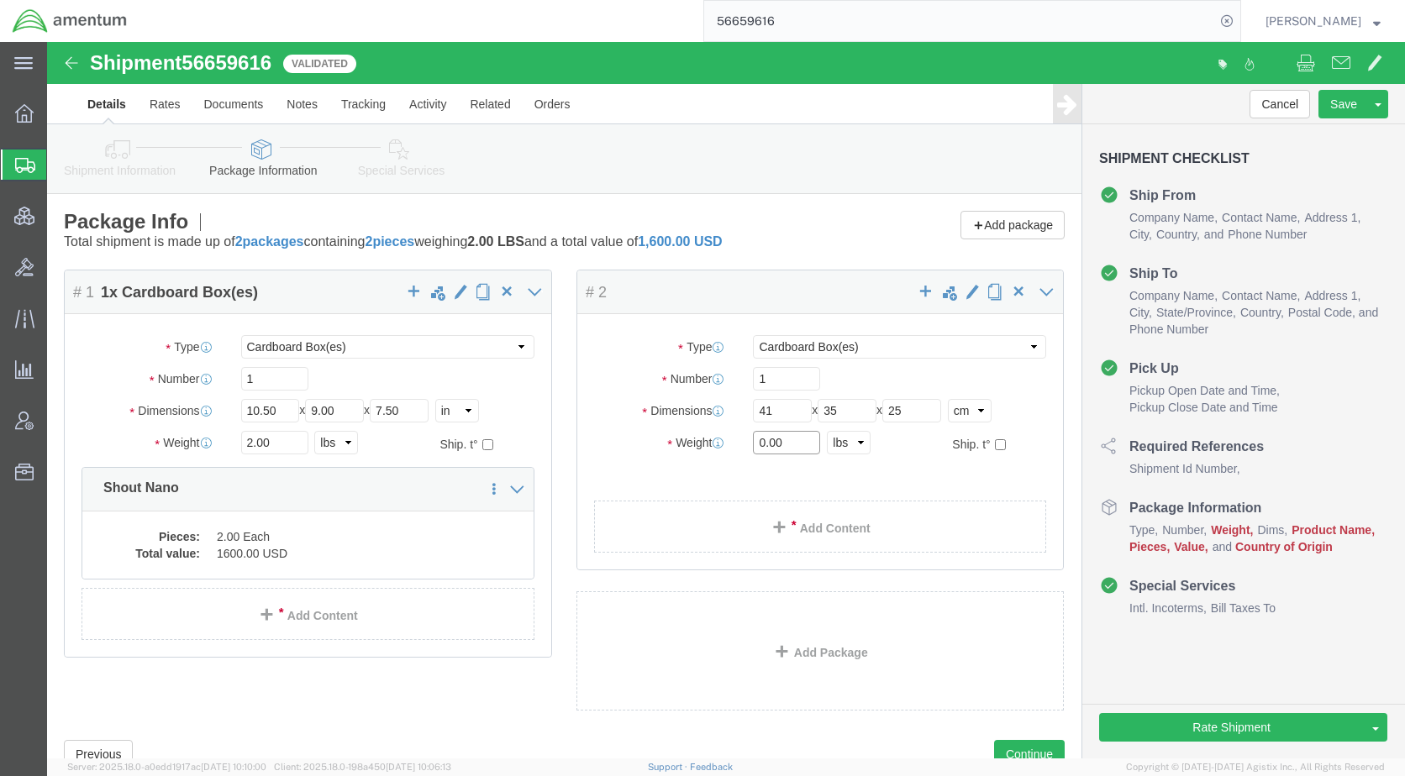
drag, startPoint x: 753, startPoint y: 400, endPoint x: 677, endPoint y: 400, distance: 75.6
click div "Weight 0.00 Select kgs lbs Ship. t°"
type input "2"
click select "Select cm ft in"
select select "IN"
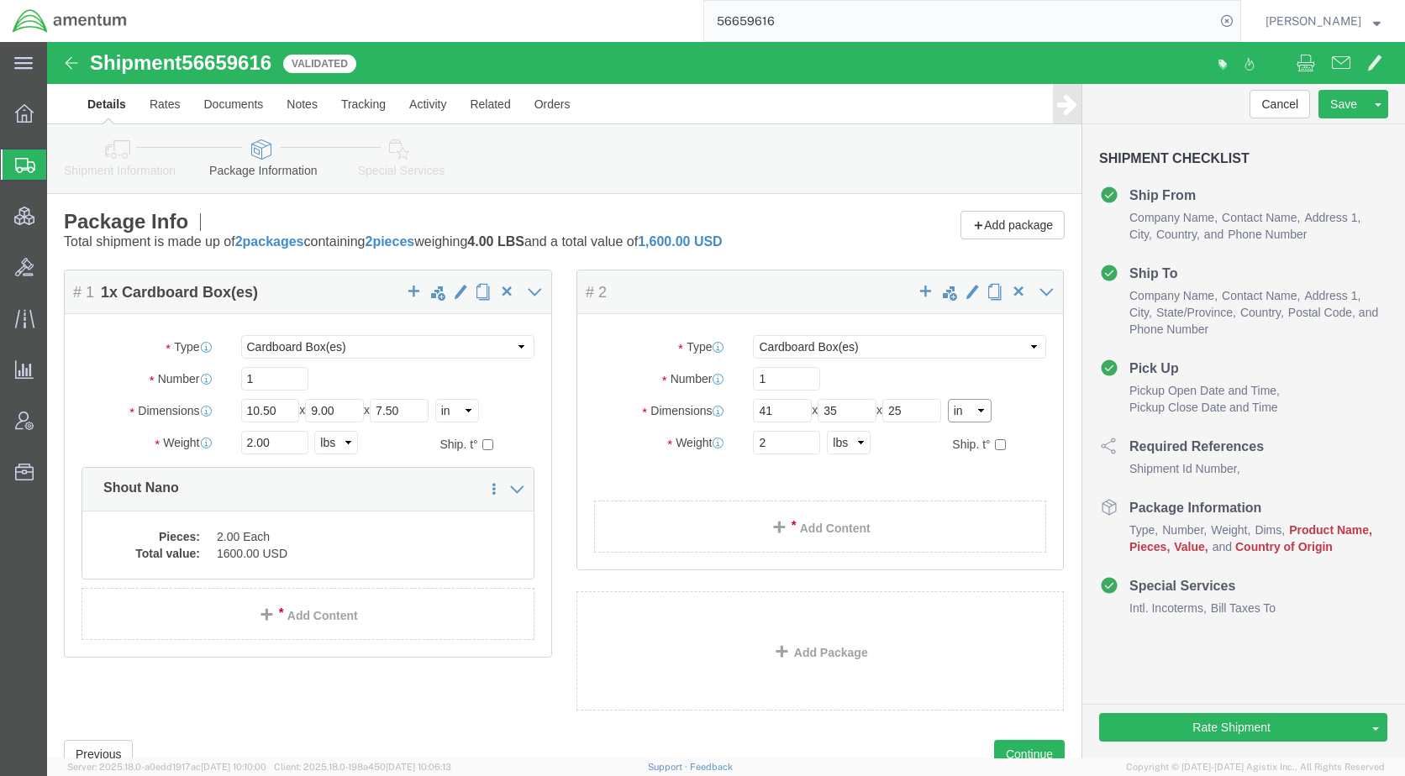
click select "Select cm ft in"
type input "16.14"
type input "13.78"
type input "9.84"
click link "Add Package"
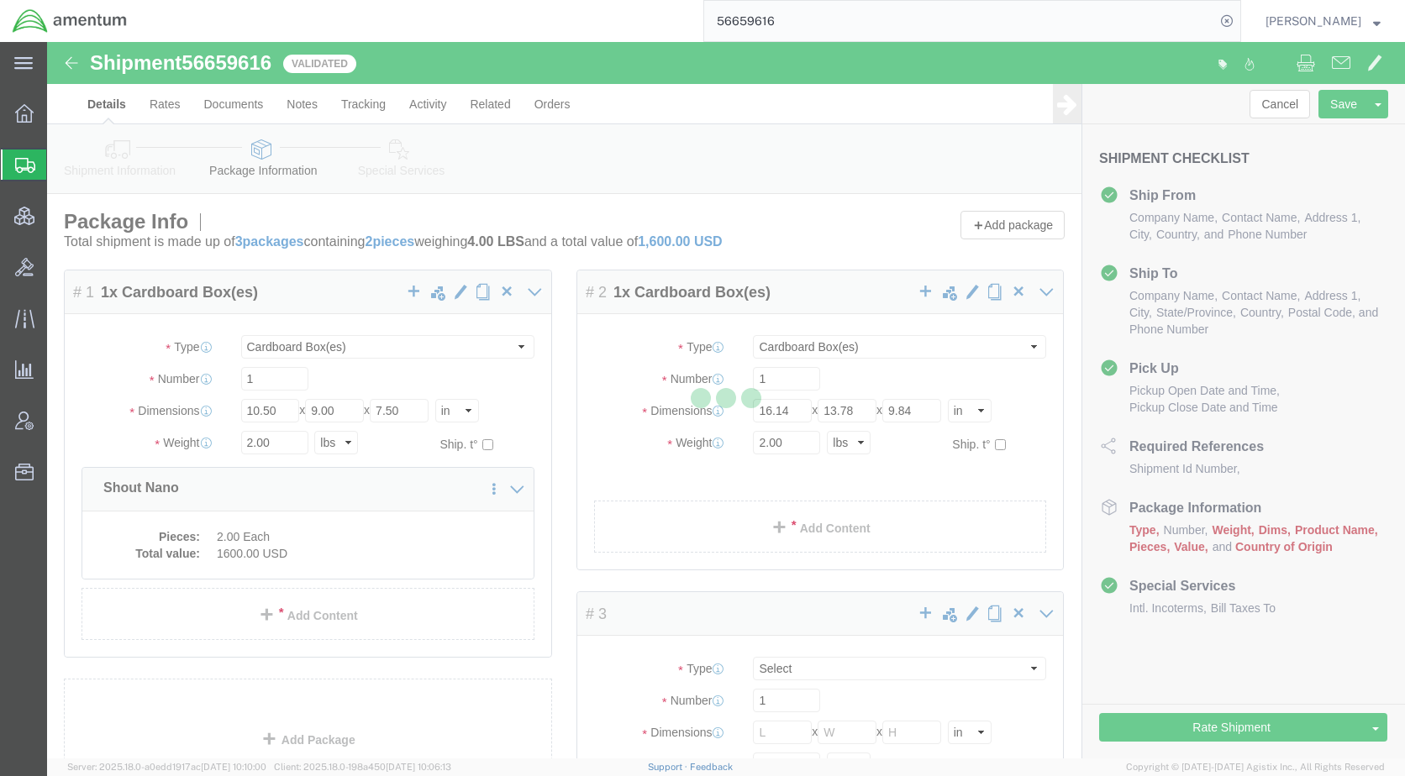
select select "CBOX"
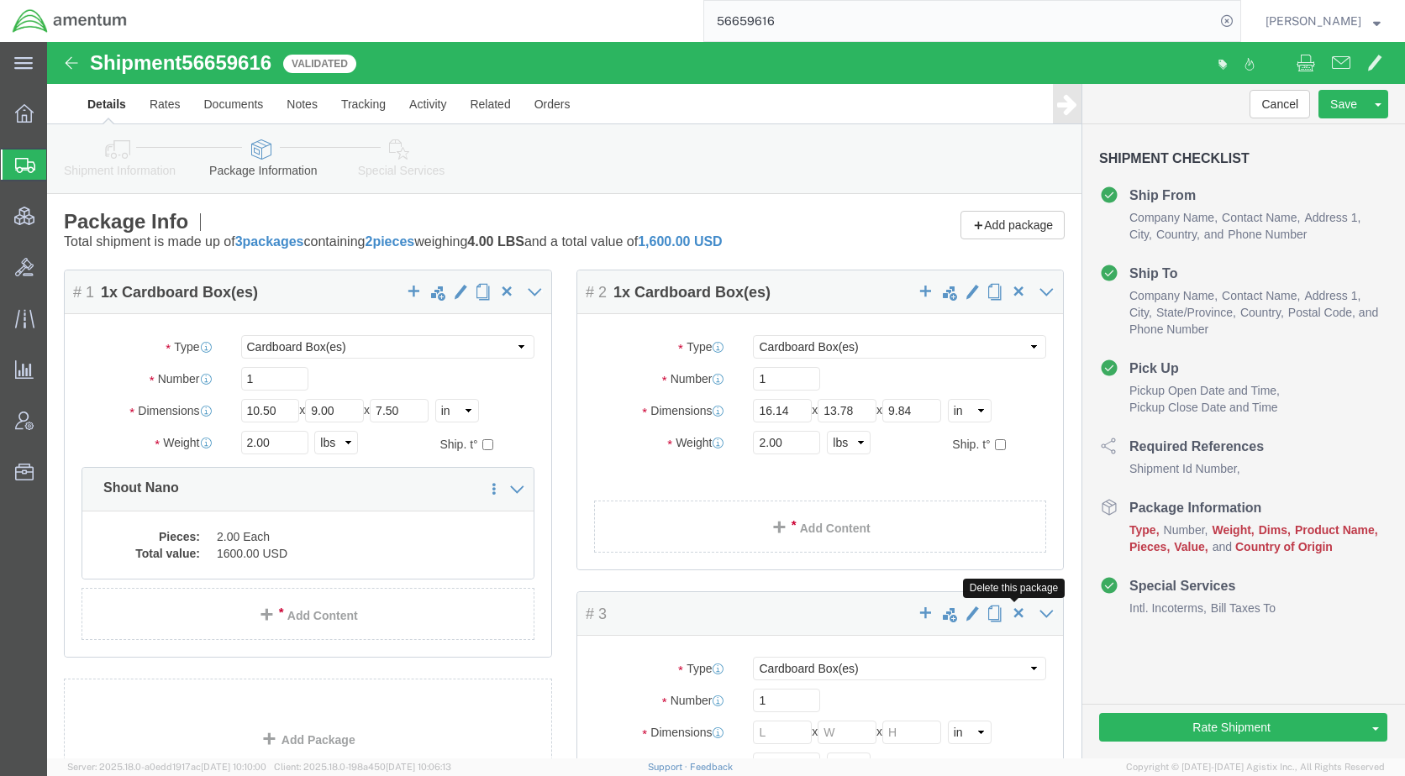
click span "button"
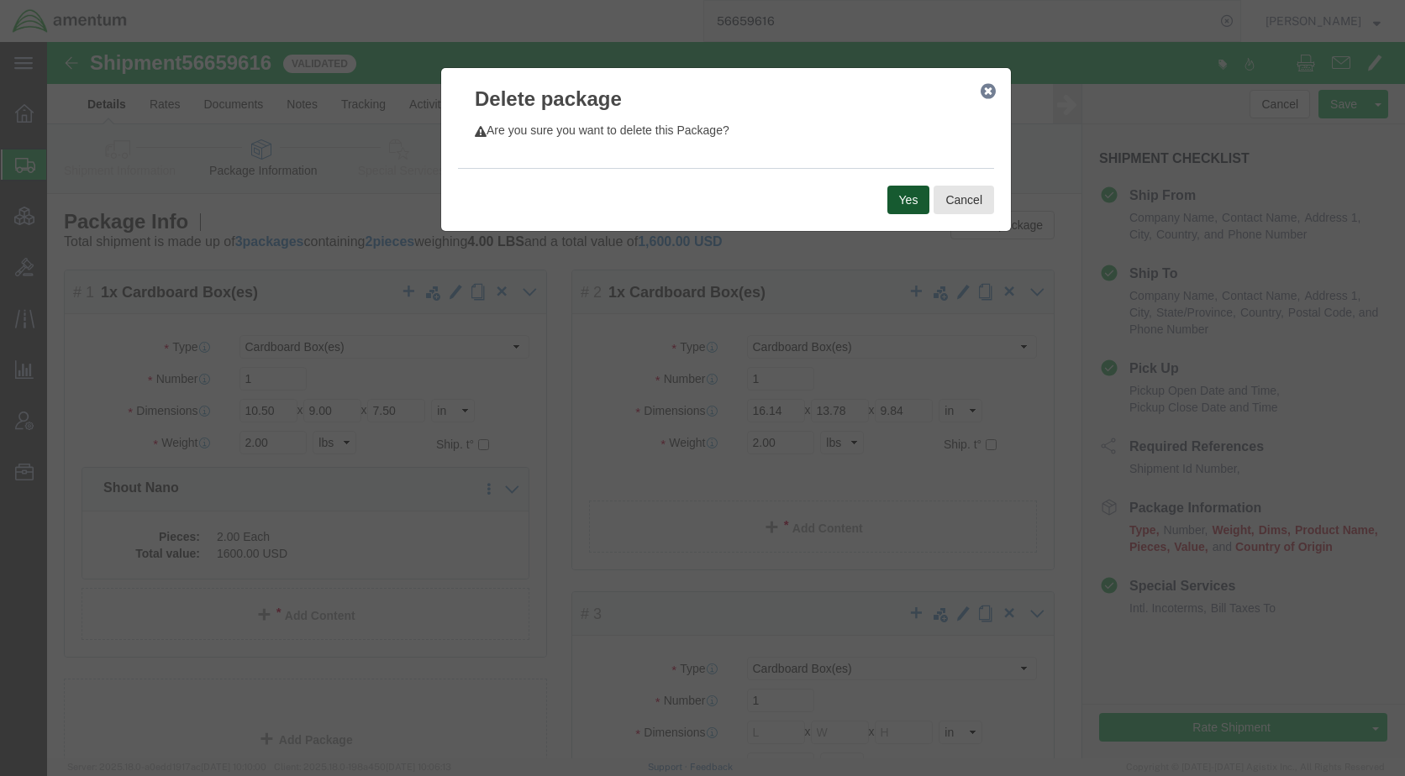
click button "Yes"
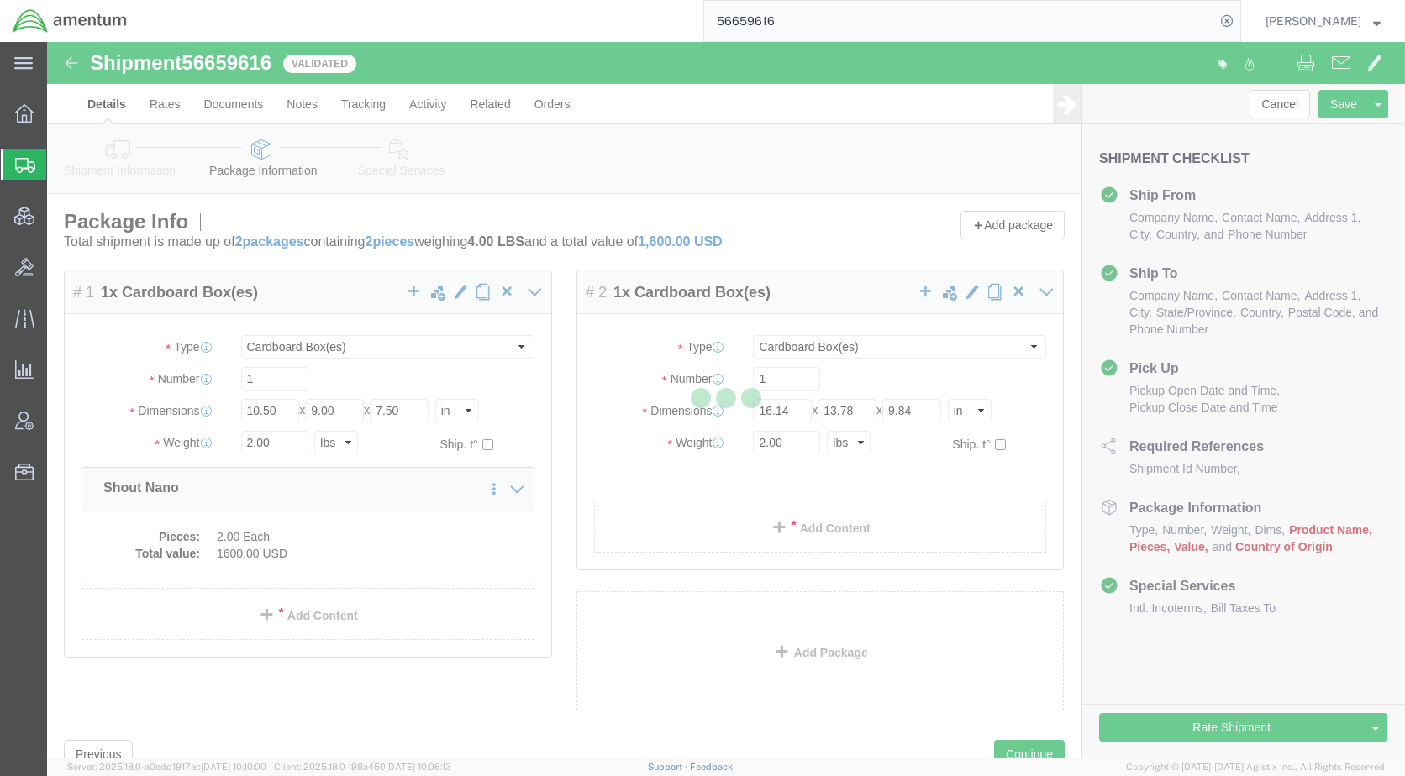
select select "CBOX"
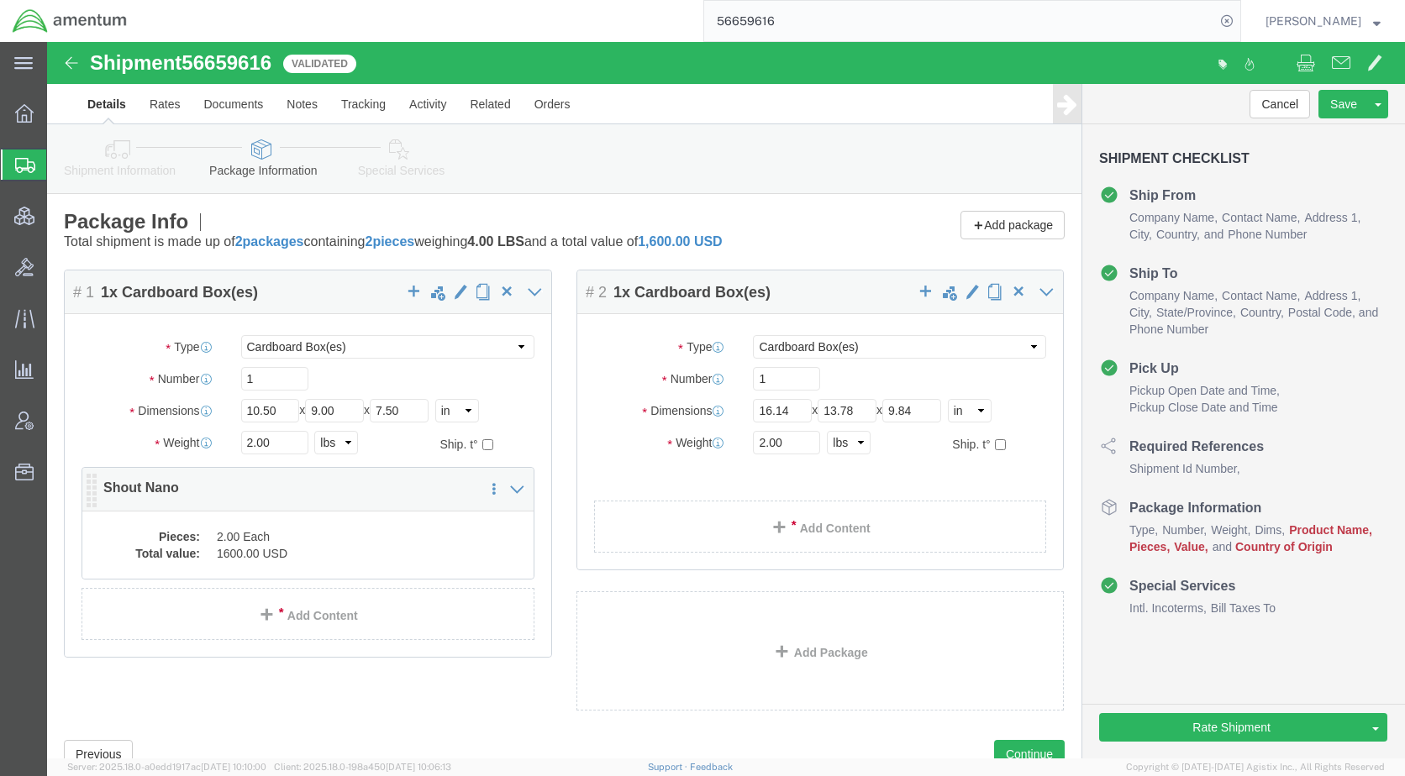
click dd "2.00 Each"
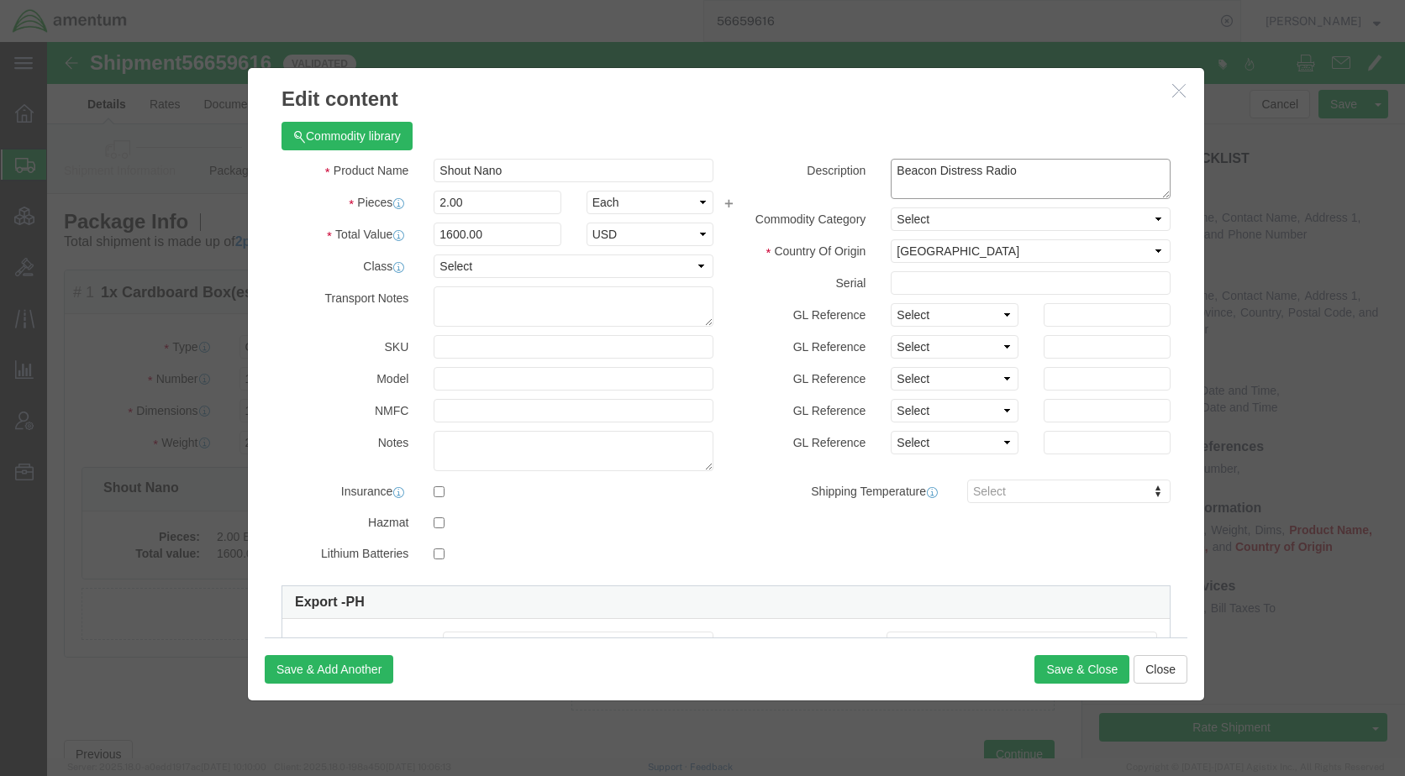
drag, startPoint x: 991, startPoint y: 134, endPoint x: 839, endPoint y: 132, distance: 151.3
click textarea "Beacon Distress Radio"
click button "Close"
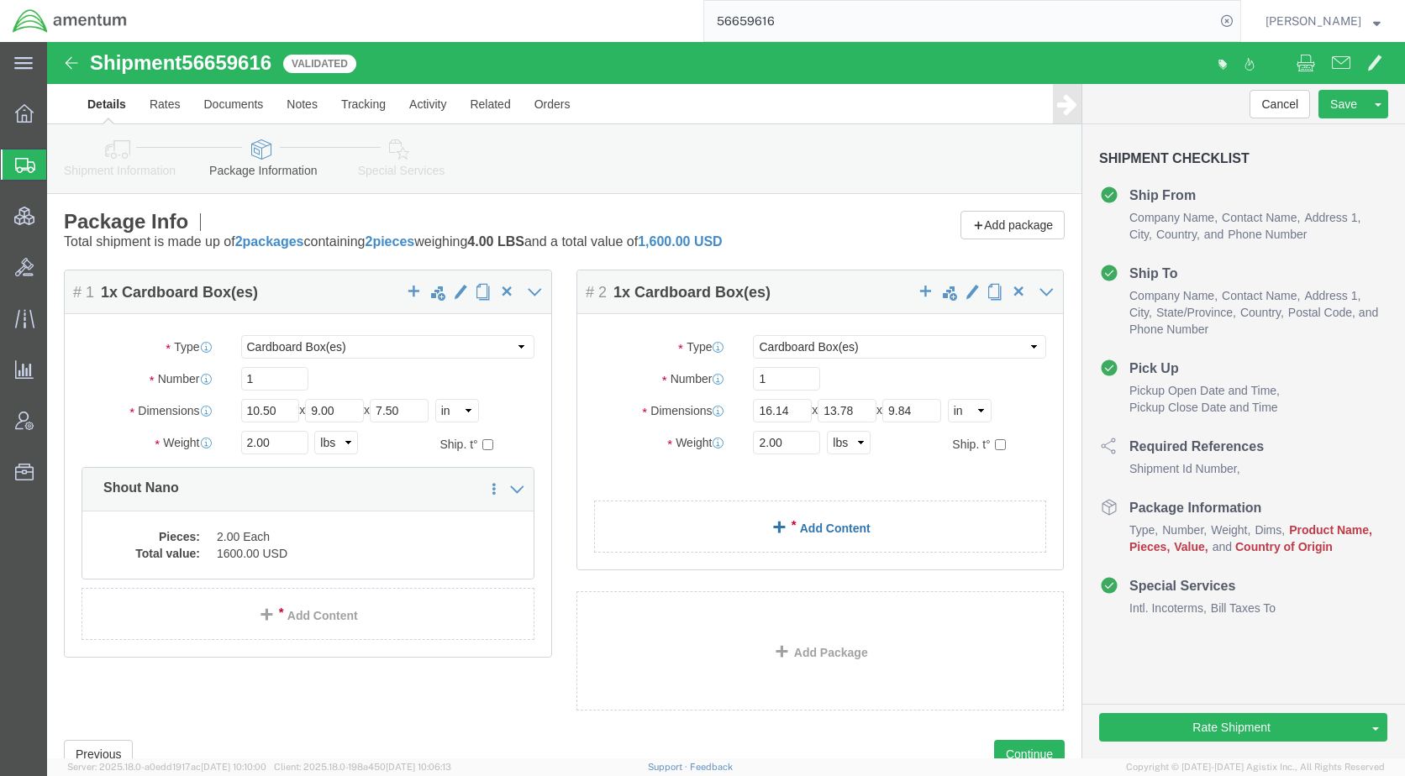
click link "Add Content"
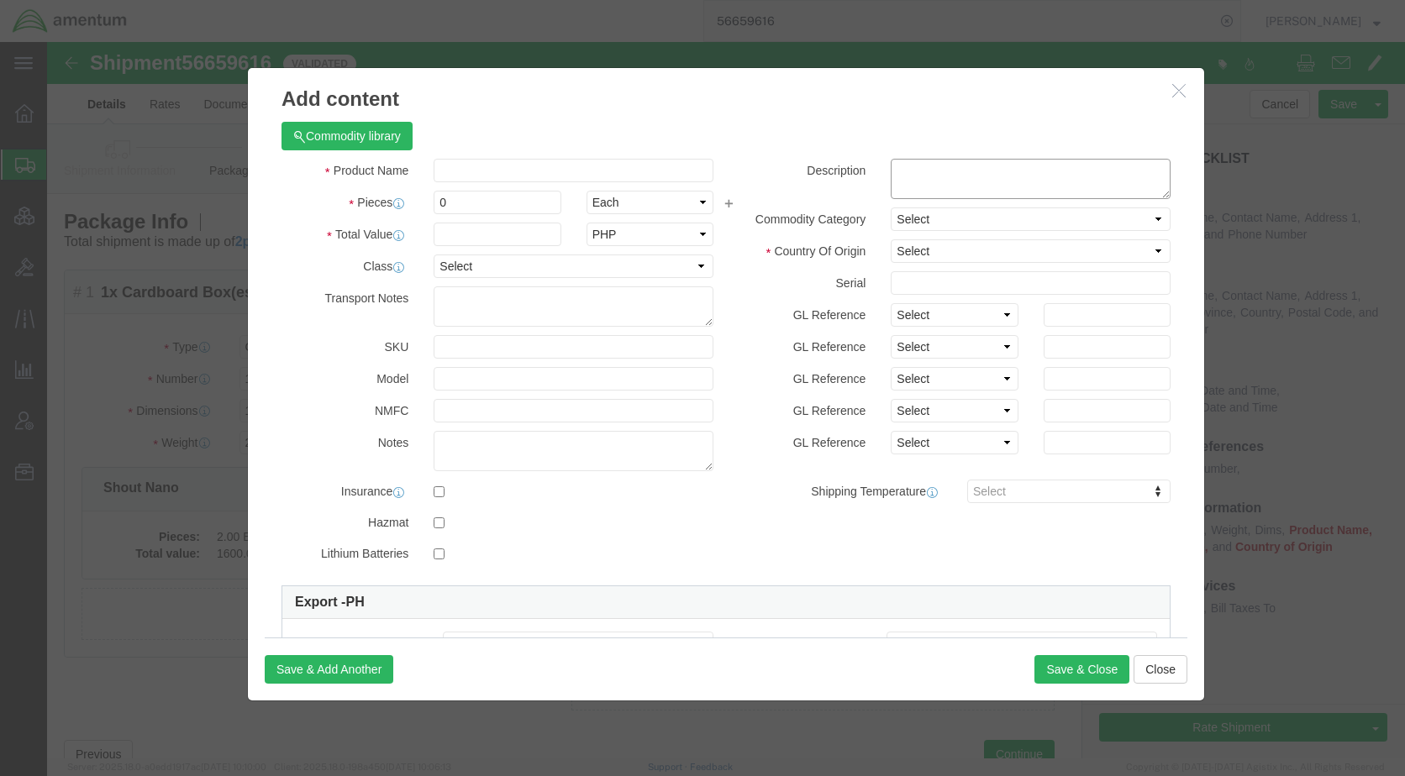
paste textarea "Beacon Distress Radio"
type textarea "Beacon Distress Radio"
click input "text"
type input "Shout NANO"
drag, startPoint x: 403, startPoint y: 156, endPoint x: 391, endPoint y: 162, distance: 13.9
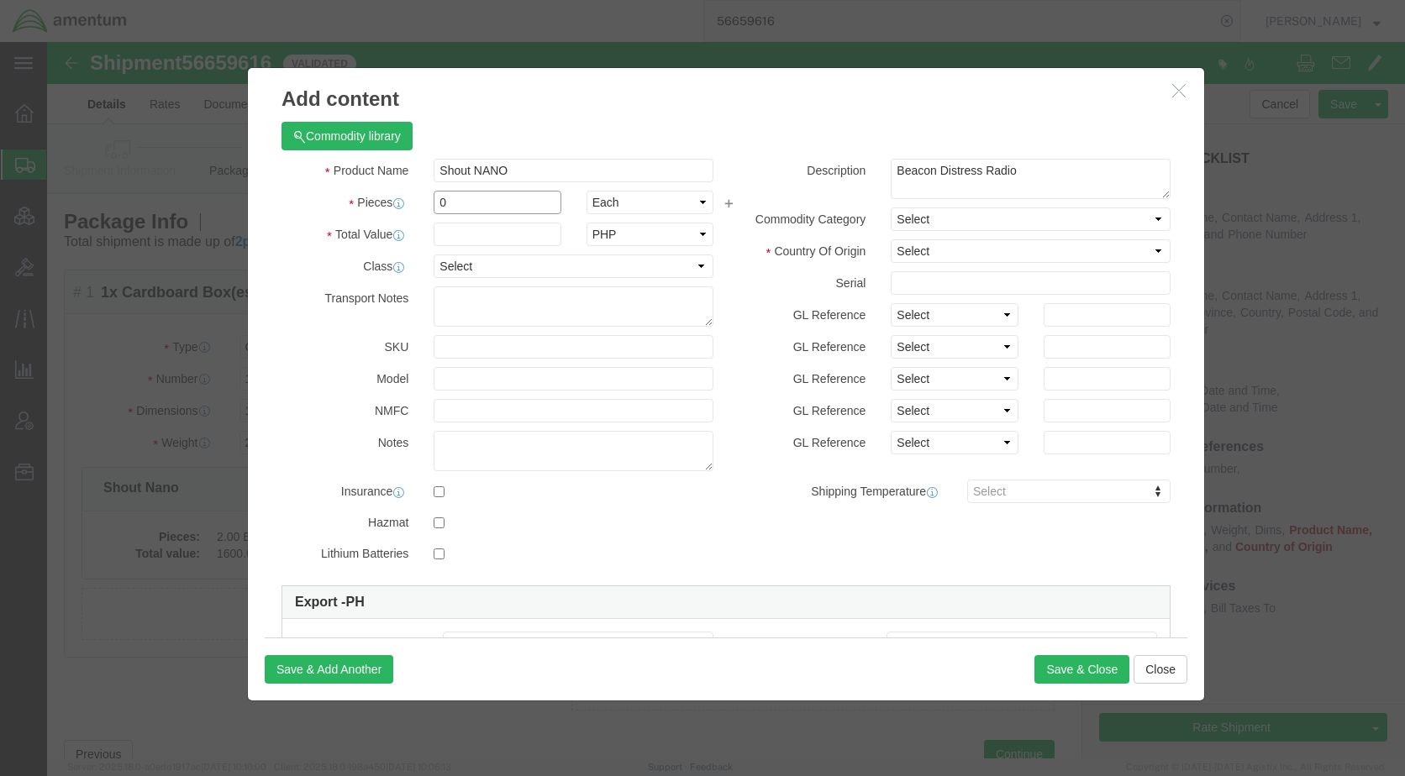
click input "0"
drag, startPoint x: 410, startPoint y: 159, endPoint x: 370, endPoint y: 160, distance: 40.3
click div "0"
type input "1"
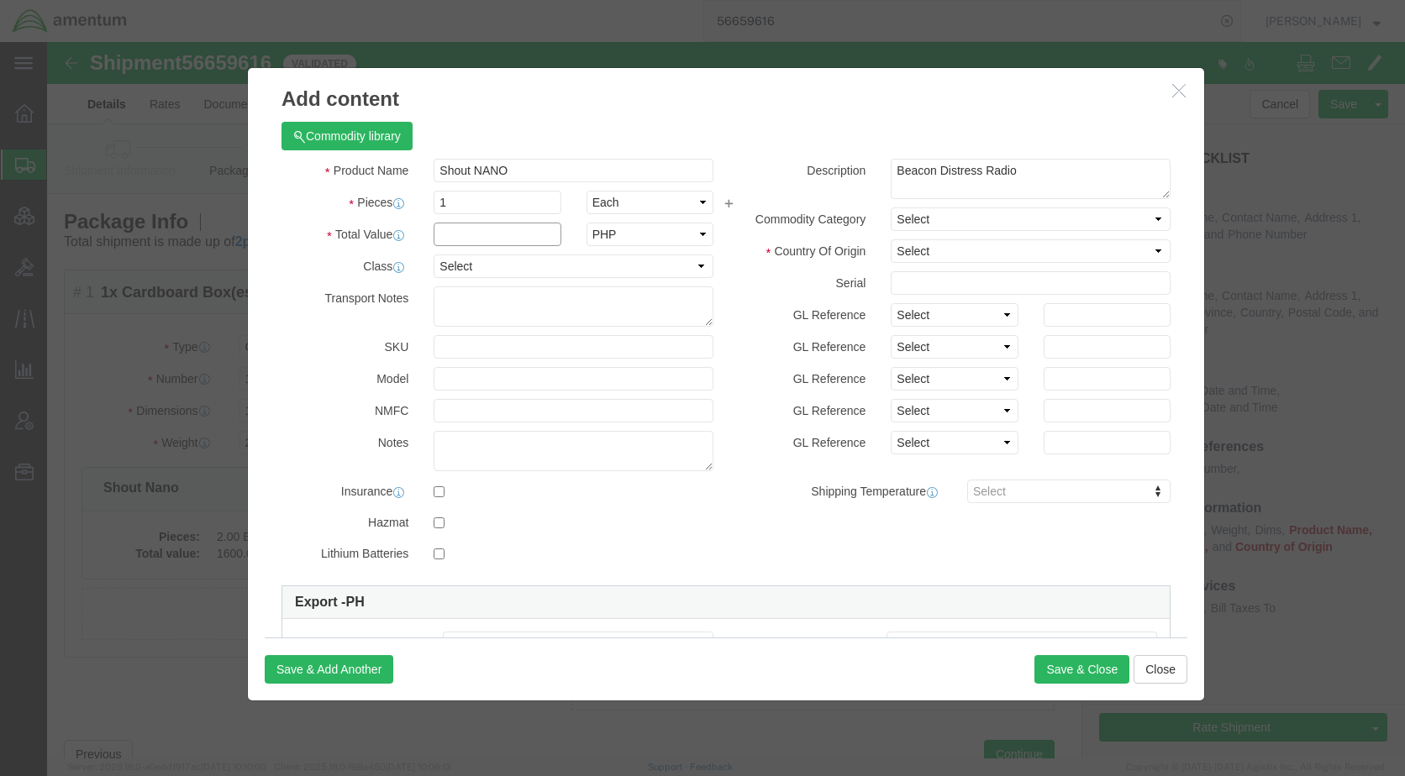
click input "text"
type input "800"
click select "Select [GEOGRAPHIC_DATA] [GEOGRAPHIC_DATA] [GEOGRAPHIC_DATA] [GEOGRAPHIC_DATA] …"
click button "Save & Close"
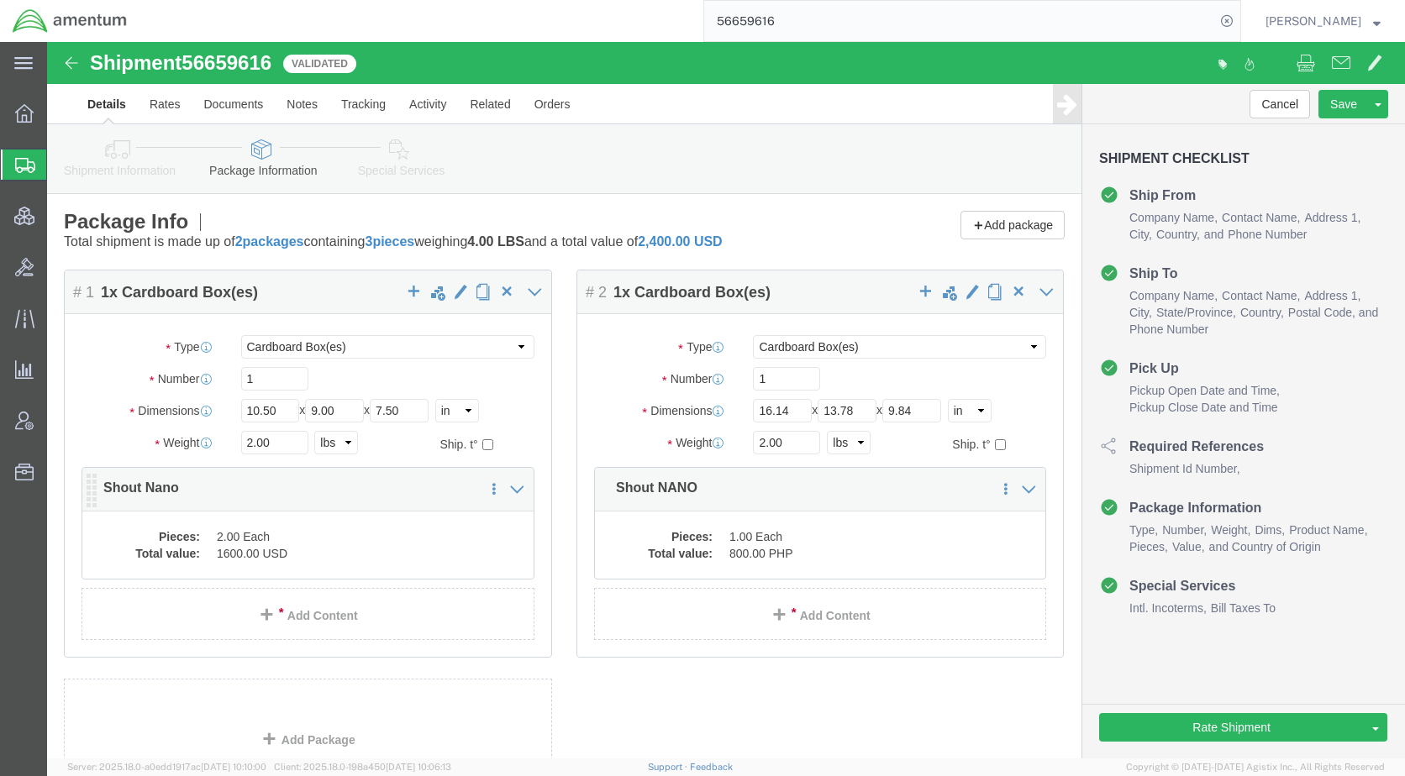
click dd "1600.00 USD"
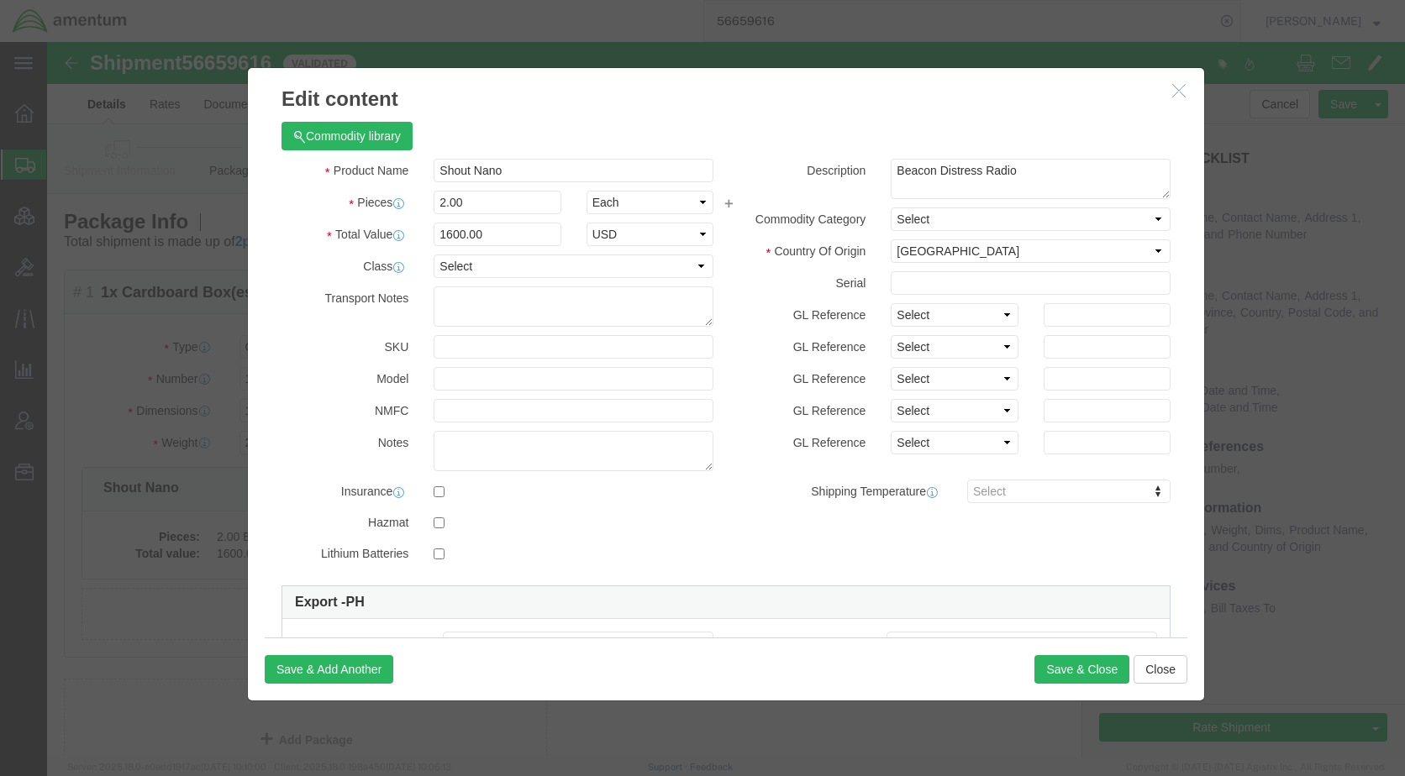
scroll to position [279, 0]
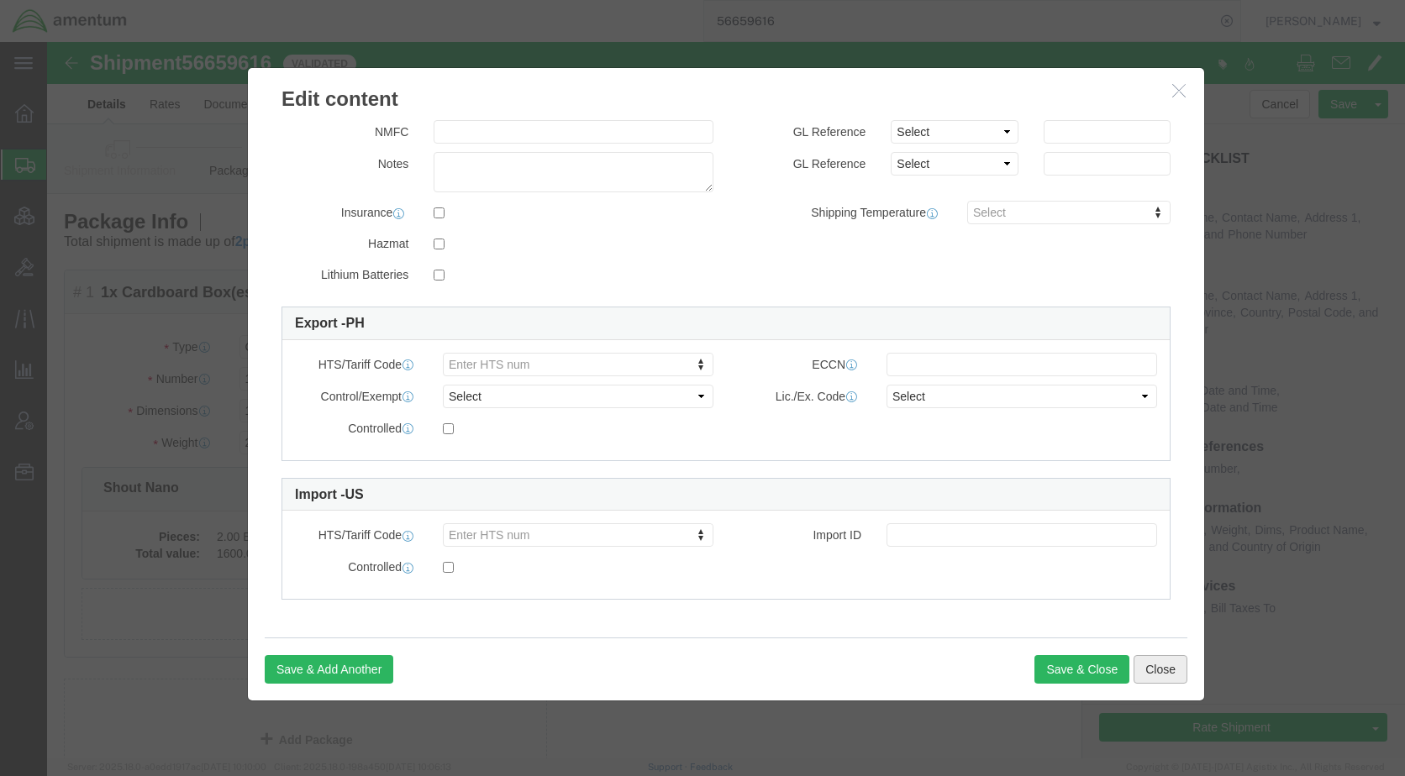
click button "Close"
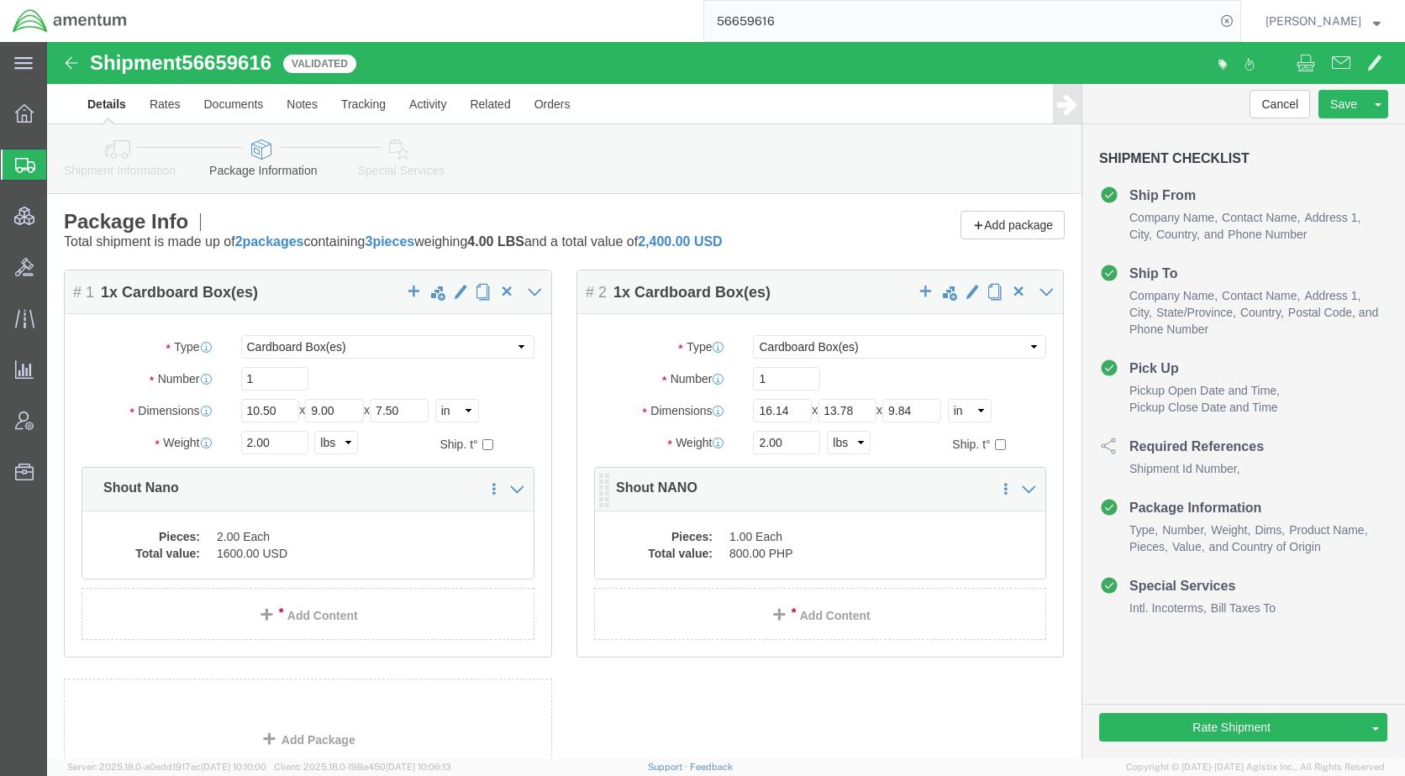
click dd "800.00 PHP"
click dd "1.00 Each"
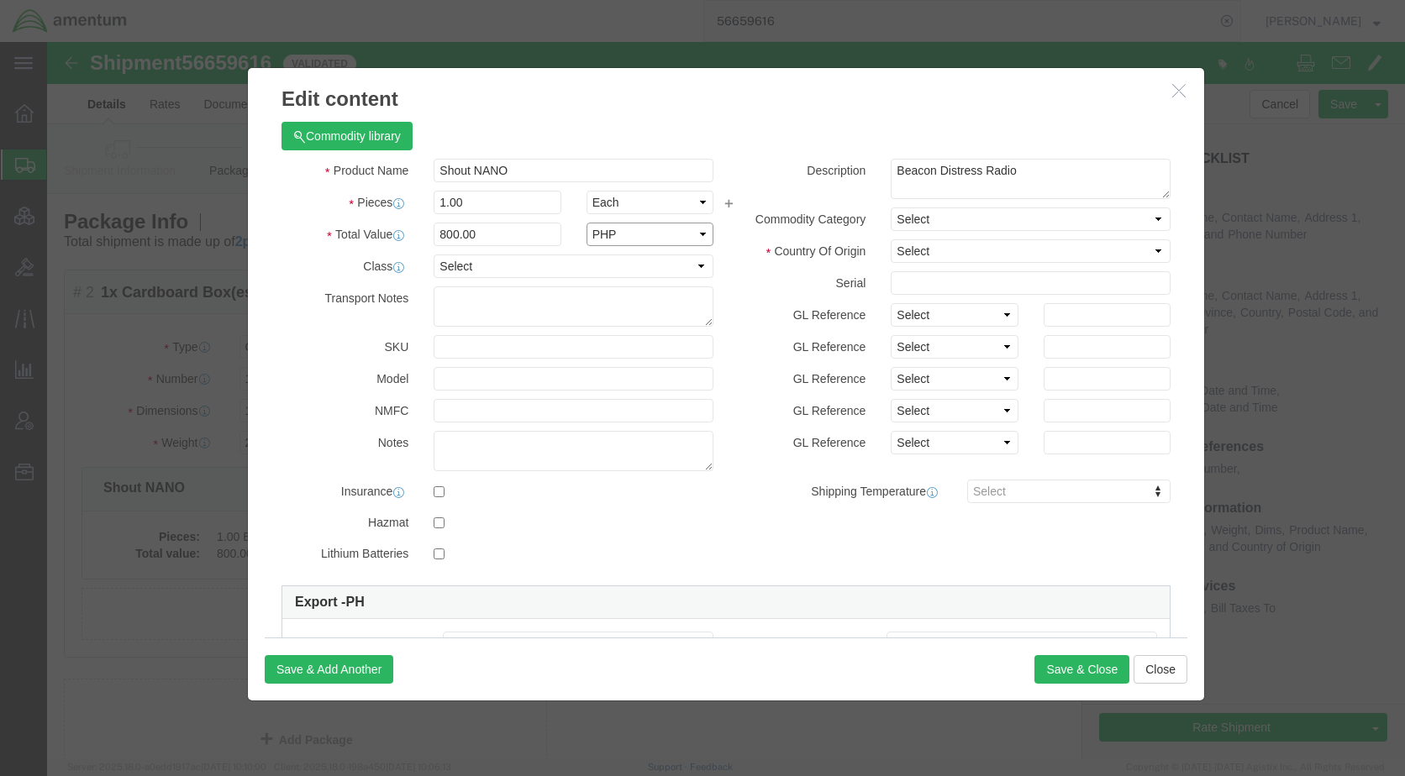
click select "Select ADP AED AFN ALL AMD AOA ARS ATS AUD AWG AZN BAM BBD BDT BGL BGN BHD BIF …"
select select "USD"
click select "Select ADP AED AFN ALL AMD AOA ARS ATS AUD AWG AZN BAM BBD BDT BGL BGN BHD BIF …"
click button "Save & Close"
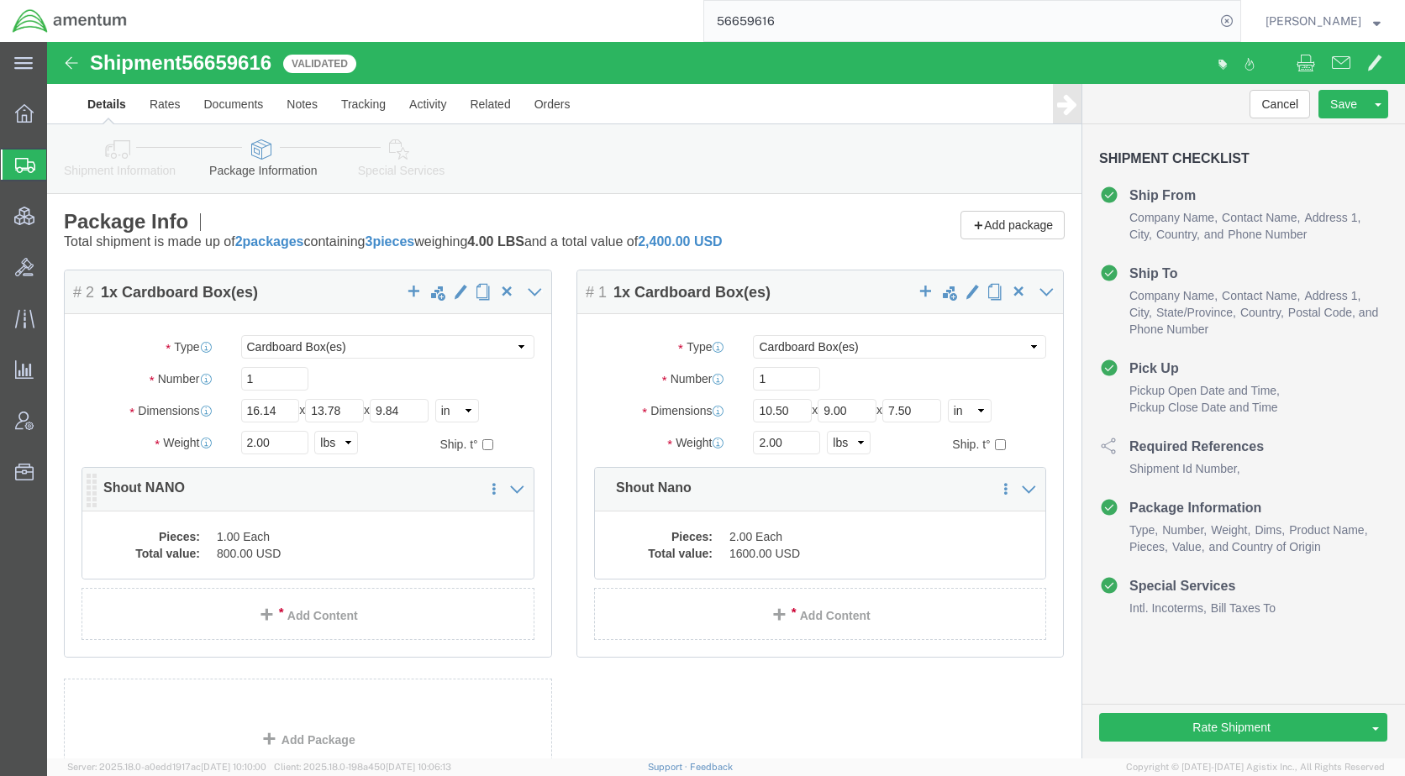
click dd "1.00 Each"
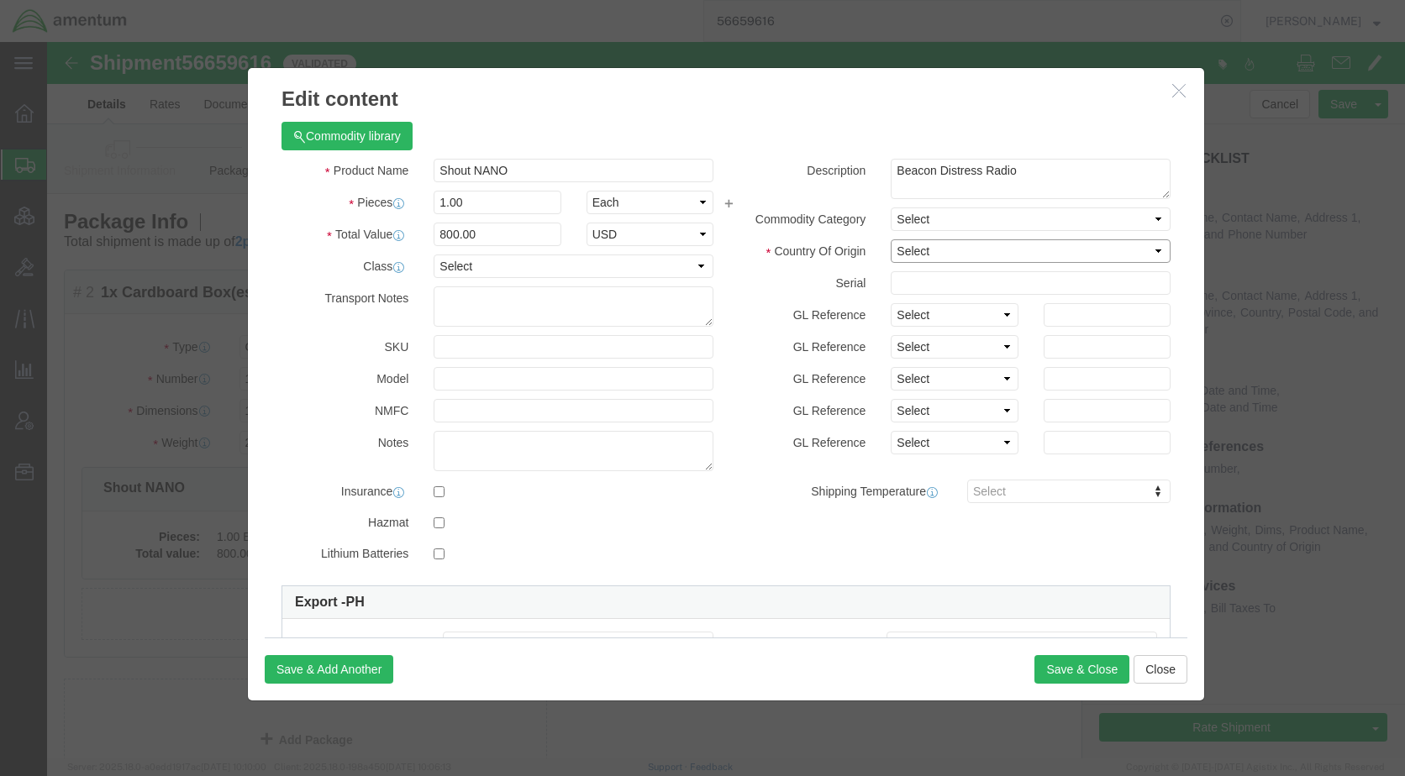
click select "Select [GEOGRAPHIC_DATA] [GEOGRAPHIC_DATA] [GEOGRAPHIC_DATA] [GEOGRAPHIC_DATA] …"
select select "US"
click select "Select [GEOGRAPHIC_DATA] [GEOGRAPHIC_DATA] [GEOGRAPHIC_DATA] [GEOGRAPHIC_DATA] …"
click button "Save & Close"
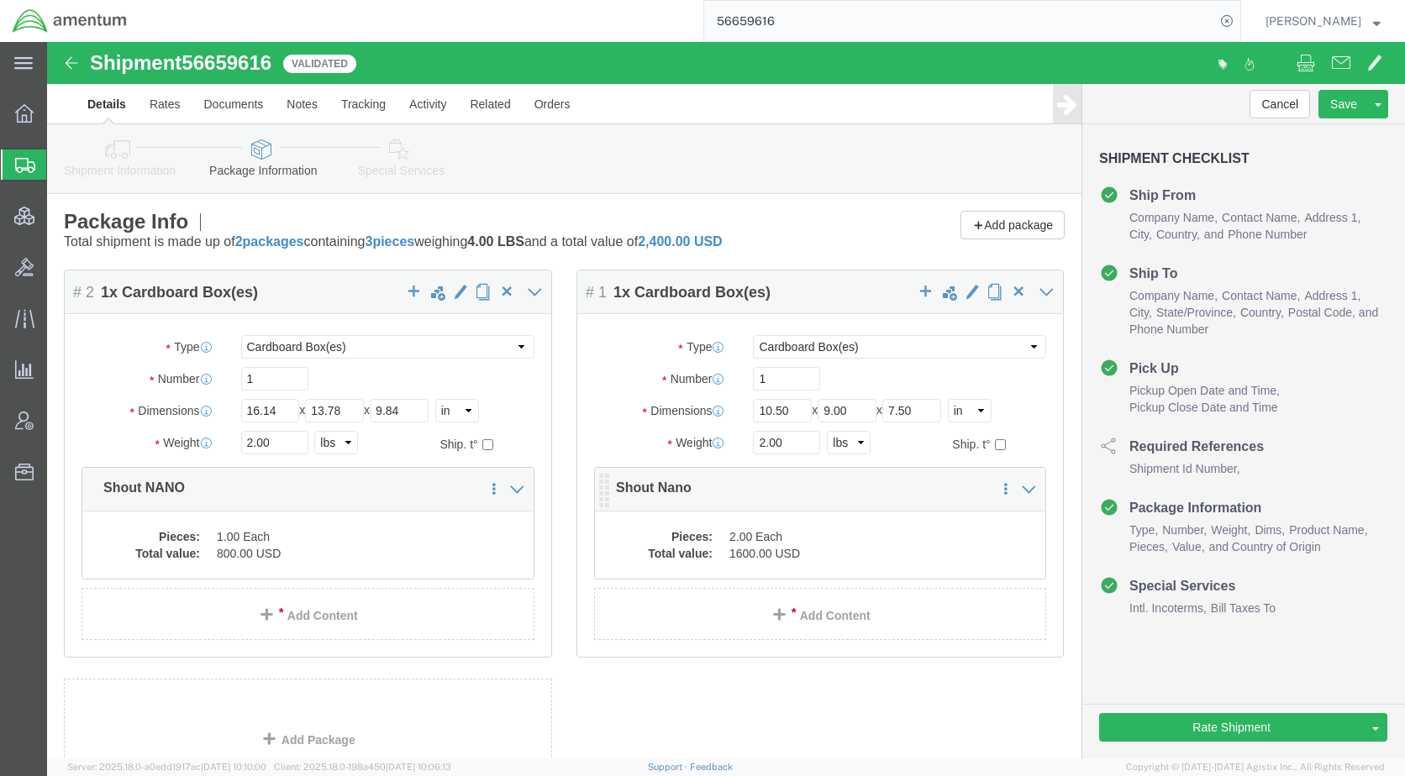
click dd "2.00 Each"
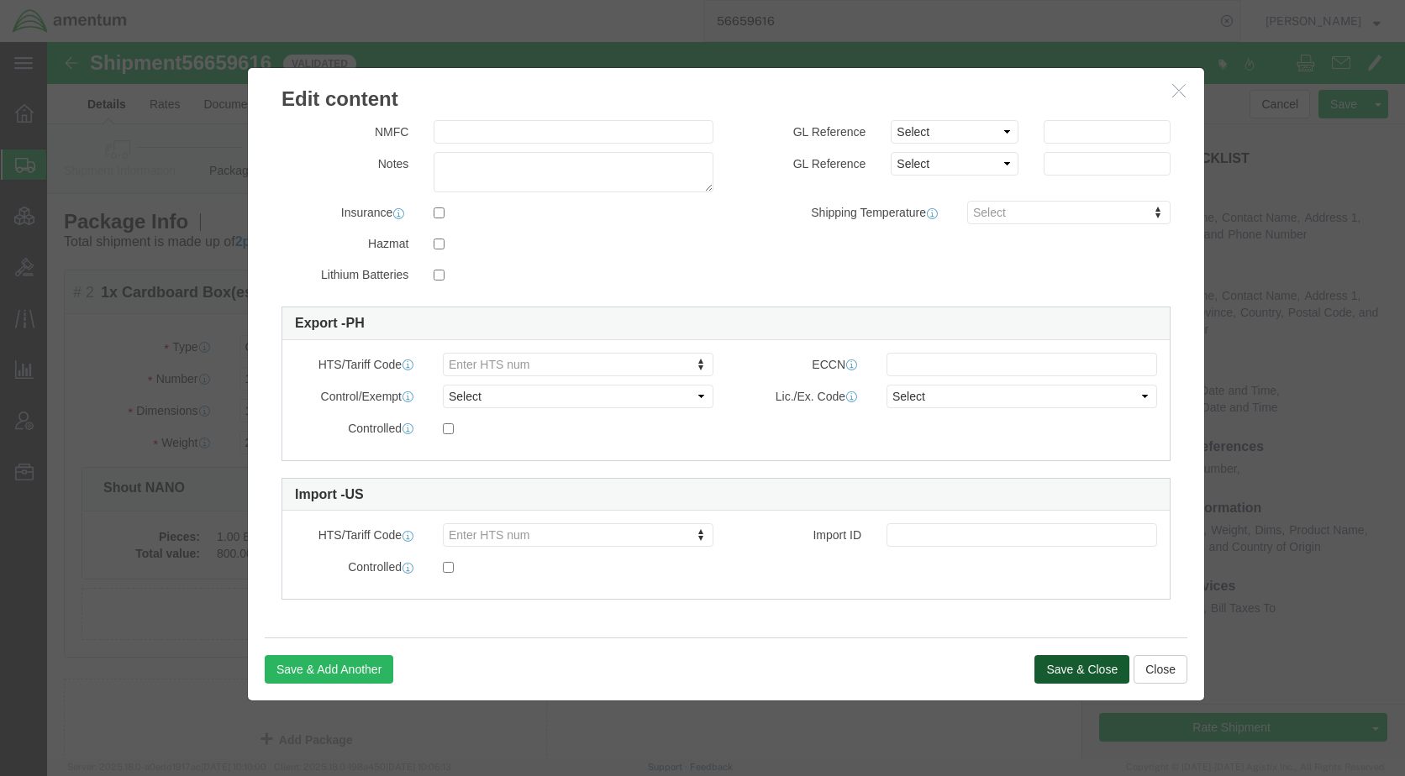
click button "Save & Close"
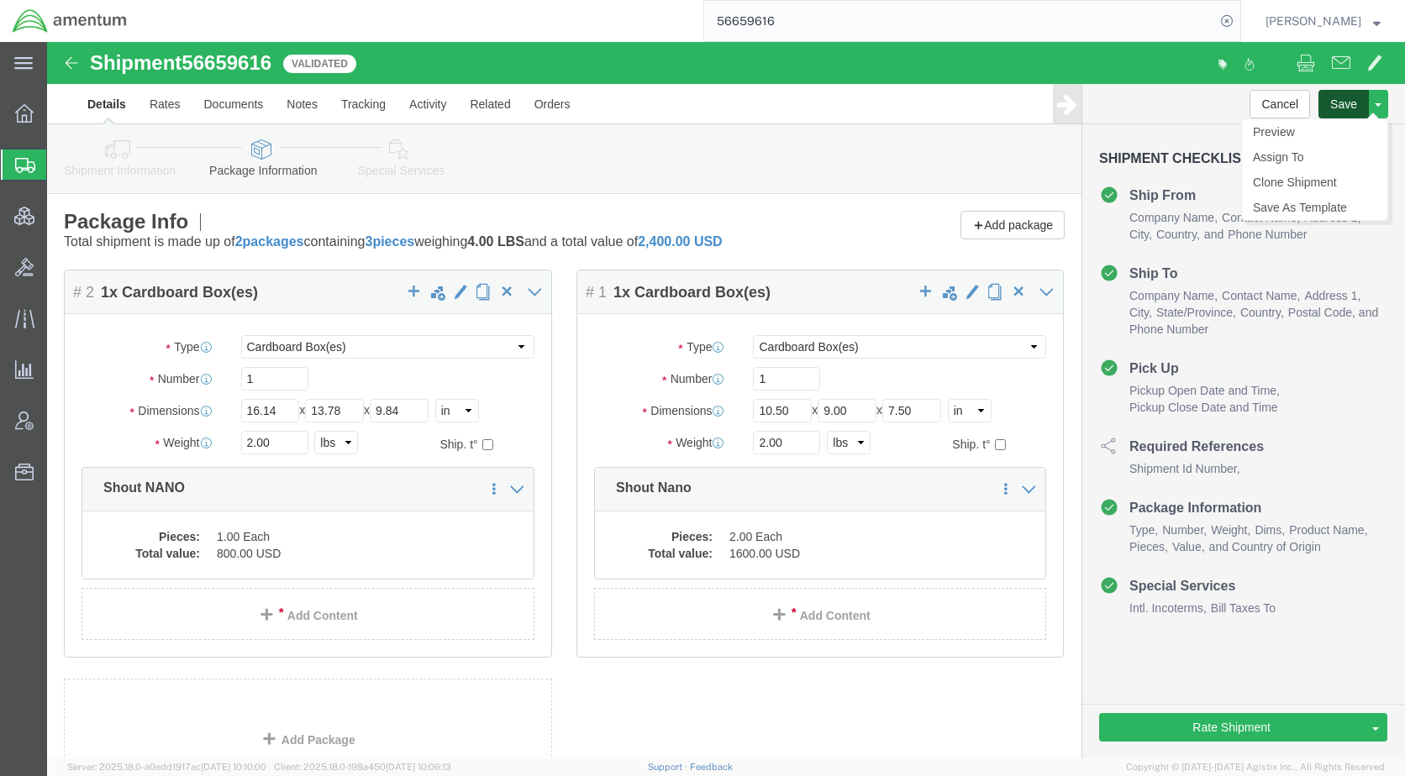
click button "Save"
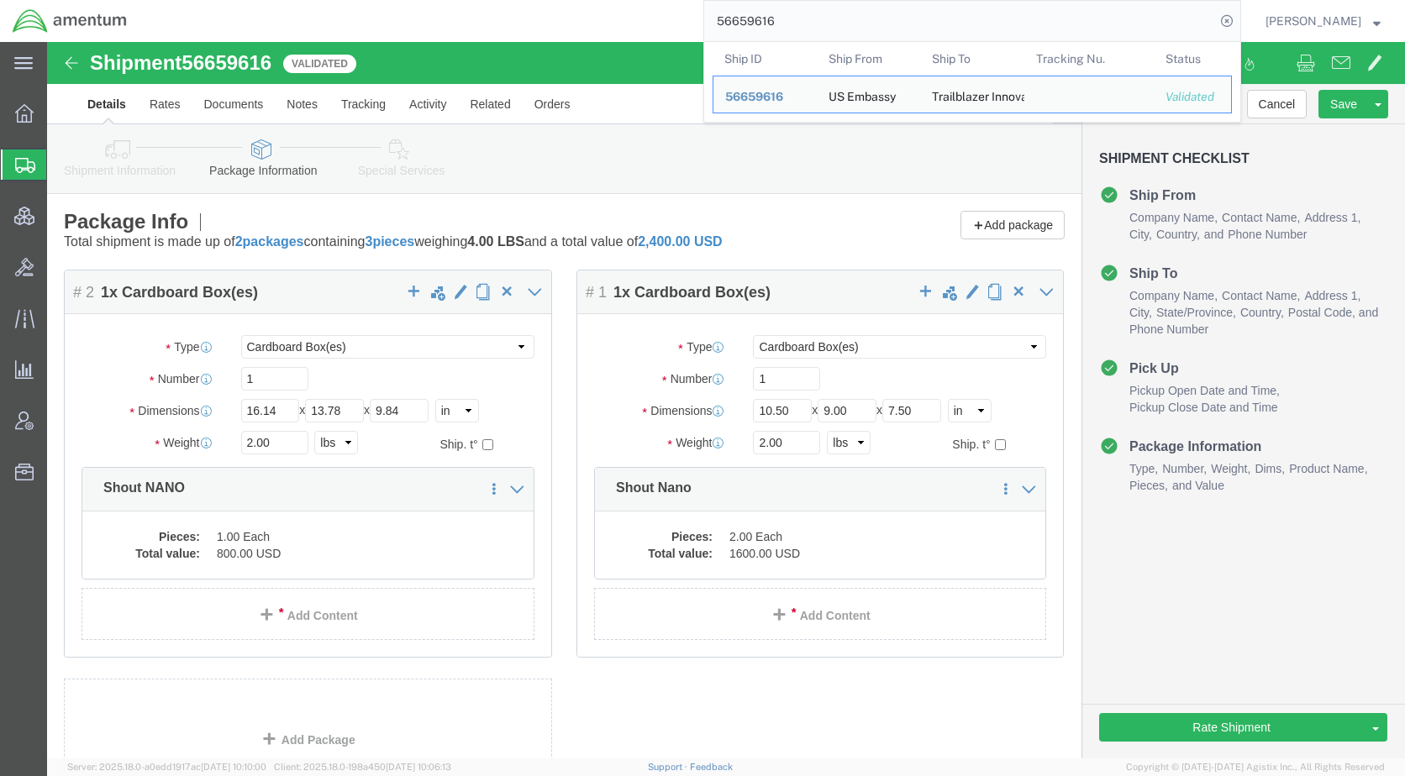
drag, startPoint x: 841, startPoint y: 24, endPoint x: 739, endPoint y: 26, distance: 101.7
click at [739, 26] on input "56659616" at bounding box center [959, 21] width 511 height 40
paste input "246810"
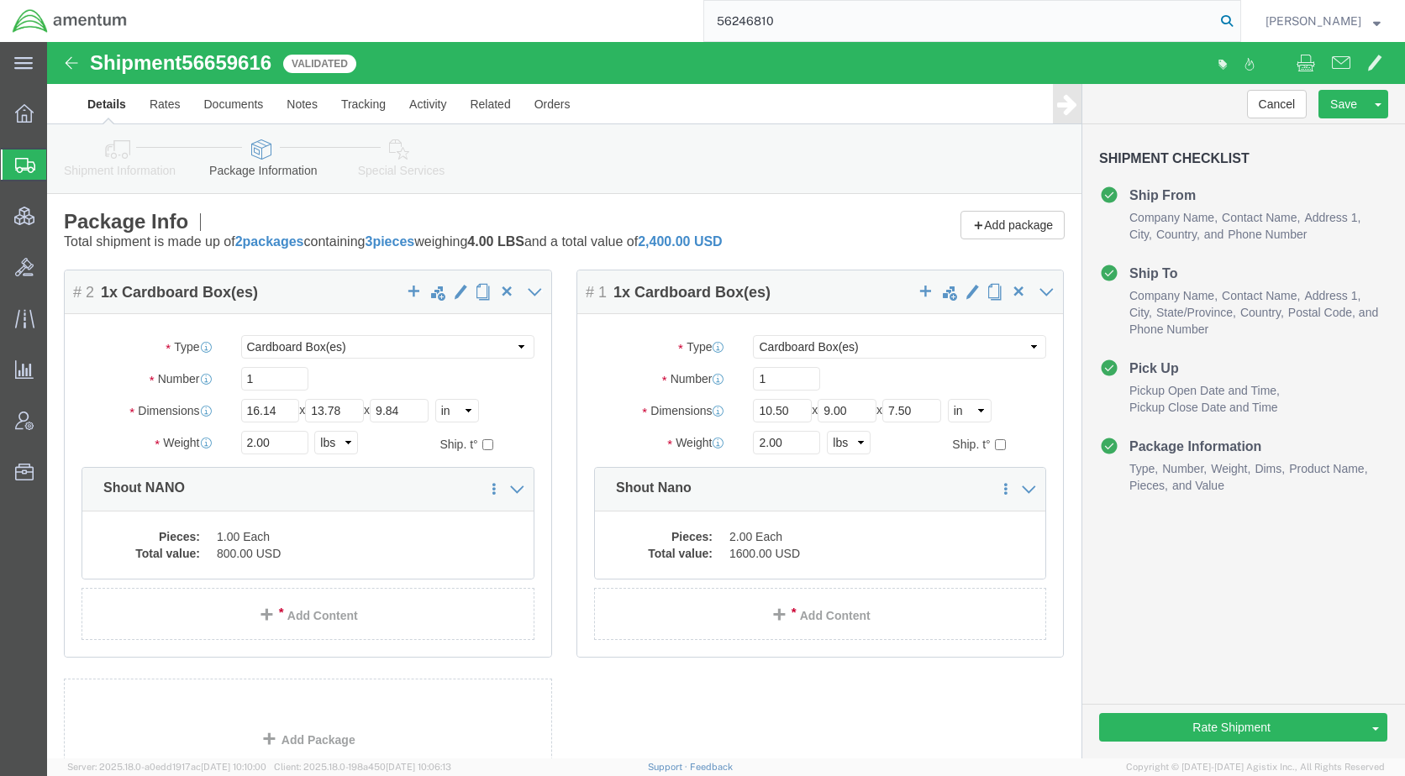
click at [1239, 16] on icon at bounding box center [1227, 21] width 24 height 24
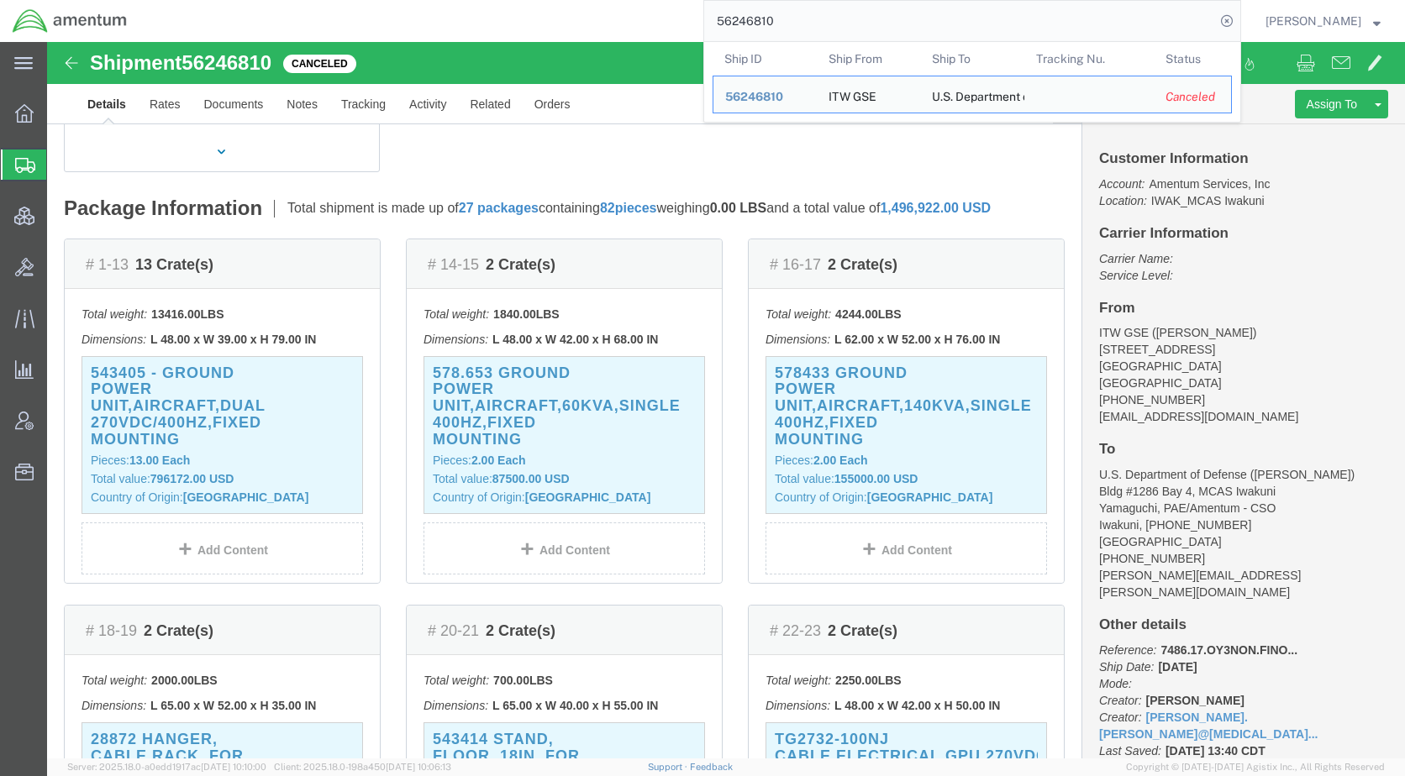
scroll to position [756, 0]
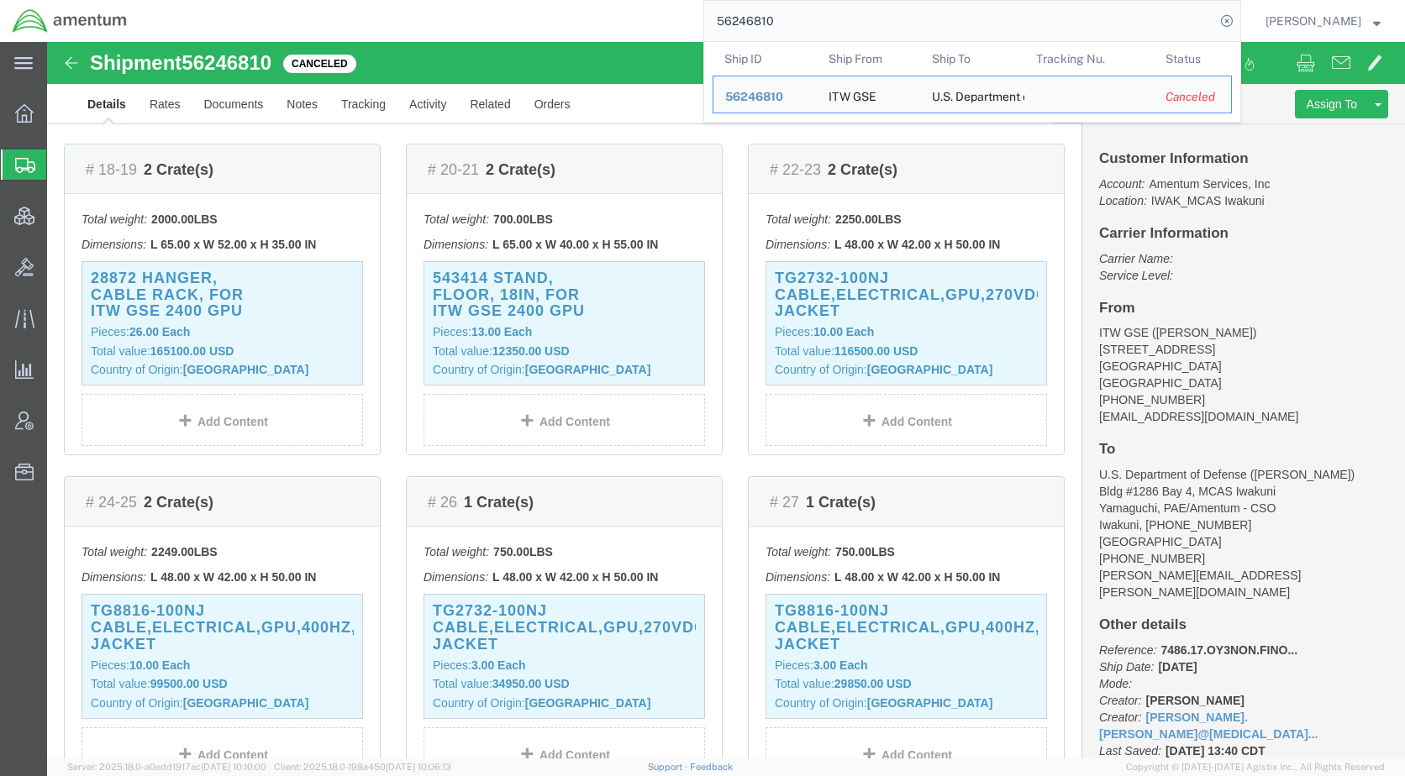
click div "Shipment 56246810 Canceled"
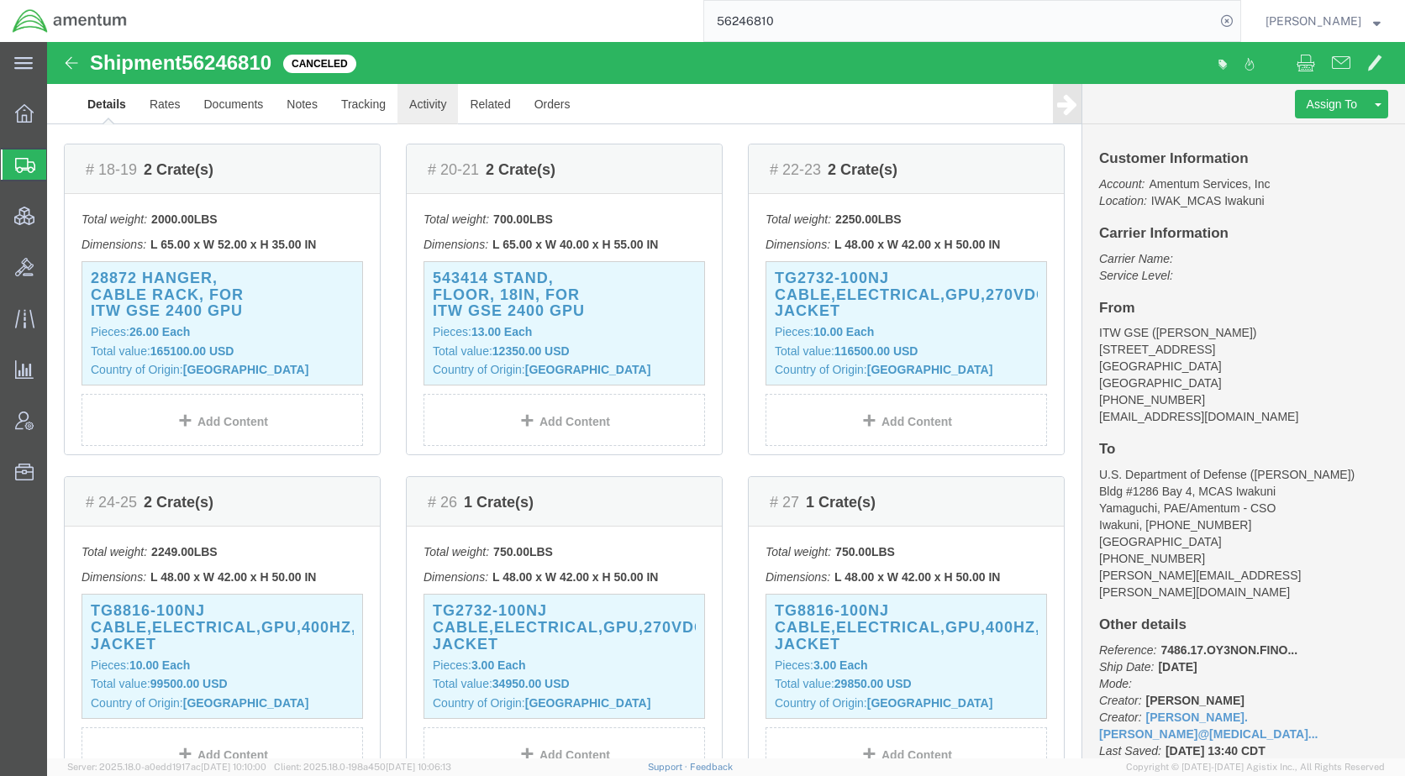
click link "Activity"
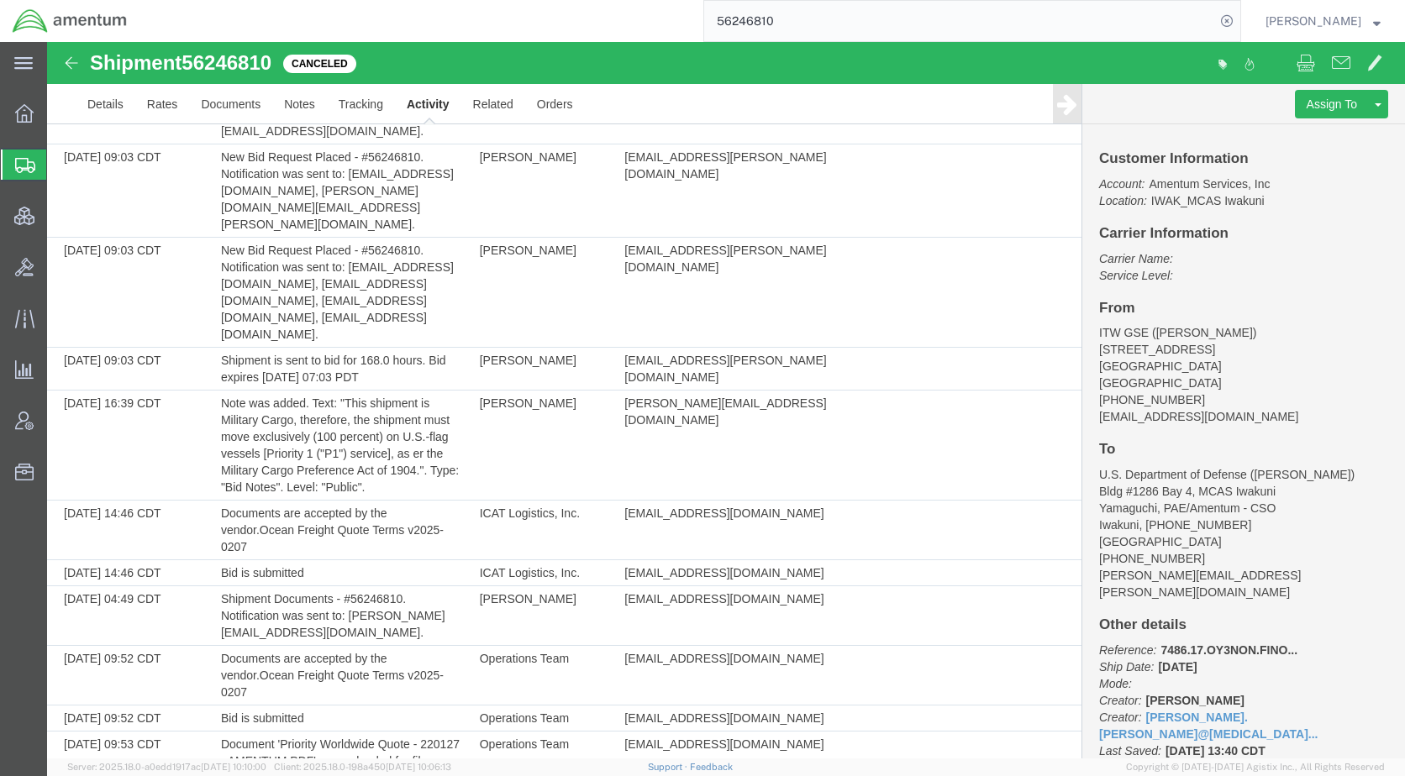
scroll to position [4071, 0]
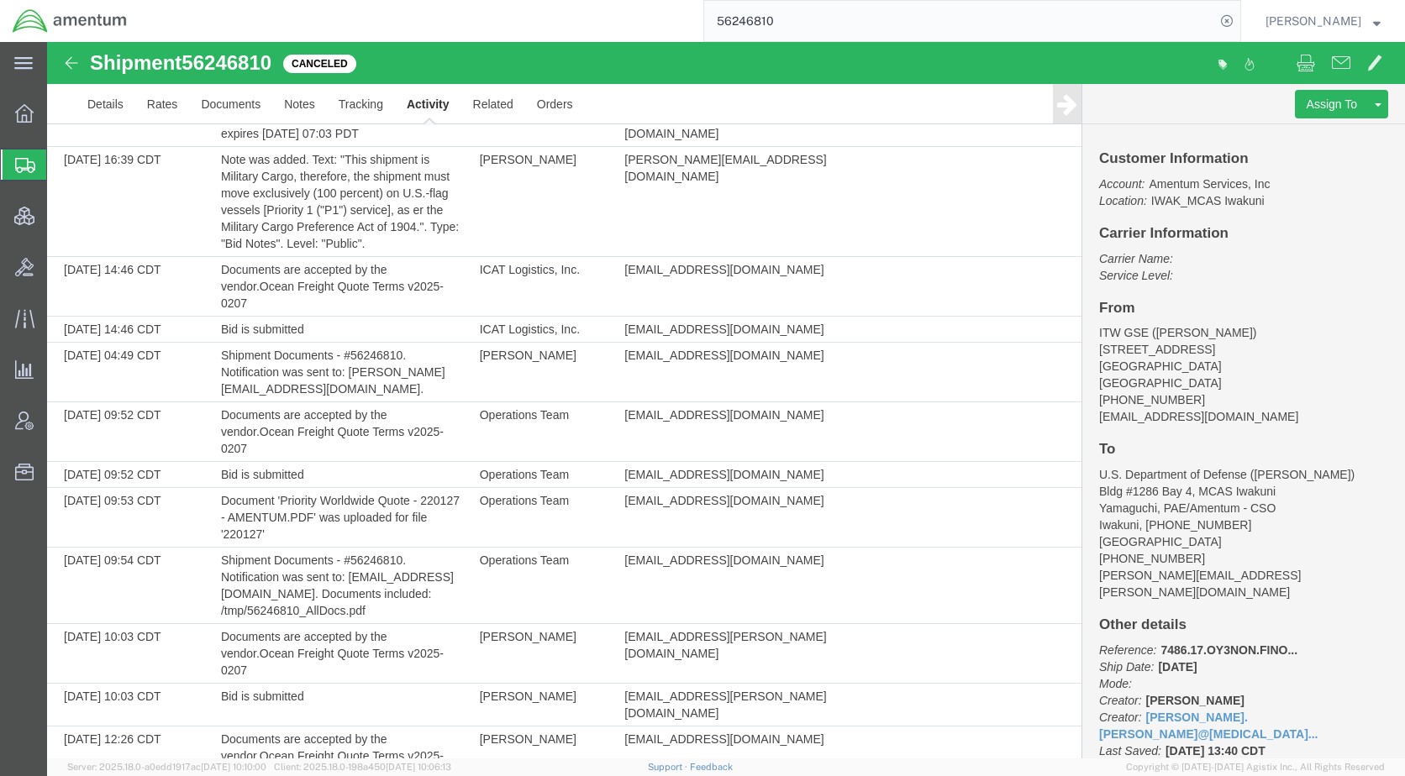
drag, startPoint x: 451, startPoint y: 629, endPoint x: 400, endPoint y: 626, distance: 51.4
copy td "56391630"
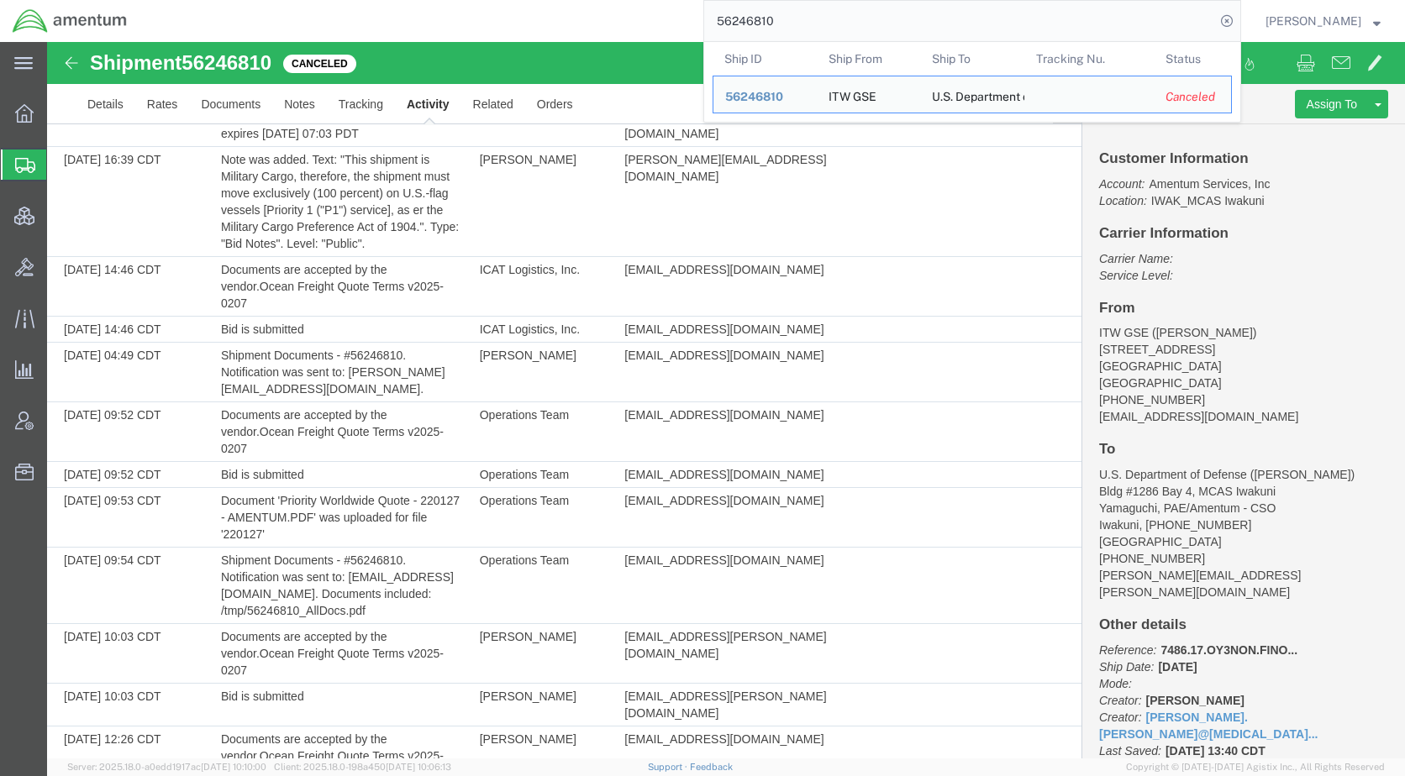
drag, startPoint x: 790, startPoint y: 22, endPoint x: 732, endPoint y: 20, distance: 58.0
click at [732, 20] on form "56246810 Ship ID Ship From Ship To Tracking Nu. Status Ship ID 56246810 Ship Fr…" at bounding box center [972, 21] width 538 height 42
paste input "39163"
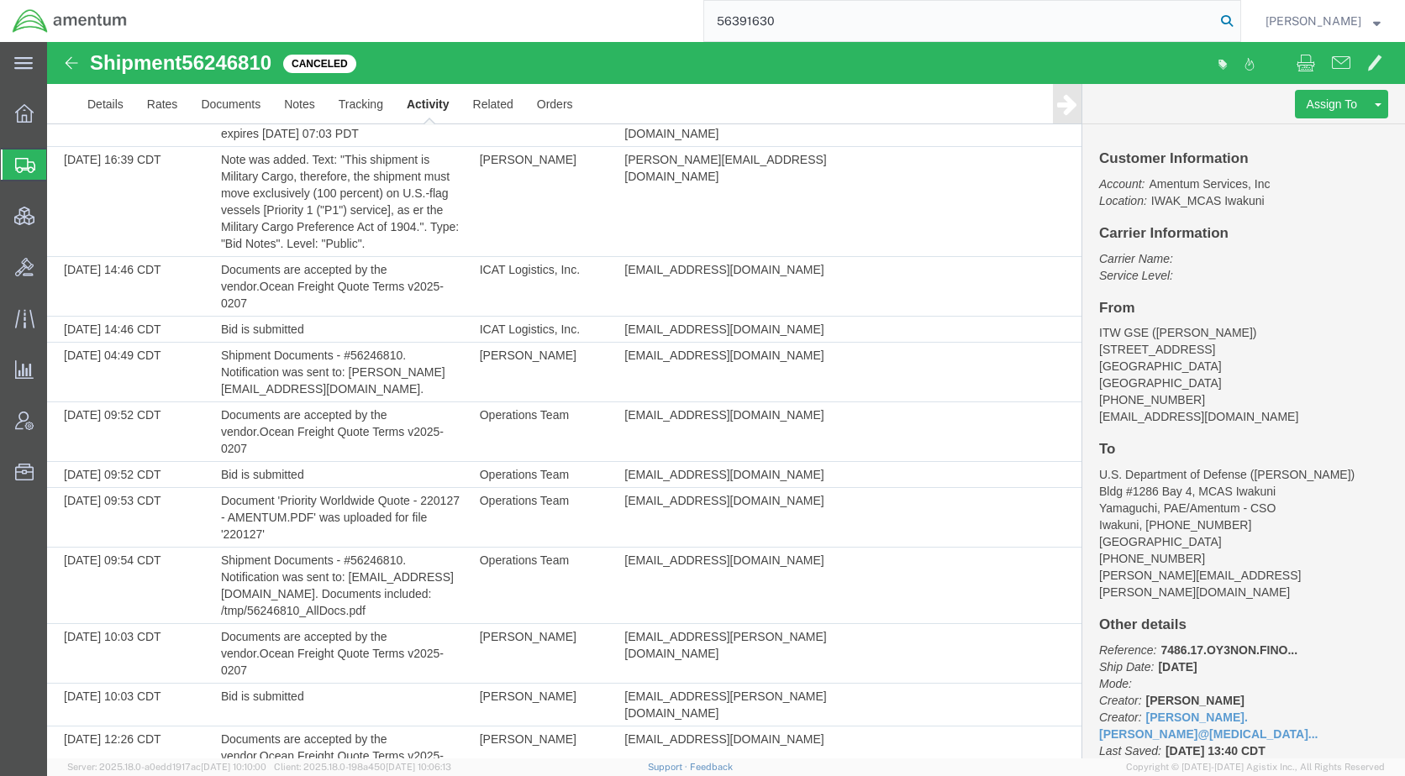
click at [1239, 22] on icon at bounding box center [1227, 21] width 24 height 24
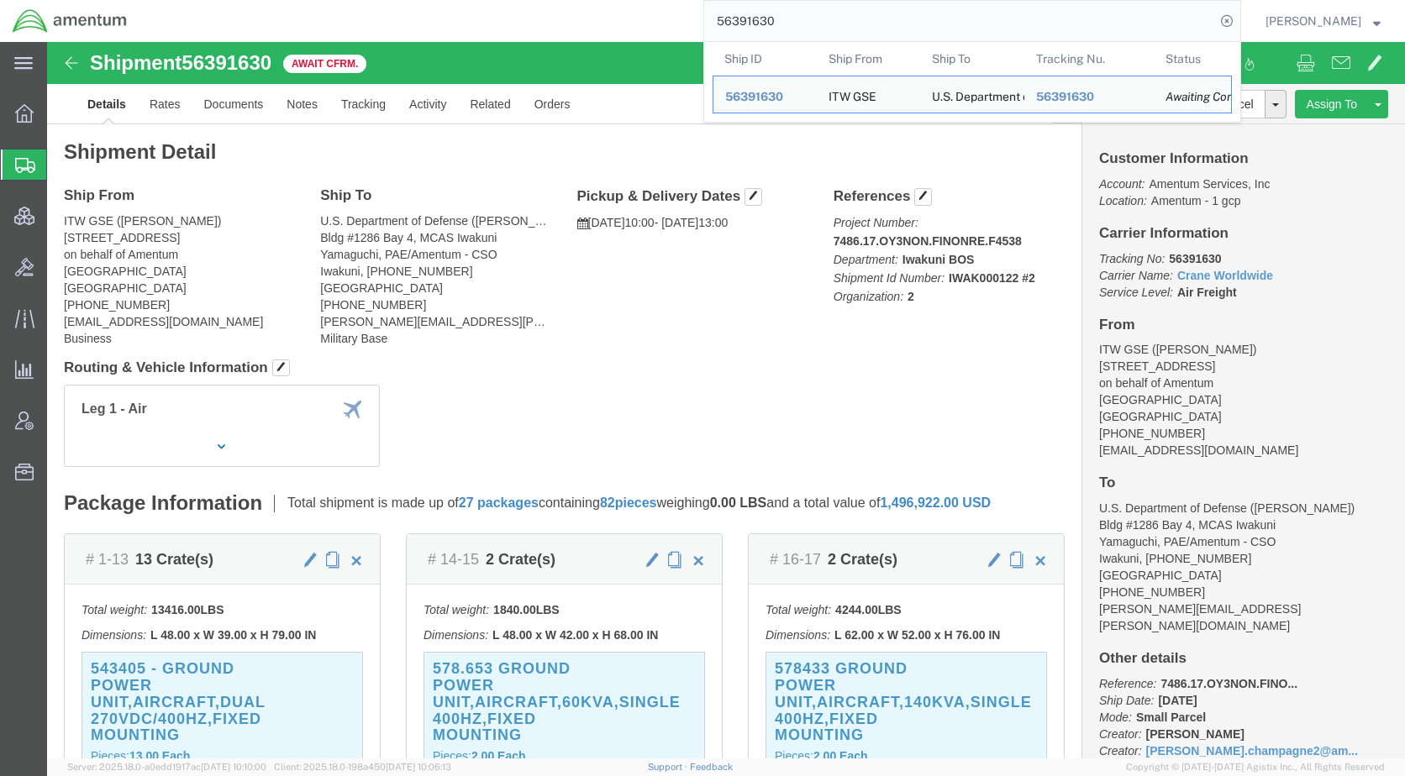
drag, startPoint x: 861, startPoint y: 20, endPoint x: 723, endPoint y: 18, distance: 138.7
click at [723, 18] on div "56391630 Ship ID Ship From Ship To Tracking Nu. Status Ship ID 56391630 Ship Fr…" at bounding box center [690, 21] width 1102 height 42
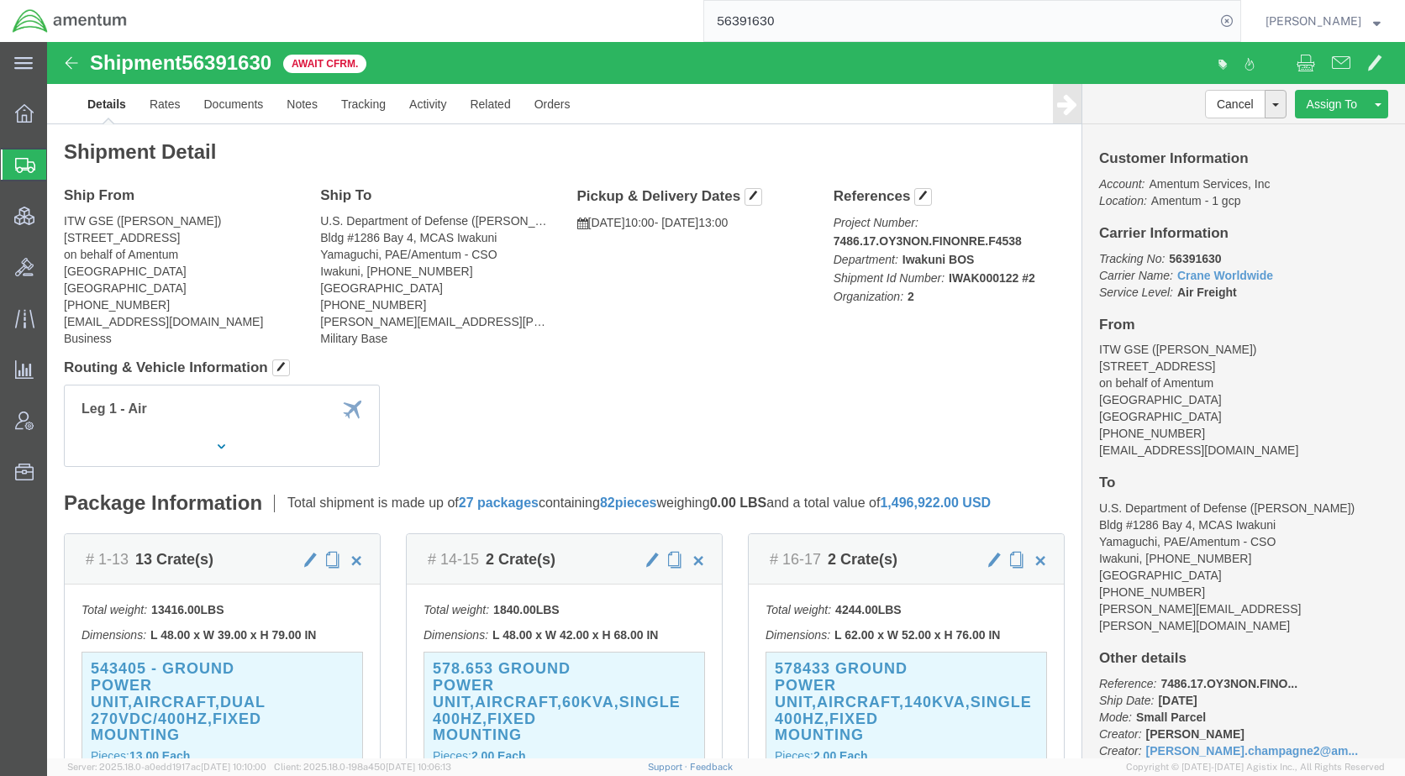
paste input "685203"
type input "56685203"
click at [1239, 24] on icon at bounding box center [1227, 21] width 24 height 24
